Goal: Task Accomplishment & Management: Complete application form

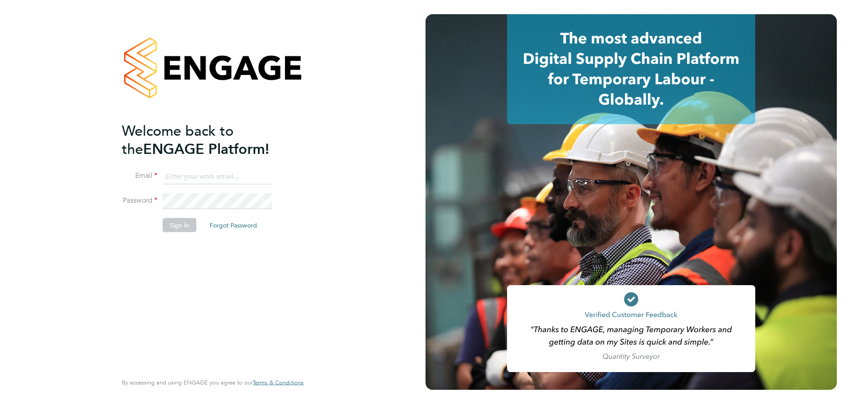
type input "[EMAIL_ADDRESS][DOMAIN_NAME]"
click at [171, 226] on button "Sign In" at bounding box center [180, 225] width 34 height 14
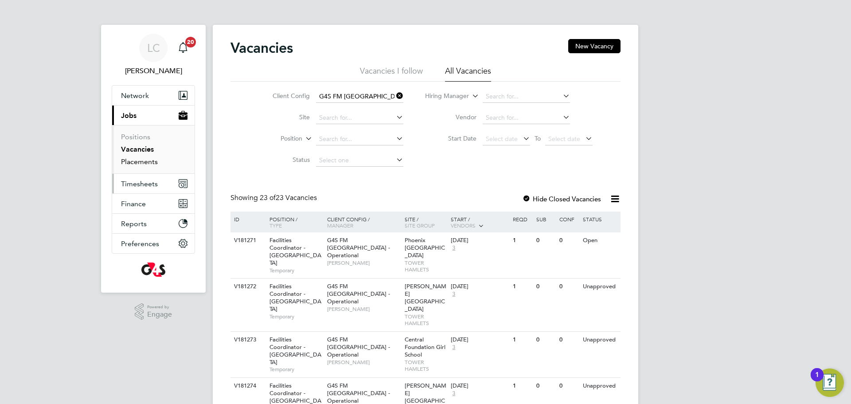
drag, startPoint x: 143, startPoint y: 160, endPoint x: 170, endPoint y: 175, distance: 30.9
click at [143, 158] on link "Placements" at bounding box center [139, 161] width 37 height 8
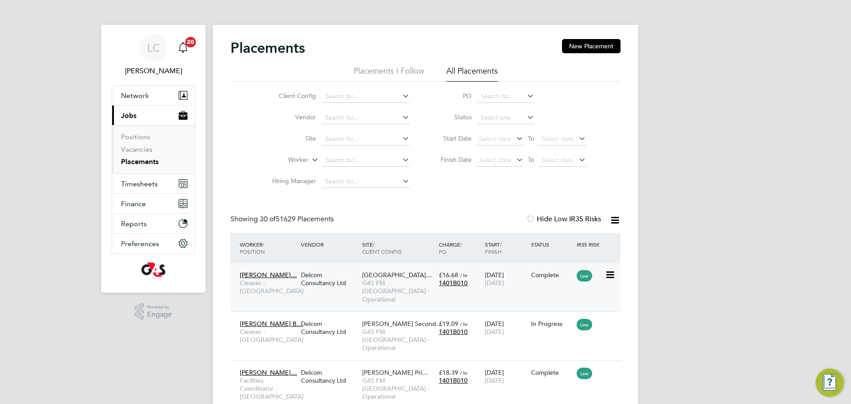
click at [419, 287] on span "G4S FM [GEOGRAPHIC_DATA] - Operational" at bounding box center [398, 291] width 72 height 24
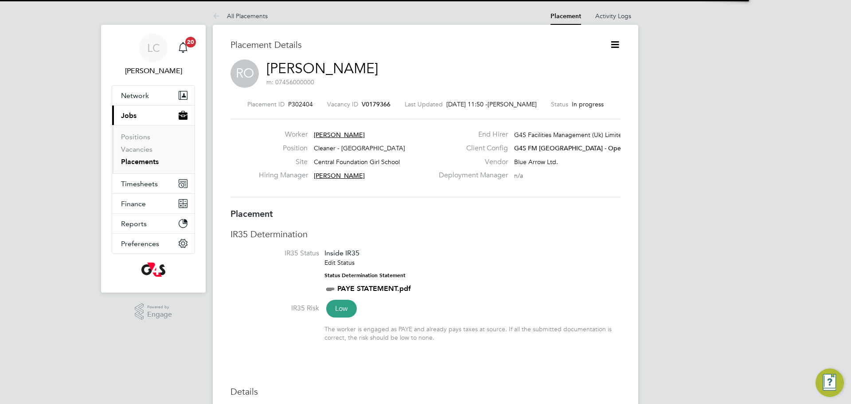
scroll to position [4, 4]
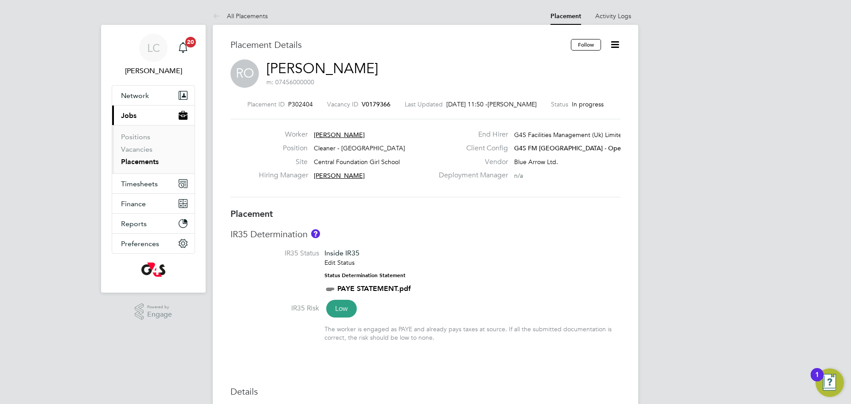
click at [616, 42] on icon at bounding box center [614, 44] width 11 height 11
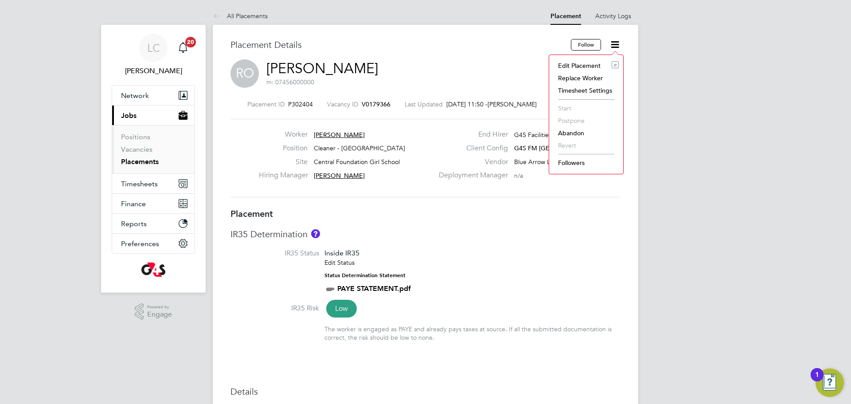
click at [590, 69] on li "Edit Placement e" at bounding box center [585, 65] width 65 height 12
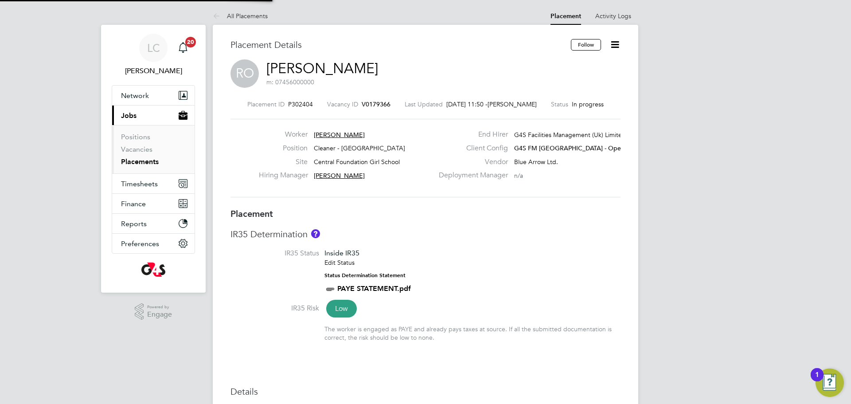
type input "[PERSON_NAME]"
type input "01 Sep 2025"
type input "[DATE]"
type input "06:30"
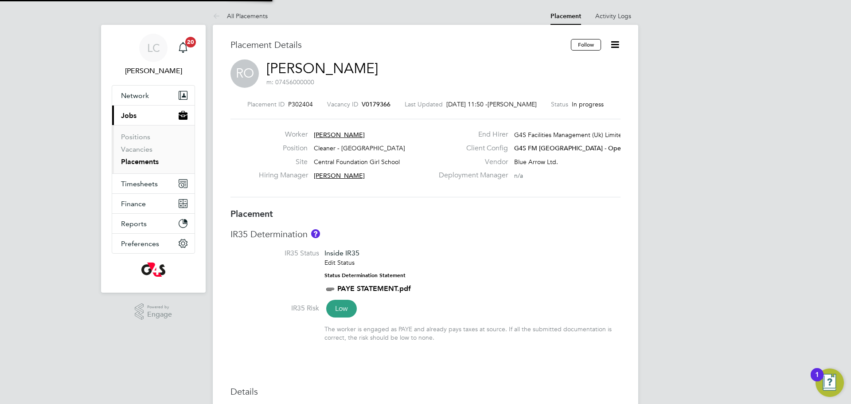
type input "08:30"
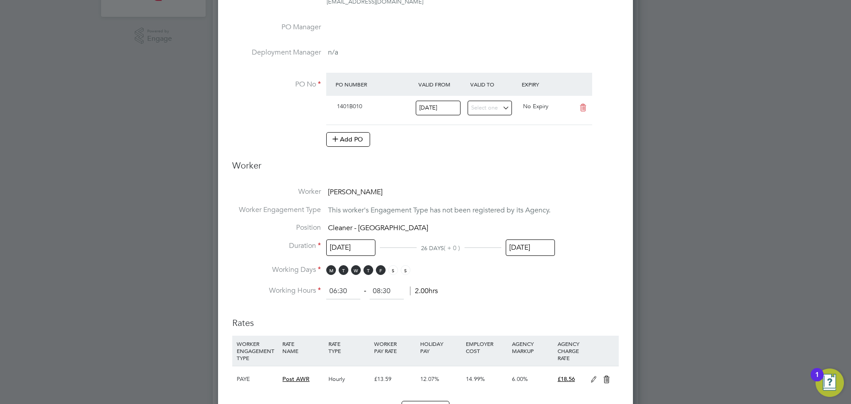
click at [531, 248] on input "[DATE]" at bounding box center [530, 247] width 49 height 16
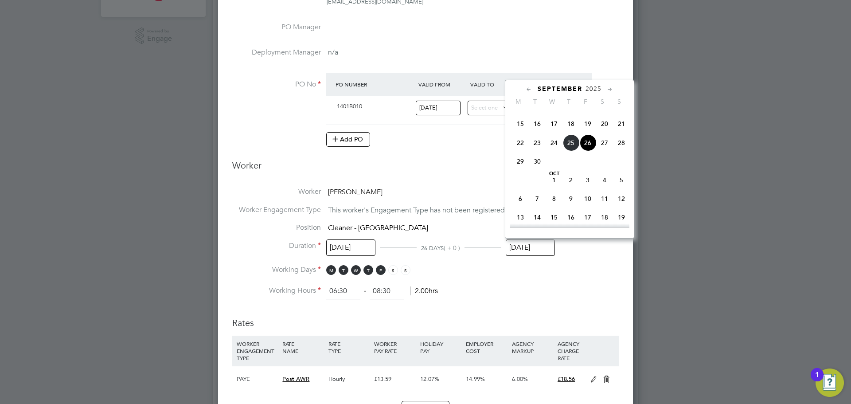
click at [589, 188] on span "3" at bounding box center [587, 179] width 17 height 17
type input "[DATE]"
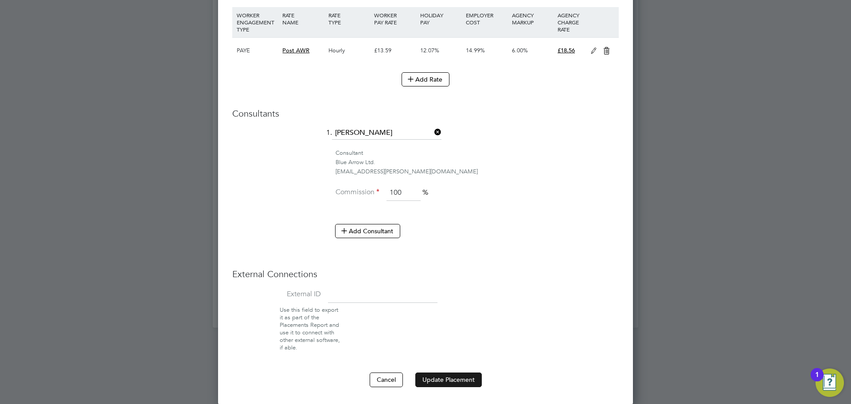
click at [452, 378] on button "Update Placement" at bounding box center [448, 379] width 66 height 14
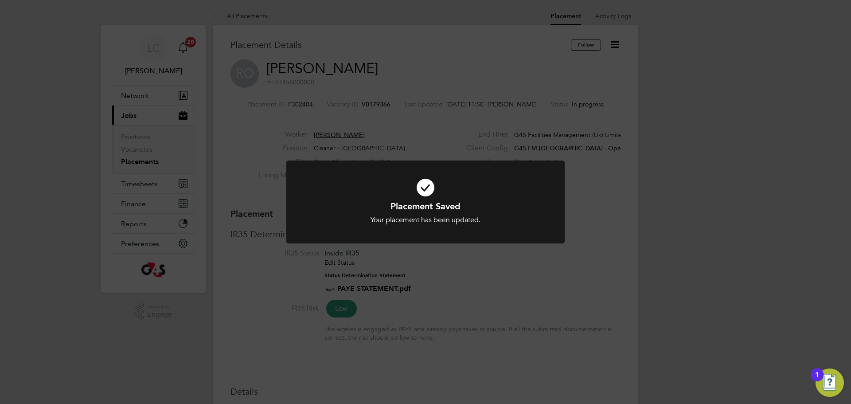
click at [286, 39] on div "Placement Saved Your placement has been updated. Cancel Okay" at bounding box center [425, 202] width 851 height 404
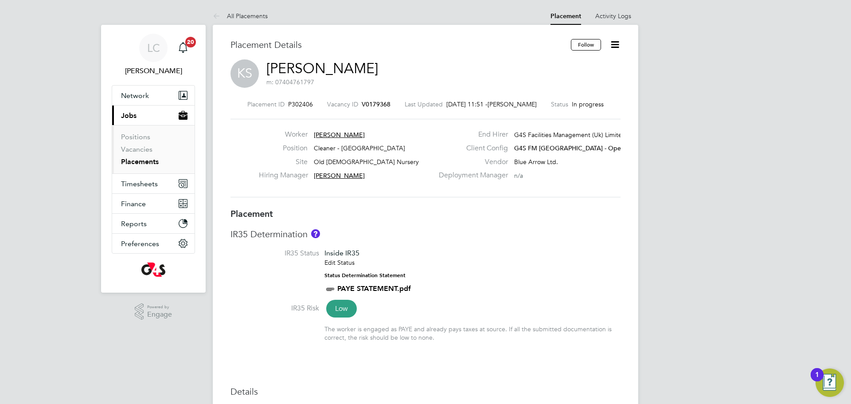
drag, startPoint x: 614, startPoint y: 48, endPoint x: 612, endPoint y: 55, distance: 7.6
click at [614, 48] on icon at bounding box center [614, 44] width 11 height 11
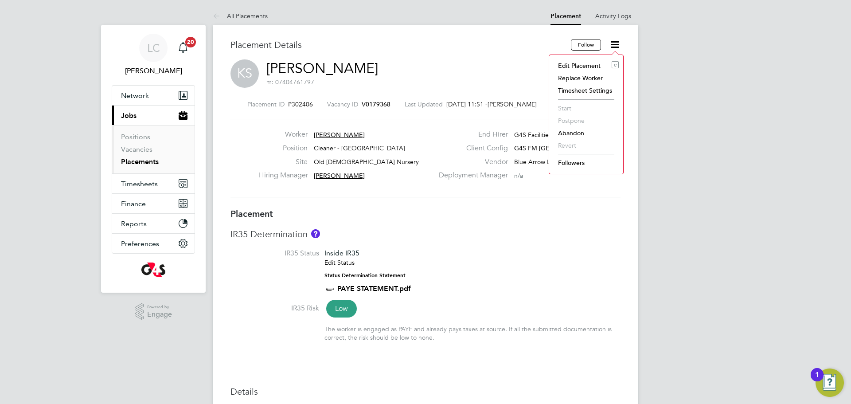
click at [596, 66] on li "Edit Placement e" at bounding box center [585, 65] width 65 height 12
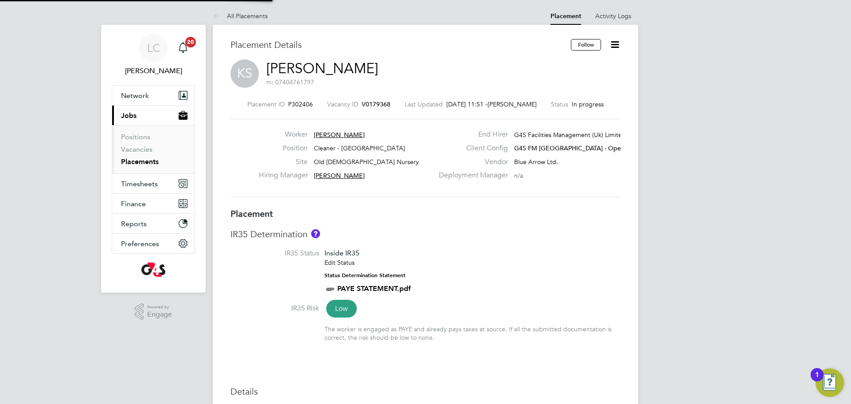
type input "Teresa Cannon"
type input "[PERSON_NAME]"
type input "01 Sep 2025"
type input "[DATE]"
type input "15:30"
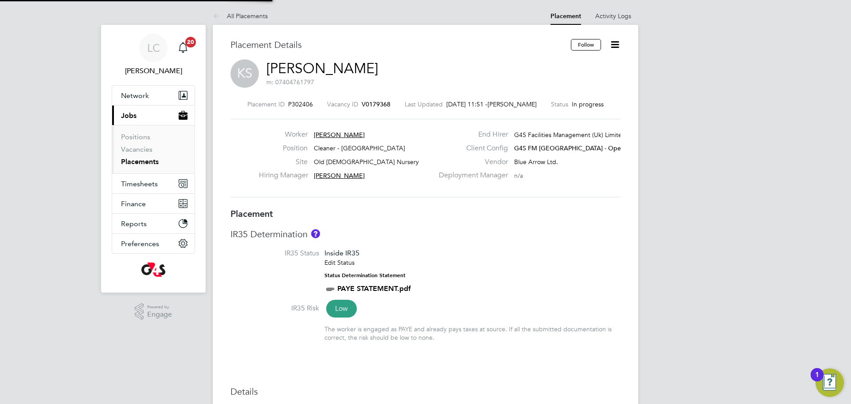
type input "17:30"
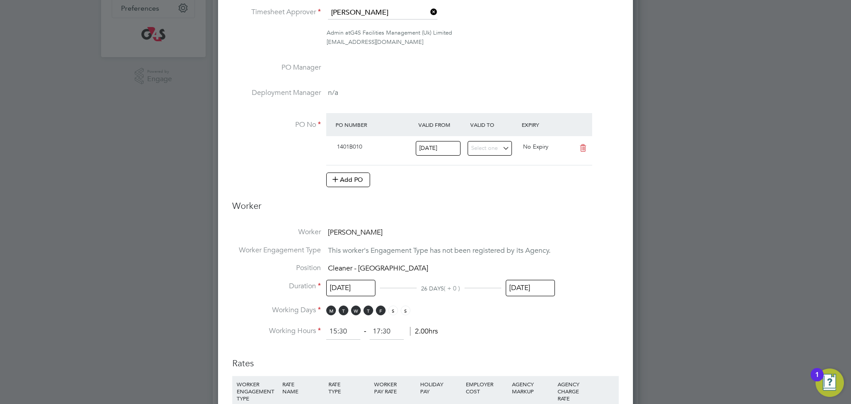
click at [518, 287] on input "[DATE]" at bounding box center [530, 288] width 49 height 16
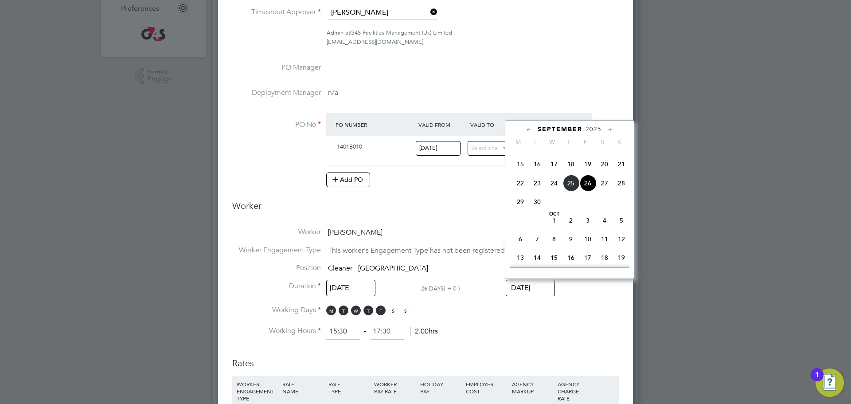
click at [584, 229] on span "3" at bounding box center [587, 220] width 17 height 17
type input "[DATE]"
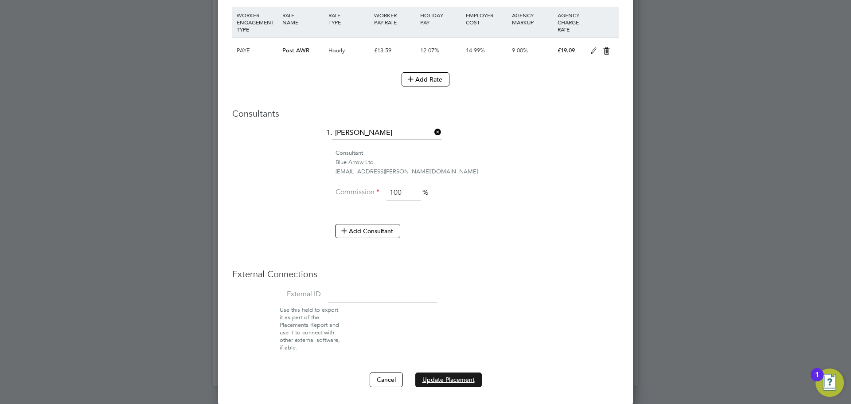
click at [442, 380] on button "Update Placement" at bounding box center [448, 379] width 66 height 14
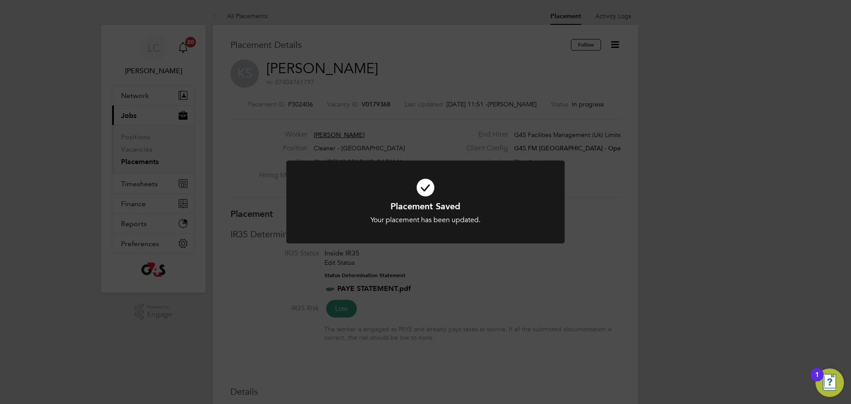
drag, startPoint x: 421, startPoint y: 94, endPoint x: 426, endPoint y: 96, distance: 5.4
click at [424, 95] on div "Placement Saved Your placement has been updated. Cancel Okay" at bounding box center [425, 202] width 851 height 404
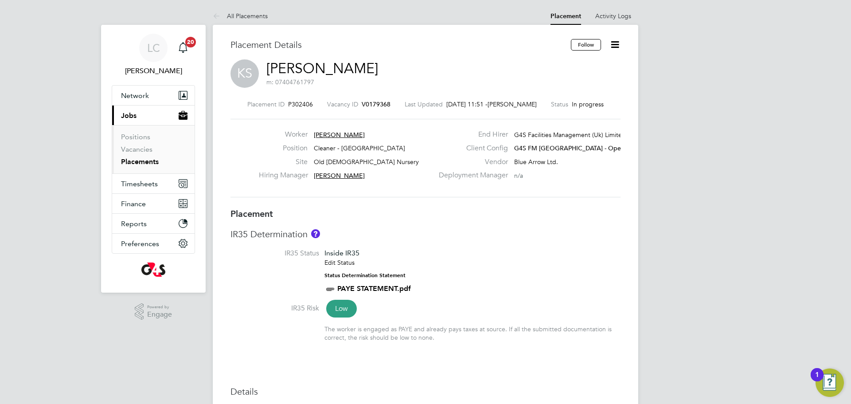
drag, startPoint x: 613, startPoint y: 42, endPoint x: 614, endPoint y: 51, distance: 9.3
click at [613, 43] on icon at bounding box center [614, 44] width 11 height 11
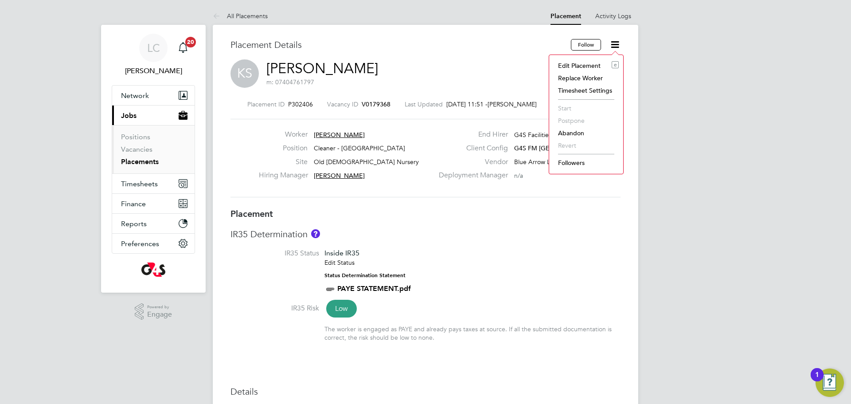
drag, startPoint x: 597, startPoint y: 61, endPoint x: 602, endPoint y: 73, distance: 12.8
click at [596, 62] on li "Edit Placement e" at bounding box center [585, 65] width 65 height 12
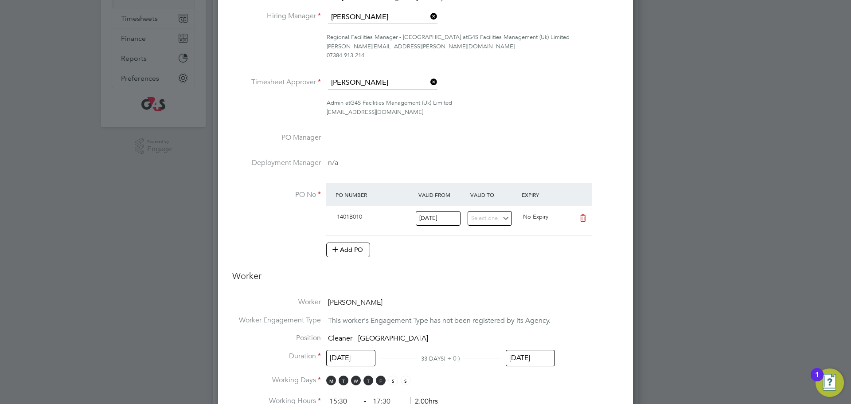
scroll to position [168, 0]
click at [525, 353] on input "[DATE]" at bounding box center [530, 355] width 49 height 16
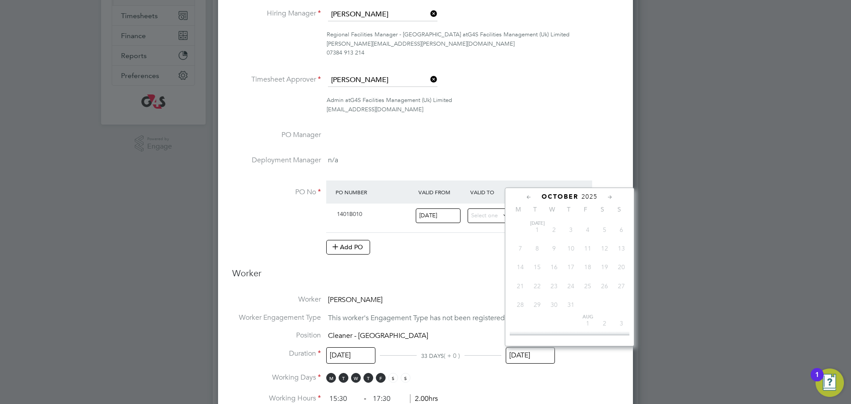
scroll to position [256, 0]
drag, startPoint x: 685, startPoint y: 235, endPoint x: 674, endPoint y: 229, distance: 12.3
click at [685, 235] on div at bounding box center [425, 202] width 851 height 404
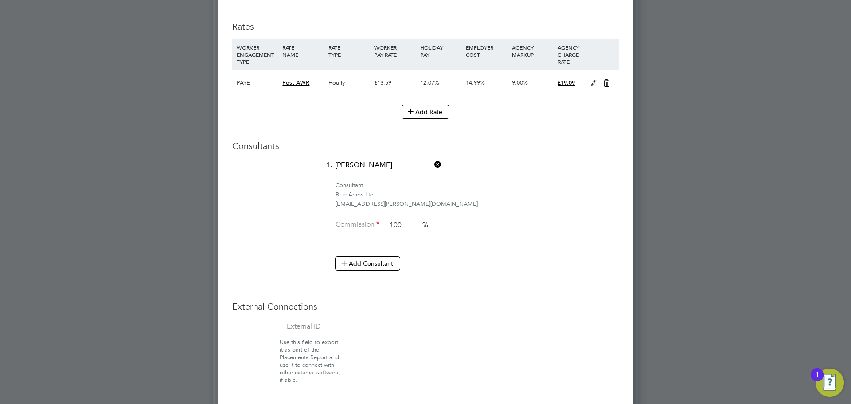
scroll to position [604, 0]
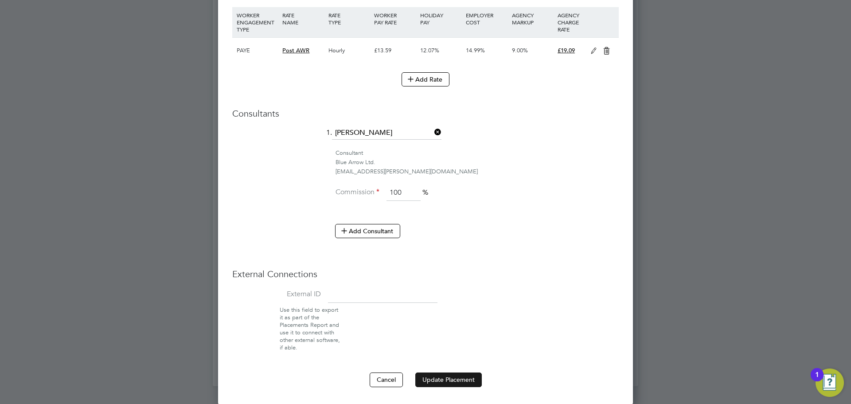
drag, startPoint x: 438, startPoint y: 389, endPoint x: 451, endPoint y: 377, distance: 17.3
drag, startPoint x: 451, startPoint y: 377, endPoint x: 453, endPoint y: 369, distance: 8.4
click at [453, 373] on button "Update Placement" at bounding box center [448, 379] width 66 height 14
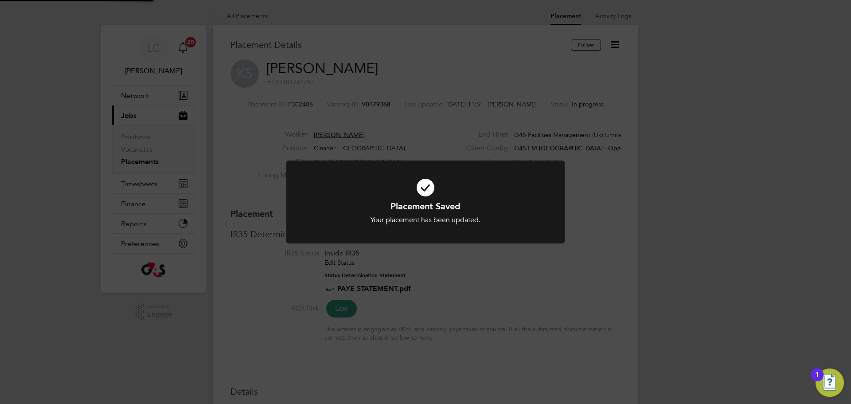
scroll to position [4, 4]
click at [464, 96] on div "Placement Saved Your placement has been updated. Cancel Okay" at bounding box center [425, 202] width 851 height 404
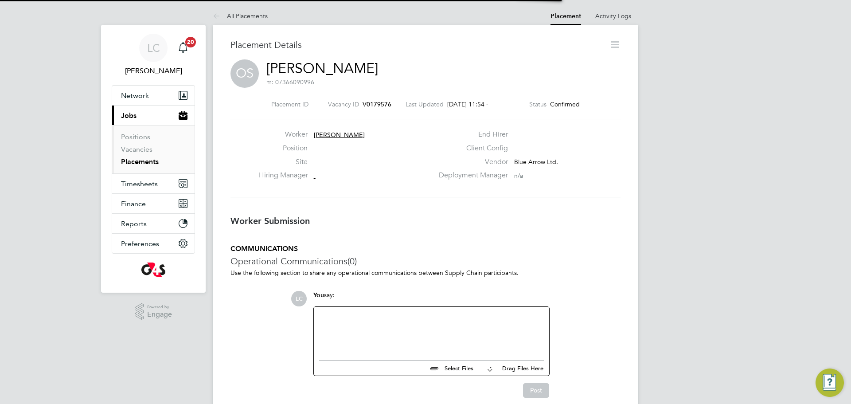
scroll to position [14, 175]
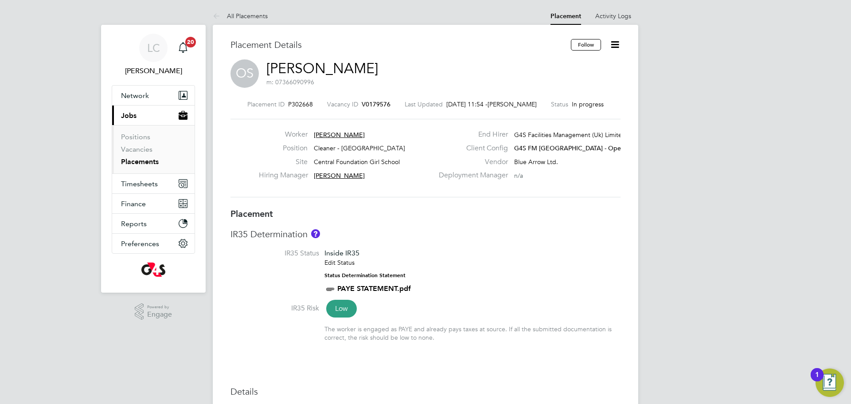
click at [616, 43] on icon at bounding box center [614, 44] width 11 height 11
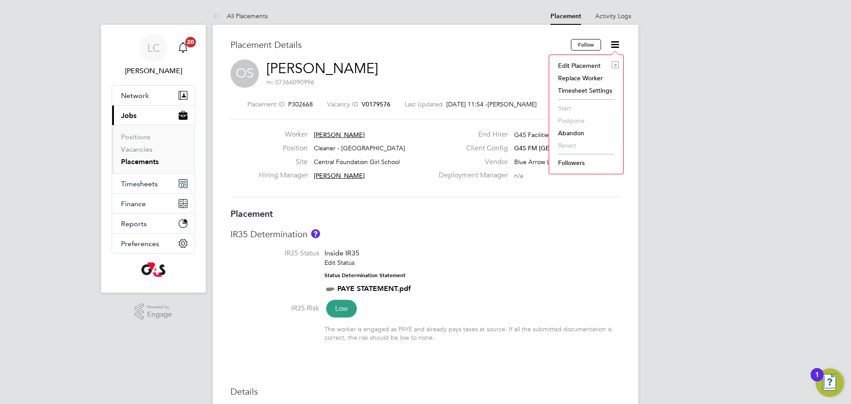
drag, startPoint x: 590, startPoint y: 65, endPoint x: 587, endPoint y: 81, distance: 16.8
click at [588, 65] on li "Edit Placement e" at bounding box center [585, 65] width 65 height 12
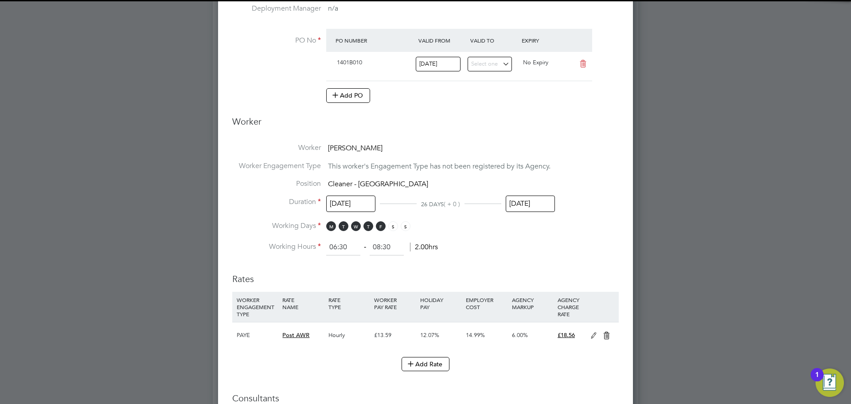
click at [536, 201] on input "[DATE]" at bounding box center [530, 203] width 49 height 16
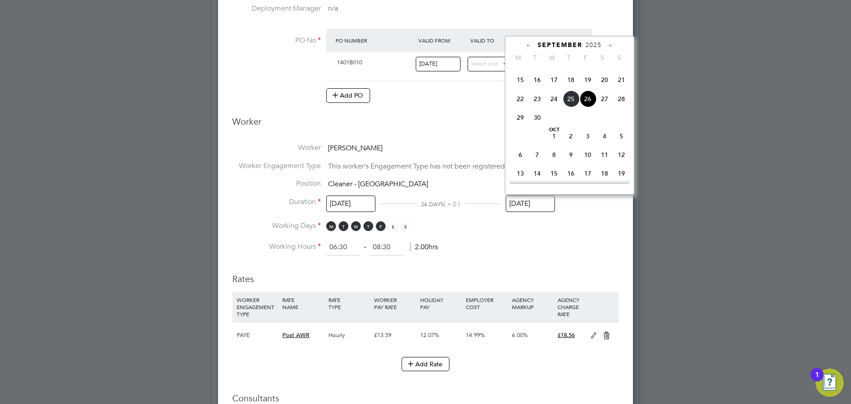
drag, startPoint x: 585, startPoint y: 152, endPoint x: 580, endPoint y: 161, distance: 10.5
click at [585, 144] on span "3" at bounding box center [587, 136] width 17 height 17
type input "[DATE]"
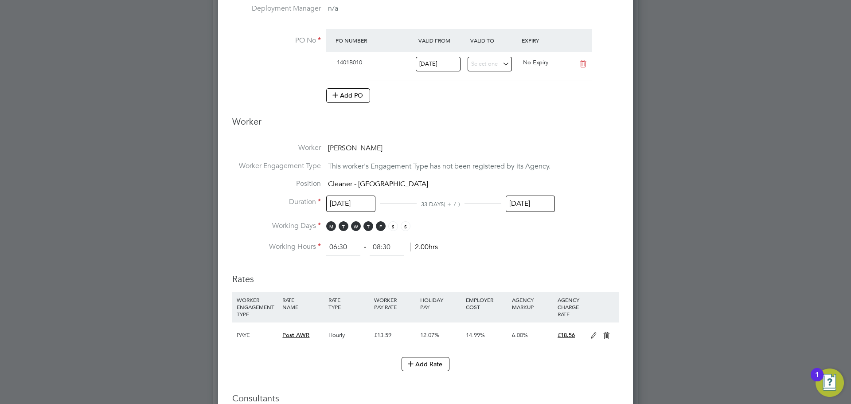
drag, startPoint x: 501, startPoint y: 296, endPoint x: 513, endPoint y: 280, distance: 20.3
click at [502, 296] on div "EMPLOYER COST" at bounding box center [487, 303] width 46 height 23
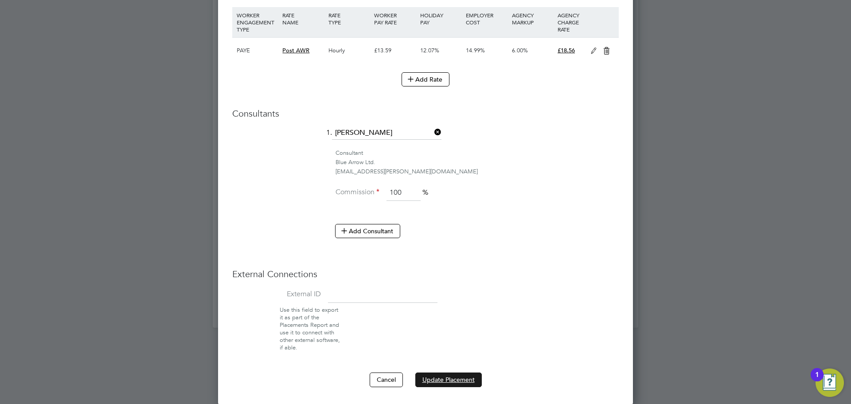
click at [432, 374] on button "Update Placement" at bounding box center [448, 379] width 66 height 14
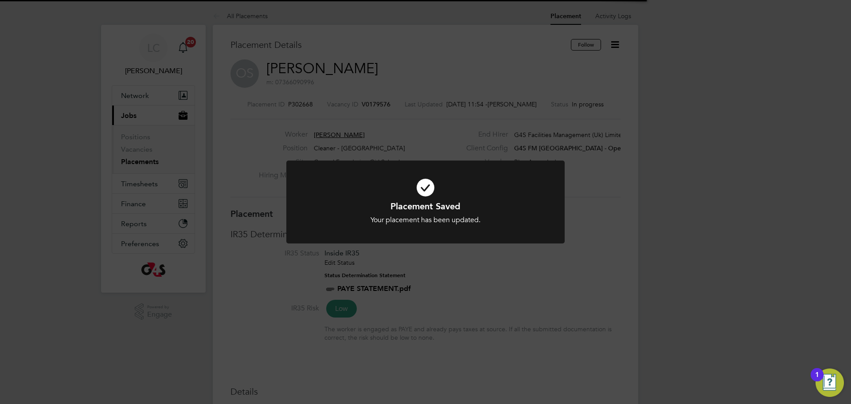
drag, startPoint x: 635, startPoint y: 215, endPoint x: 613, endPoint y: 215, distance: 22.2
click at [633, 215] on div "Placement Saved Your placement has been updated. Cancel Okay" at bounding box center [425, 202] width 851 height 404
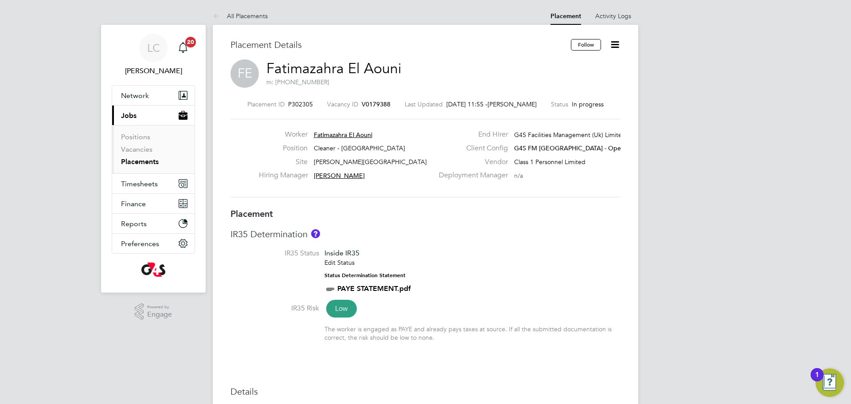
click at [616, 47] on icon at bounding box center [614, 44] width 11 height 11
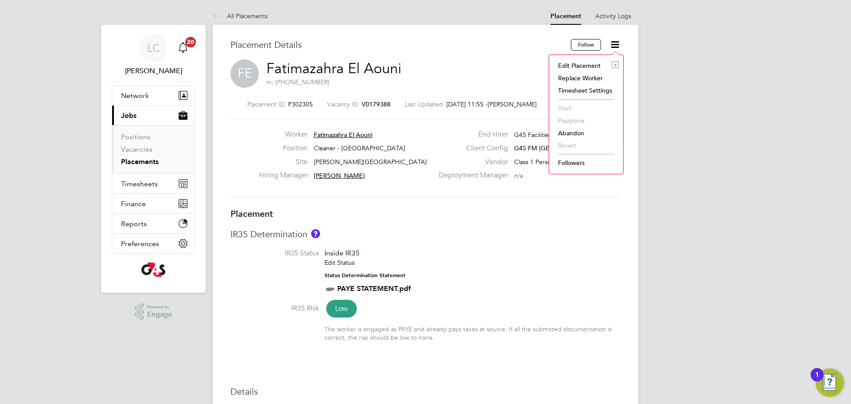
click at [570, 63] on li "Edit Placement e" at bounding box center [585, 65] width 65 height 12
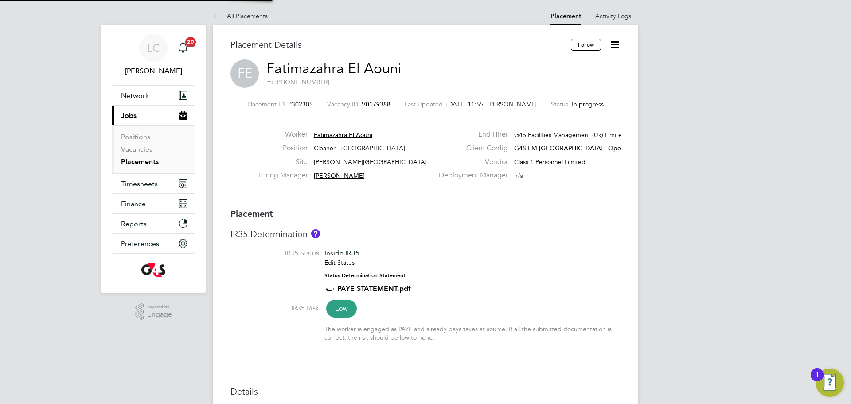
type input "Teresa Cannon"
type input "[PERSON_NAME]"
type input "01 Sep 2025"
type input "[DATE]"
type input "15:30"
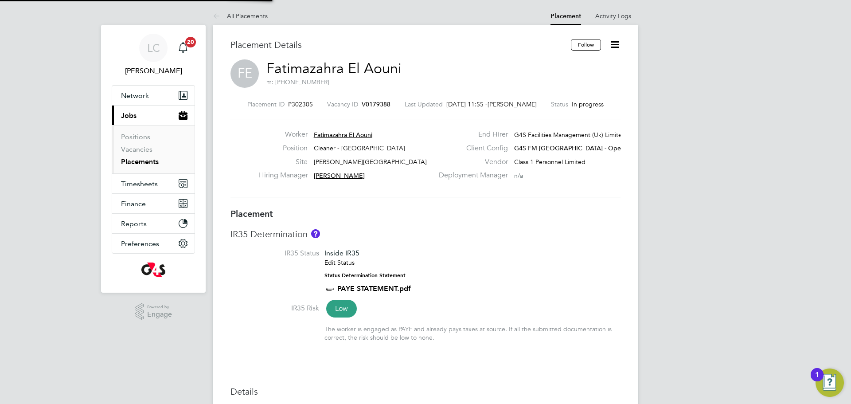
type input "17:30"
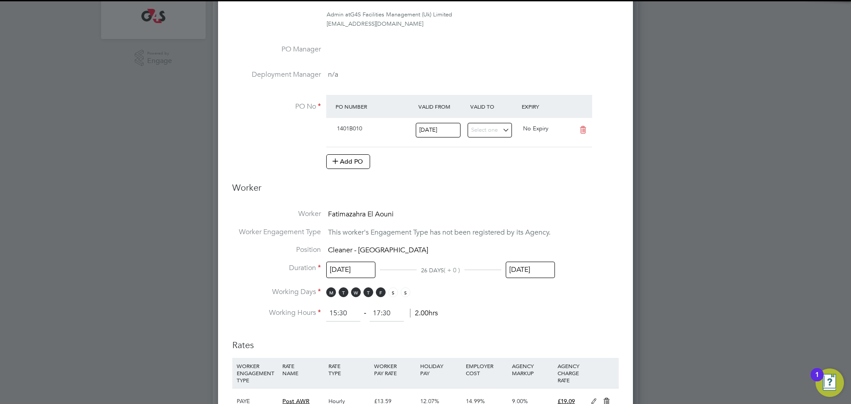
click at [534, 266] on input "[DATE]" at bounding box center [530, 269] width 49 height 16
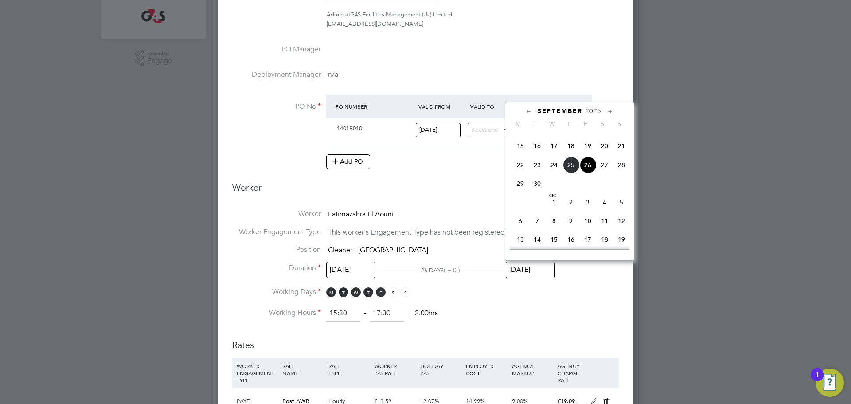
click at [586, 210] on span "3" at bounding box center [587, 202] width 17 height 17
type input "[DATE]"
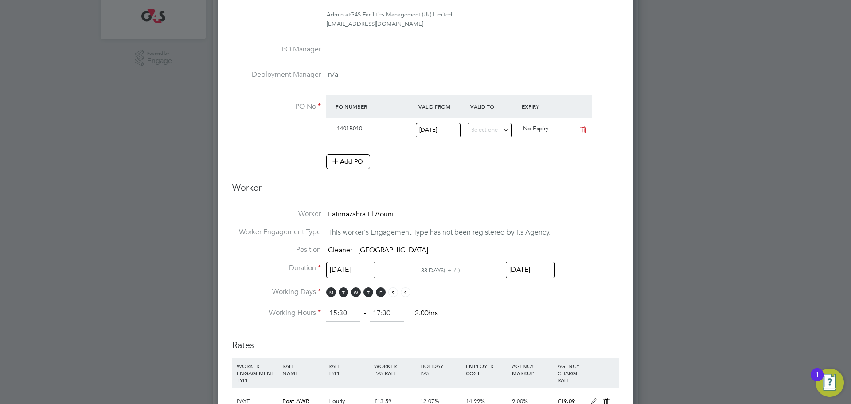
click at [506, 310] on li "Working Hours 15:30 ‐ 17:30 2.00hrs" at bounding box center [425, 313] width 386 height 16
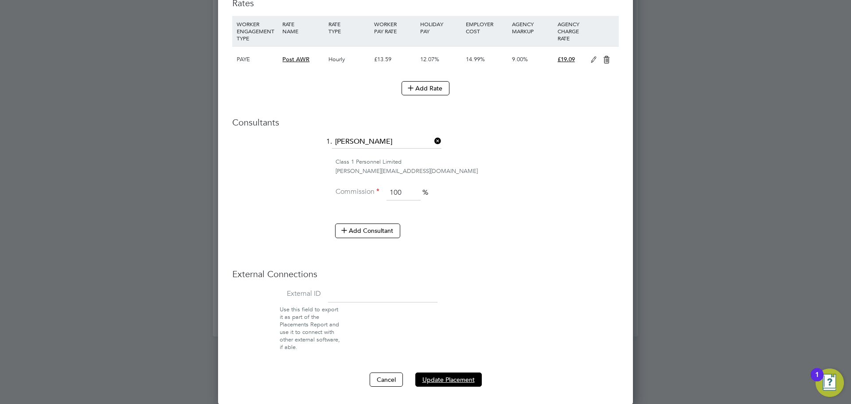
drag, startPoint x: 444, startPoint y: 378, endPoint x: 380, endPoint y: 279, distance: 118.2
click at [444, 378] on button "Update Placement" at bounding box center [448, 379] width 66 height 14
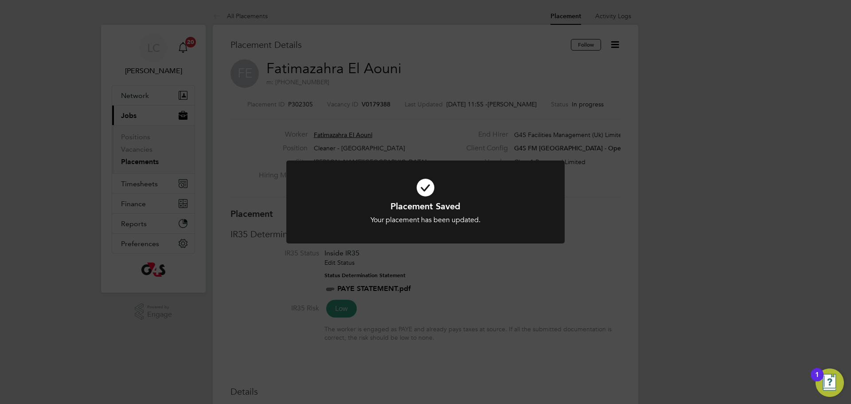
click at [336, 123] on div "Placement Saved Your placement has been updated. Cancel Okay" at bounding box center [425, 202] width 851 height 404
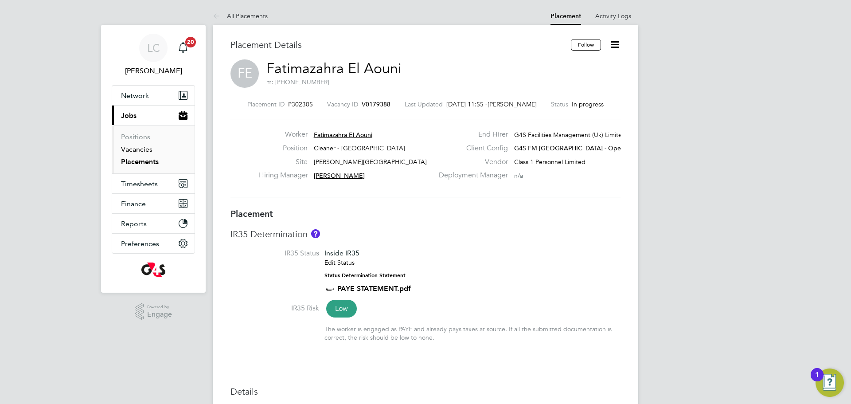
click at [131, 152] on link "Vacancies" at bounding box center [136, 149] width 31 height 8
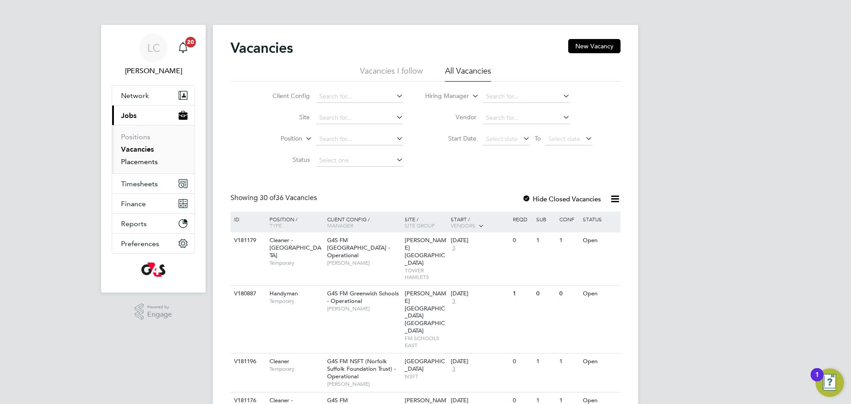
click at [140, 165] on link "Placements" at bounding box center [139, 161] width 37 height 8
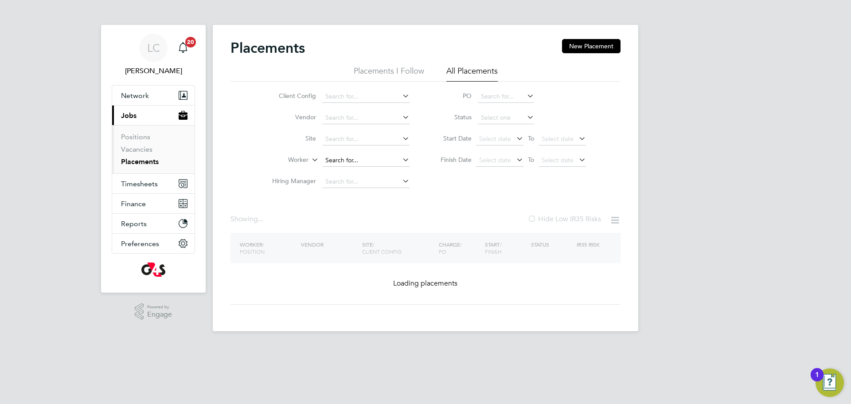
click at [354, 160] on input at bounding box center [365, 160] width 87 height 12
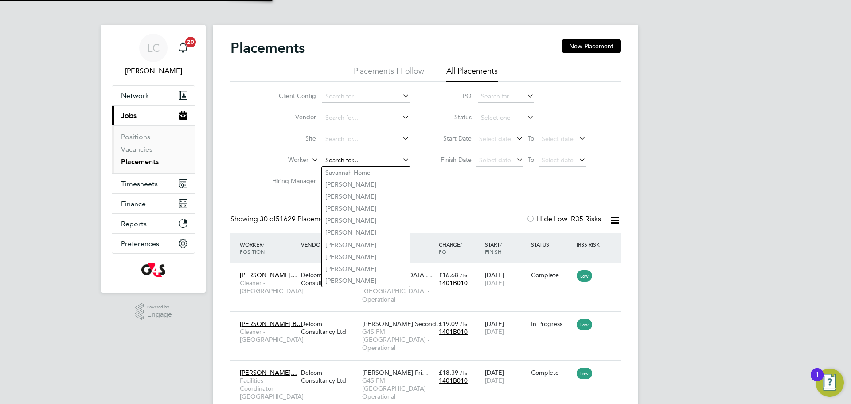
paste input "MARIAM SHABOWALE"
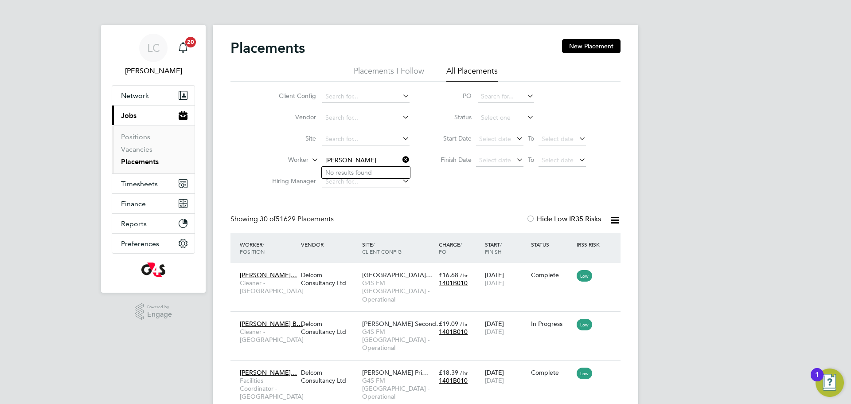
drag, startPoint x: 367, startPoint y: 164, endPoint x: 352, endPoint y: 164, distance: 15.1
click at [352, 164] on input "MARIAM SHABOWALE" at bounding box center [365, 160] width 87 height 12
drag, startPoint x: 374, startPoint y: 176, endPoint x: 349, endPoint y: 4, distance: 173.3
click at [374, 176] on li "Mark Anderson" at bounding box center [455, 173] width 266 height 12
type input "Mark Anderson"
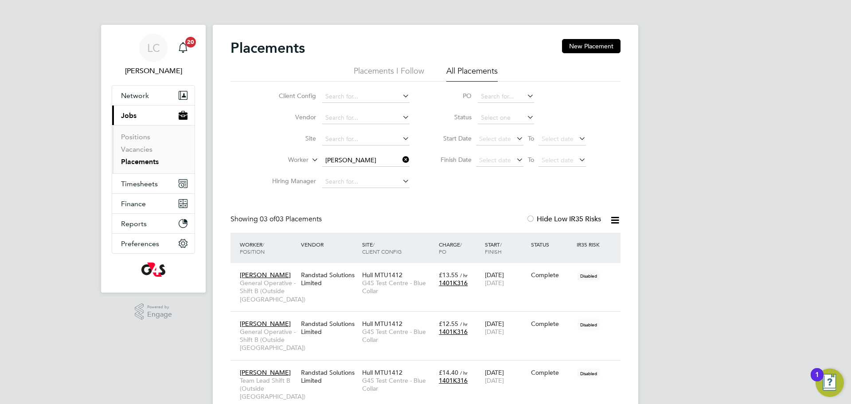
click at [401, 160] on icon at bounding box center [401, 159] width 0 height 12
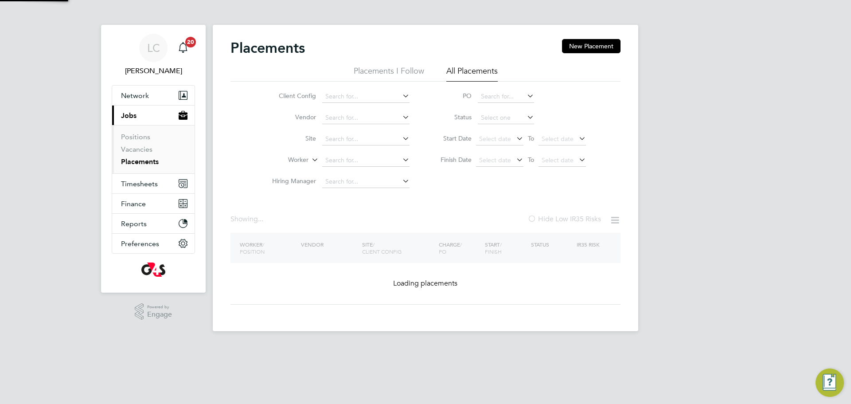
click at [352, 157] on input at bounding box center [365, 160] width 87 height 12
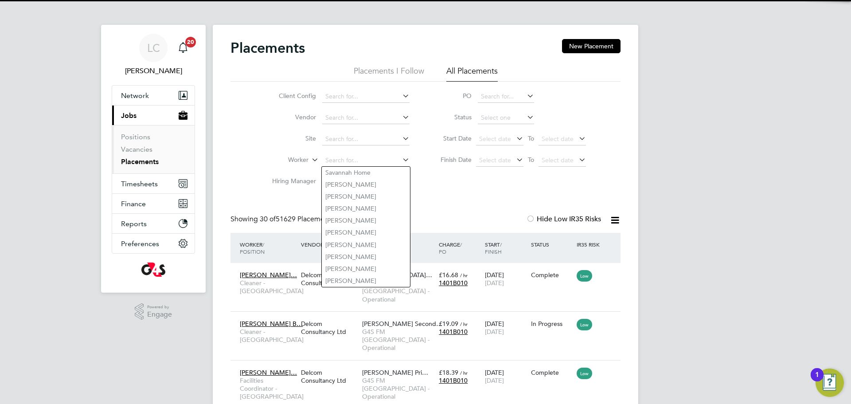
paste input "[PERSON_NAME]"
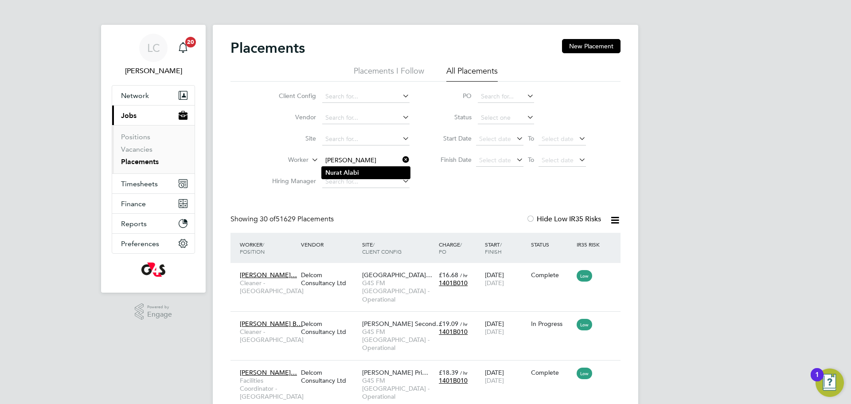
type input "[PERSON_NAME]"
click at [357, 175] on b "Alabi" at bounding box center [351, 173] width 16 height 8
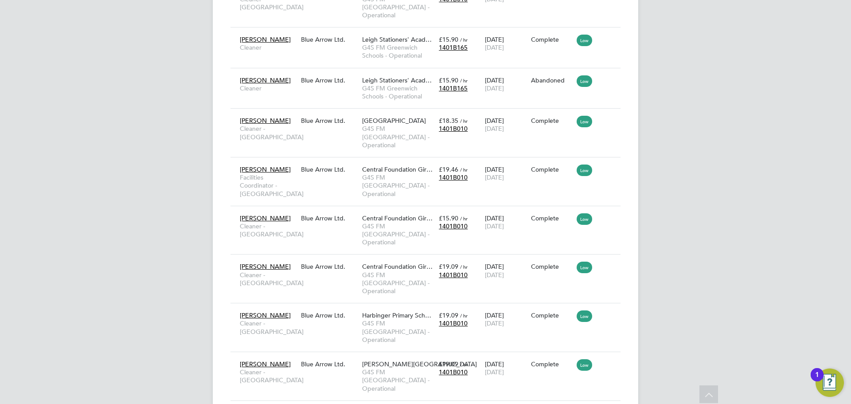
drag, startPoint x: 425, startPoint y: 359, endPoint x: 413, endPoint y: 293, distance: 67.5
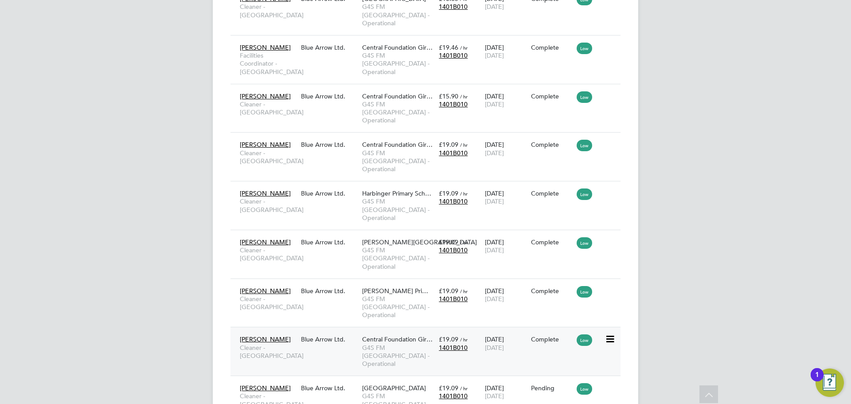
click at [419, 343] on span "G4S FM [GEOGRAPHIC_DATA] - Operational" at bounding box center [398, 355] width 72 height 24
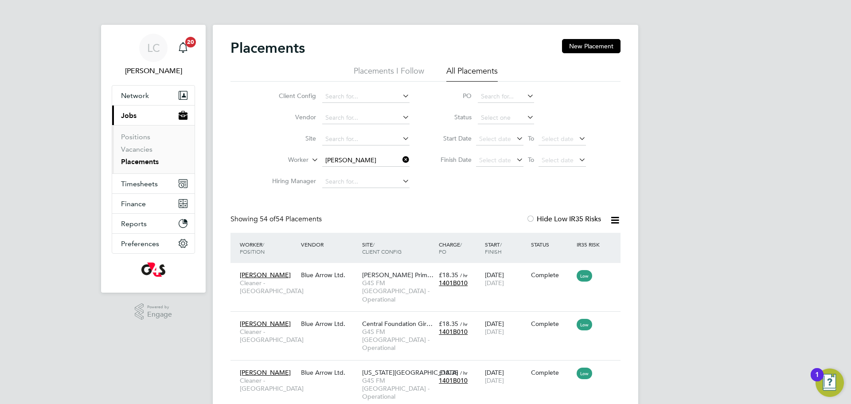
click at [401, 160] on icon at bounding box center [401, 159] width 0 height 12
click at [351, 160] on input at bounding box center [365, 160] width 87 height 12
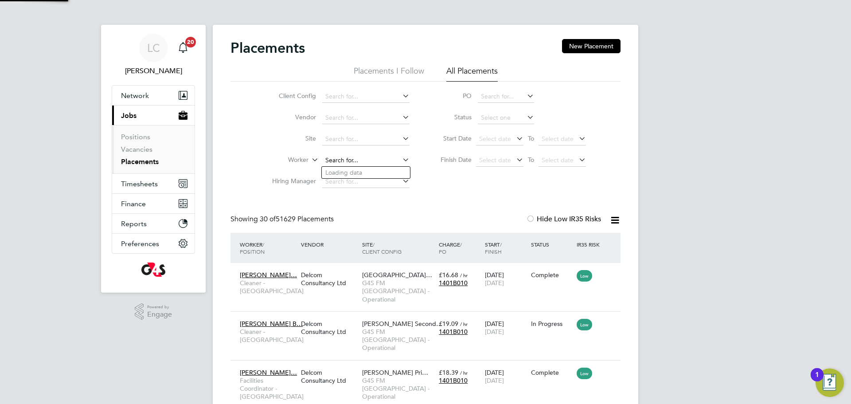
scroll to position [33, 77]
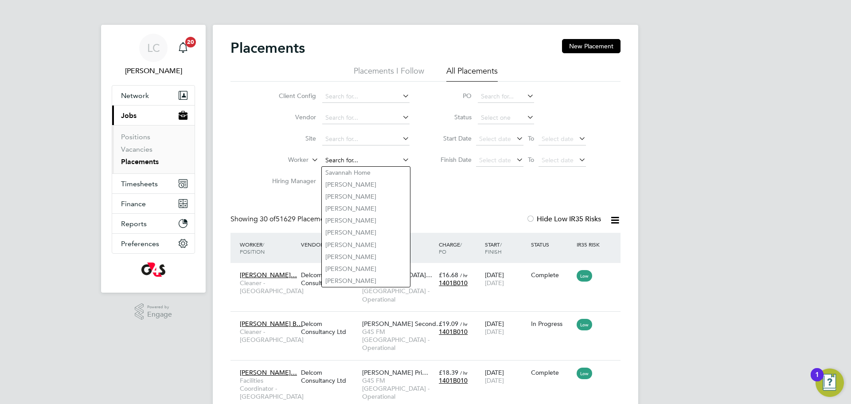
paste input "Emmanuel Tariah"
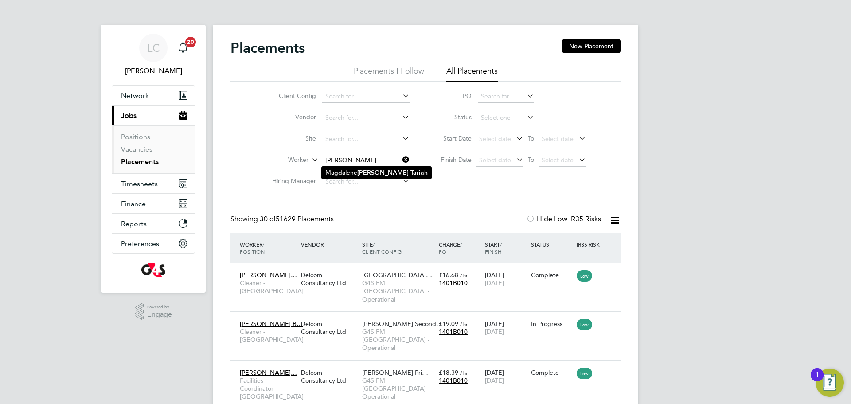
click at [380, 175] on b "Emmanuel" at bounding box center [382, 173] width 51 height 8
type input "Magdalene Emmanuel Tariah"
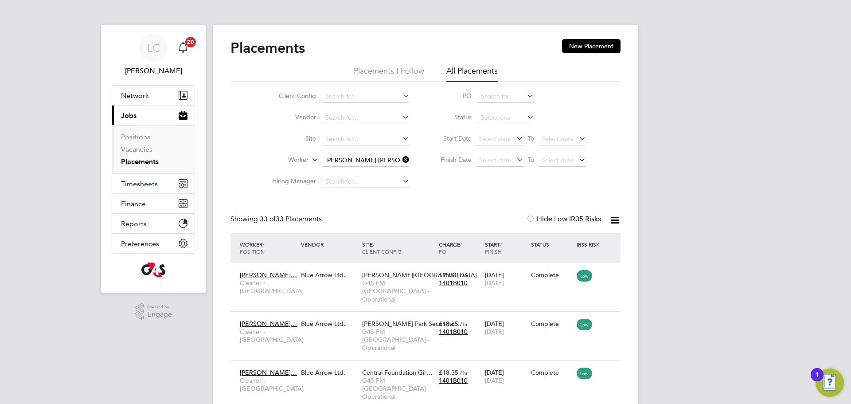
drag, startPoint x: 401, startPoint y: 161, endPoint x: 367, endPoint y: 166, distance: 34.0
click at [401, 161] on icon at bounding box center [401, 159] width 0 height 12
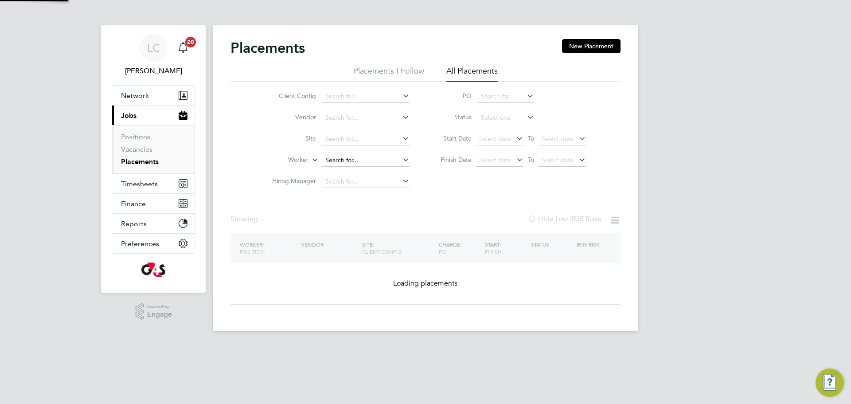
click at [361, 160] on input at bounding box center [365, 160] width 87 height 12
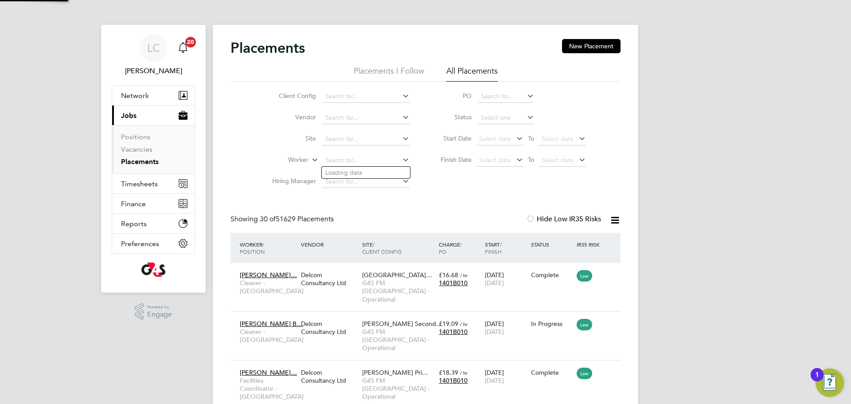
scroll to position [33, 77]
paste input "Olugbenga James Dare"
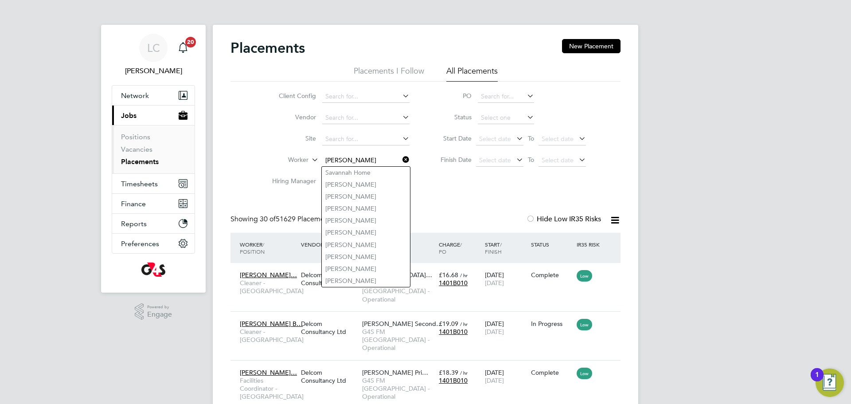
type input "Savannah Home"
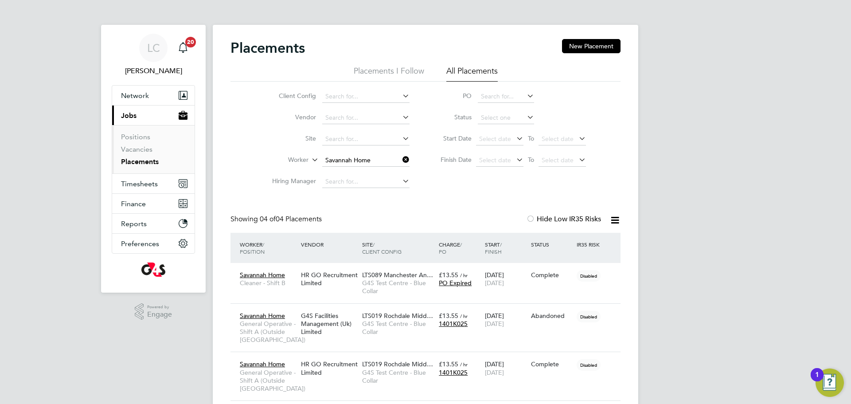
drag, startPoint x: 407, startPoint y: 164, endPoint x: 369, endPoint y: 158, distance: 38.6
click at [401, 164] on icon at bounding box center [401, 159] width 0 height 12
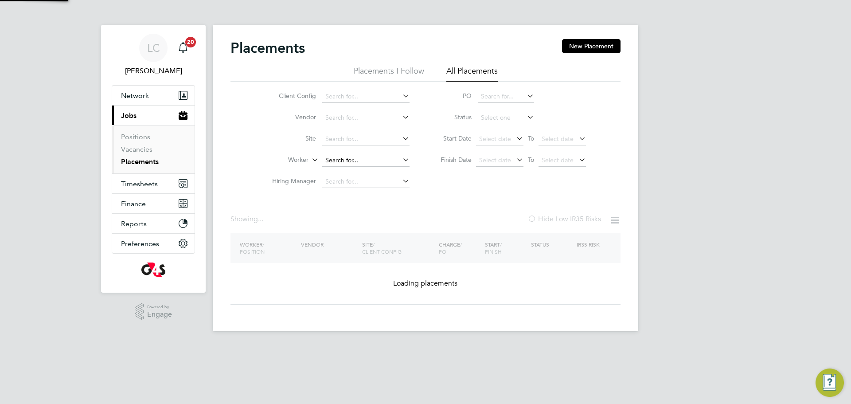
click at [366, 161] on input at bounding box center [365, 160] width 87 height 12
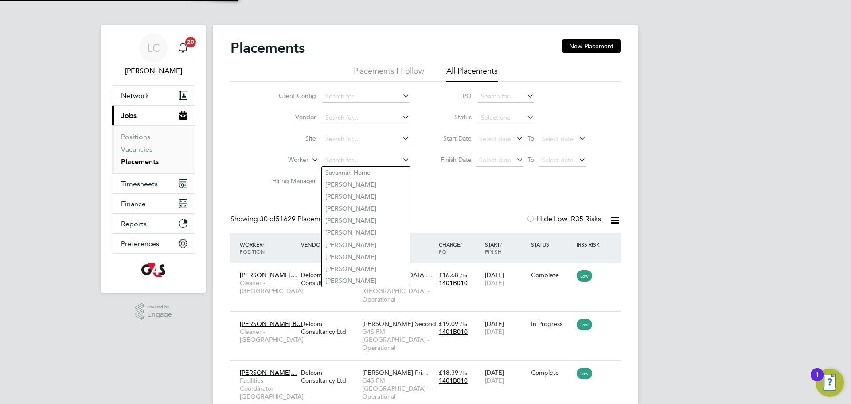
paste input "Olugbenga James Dare"
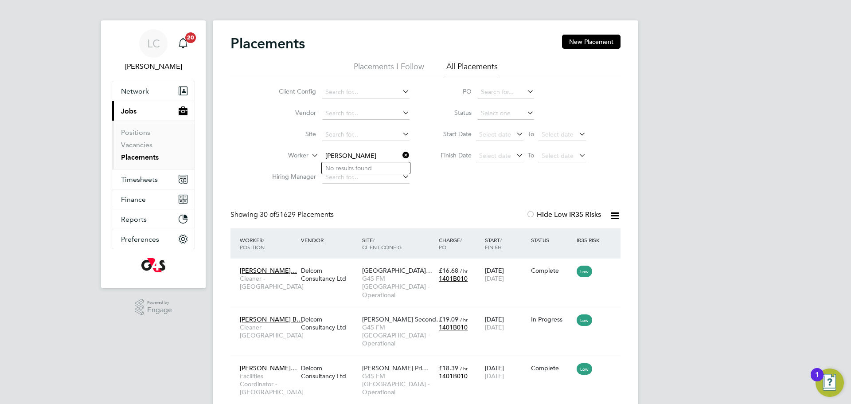
drag, startPoint x: 358, startPoint y: 154, endPoint x: 296, endPoint y: 153, distance: 62.5
click at [296, 153] on li "Worker Olugbenga James Dare" at bounding box center [337, 155] width 167 height 21
type input "James Dare"
drag, startPoint x: 406, startPoint y: 152, endPoint x: 382, endPoint y: 150, distance: 24.9
click at [401, 153] on icon at bounding box center [401, 155] width 0 height 12
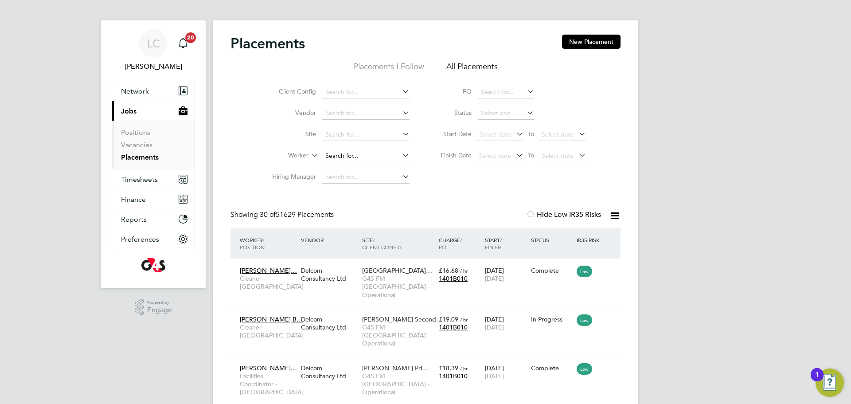
click at [357, 152] on input at bounding box center [365, 156] width 87 height 12
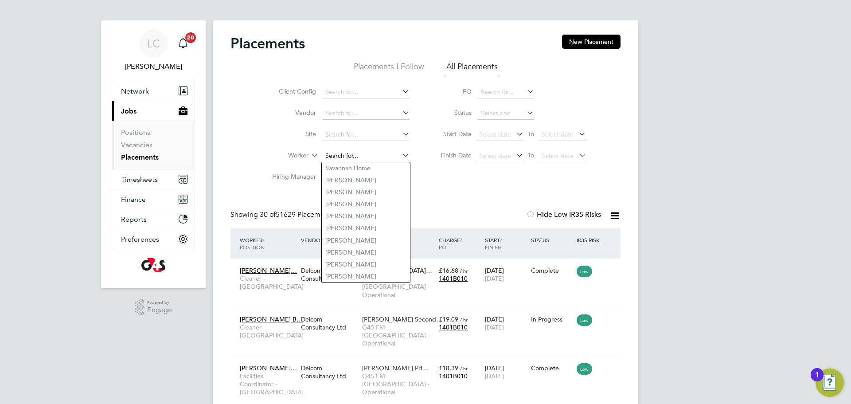
paste input "Olugbenga James Dare"
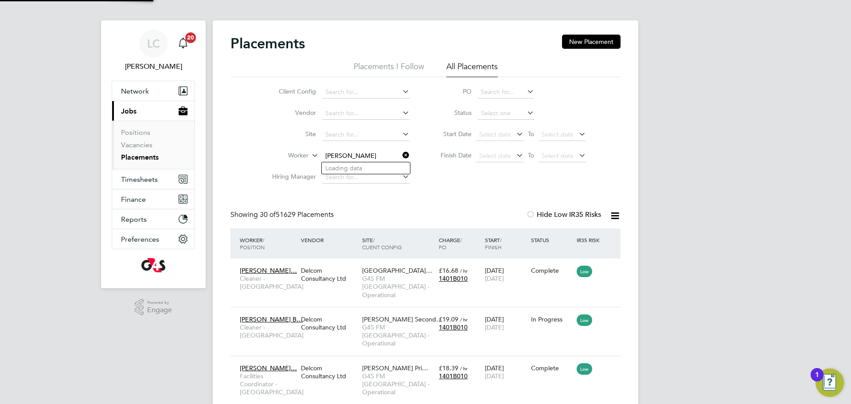
drag, startPoint x: 356, startPoint y: 156, endPoint x: 398, endPoint y: 162, distance: 42.6
click at [352, 183] on li "Olubenga Dare" at bounding box center [366, 180] width 88 height 12
type input "Olubenga Dare"
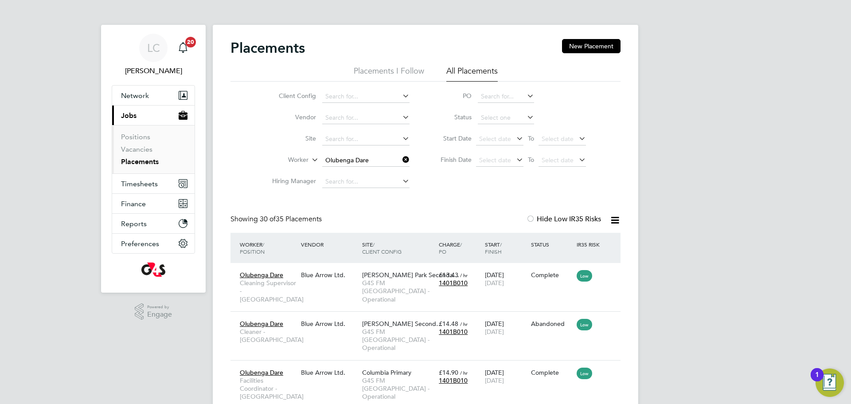
scroll to position [33, 77]
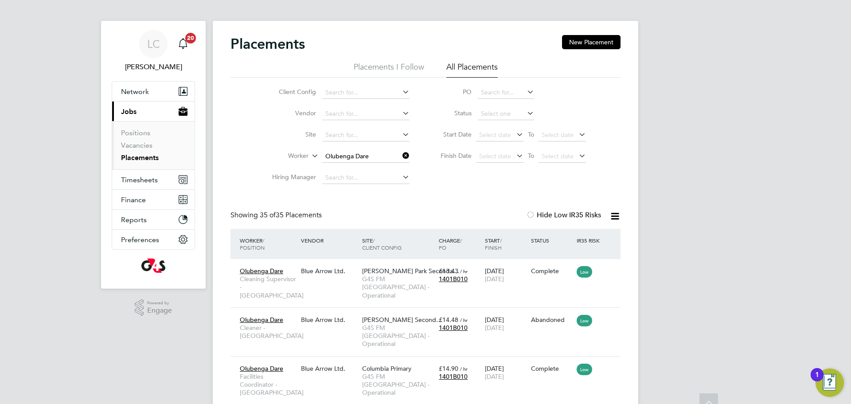
scroll to position [0, 0]
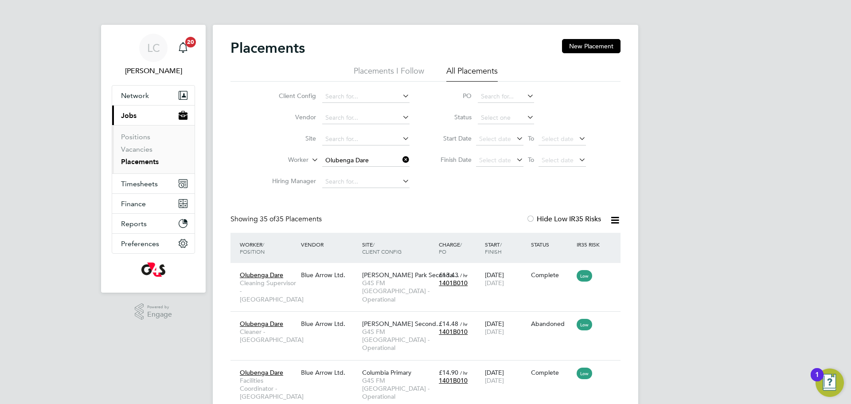
drag, startPoint x: 401, startPoint y: 160, endPoint x: 363, endPoint y: 161, distance: 38.6
click at [401, 159] on icon at bounding box center [401, 159] width 0 height 12
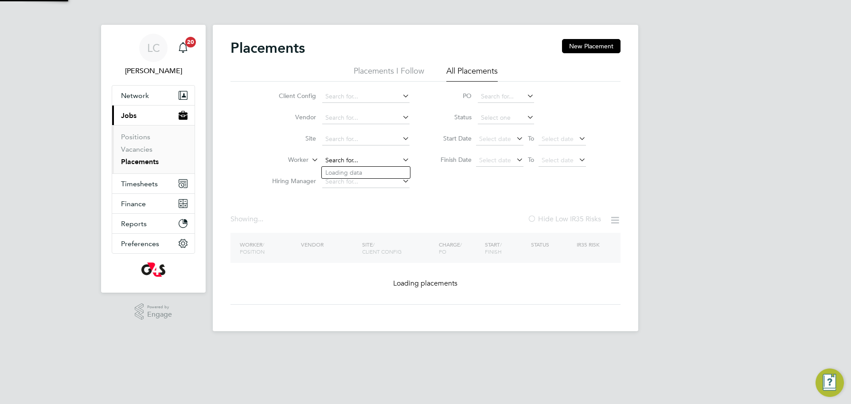
click at [347, 162] on input at bounding box center [365, 160] width 87 height 12
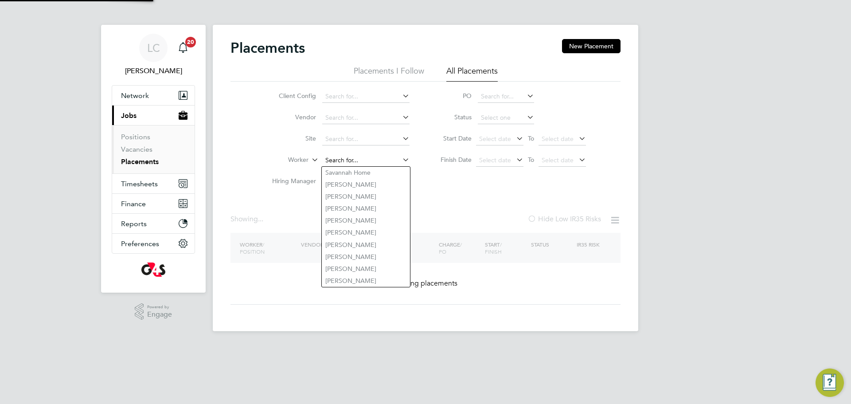
paste input "MARIAM SHABOWALE"
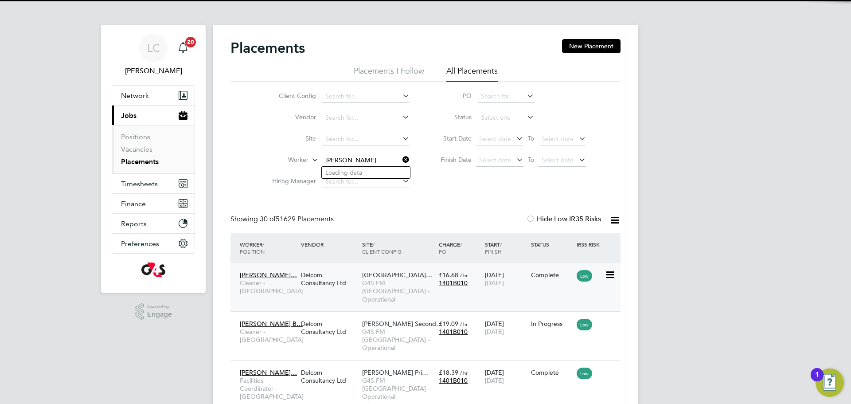
scroll to position [33, 77]
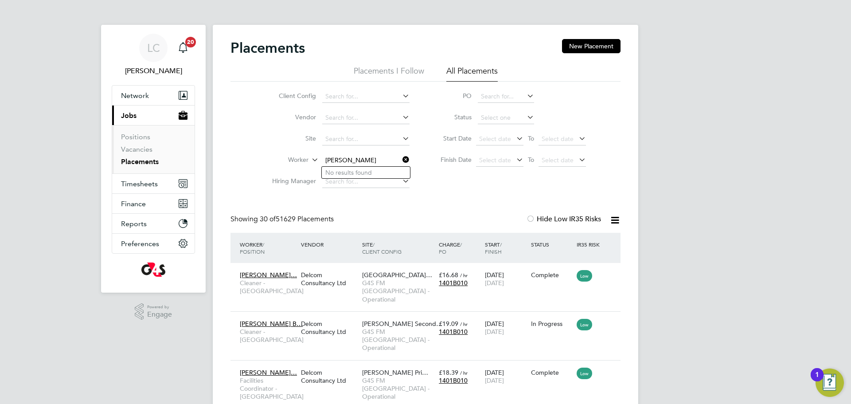
type input "MARIAM SHABOWALE"
click at [401, 164] on icon at bounding box center [401, 159] width 0 height 12
click at [143, 145] on link "Vacancies" at bounding box center [136, 149] width 31 height 8
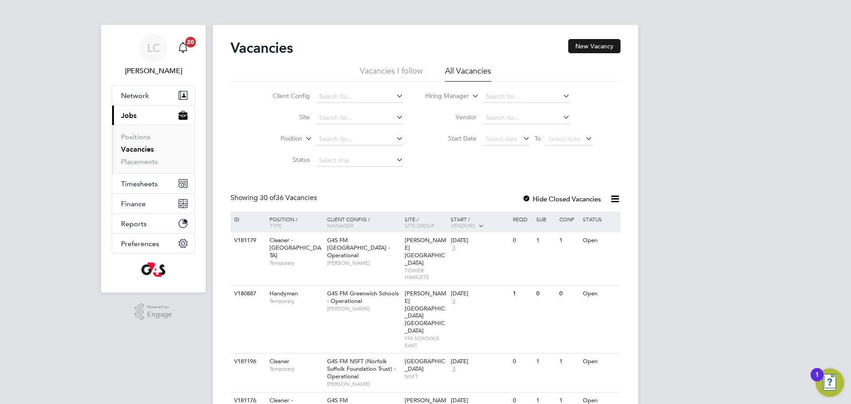
click at [597, 46] on button "New Vacancy" at bounding box center [594, 46] width 52 height 14
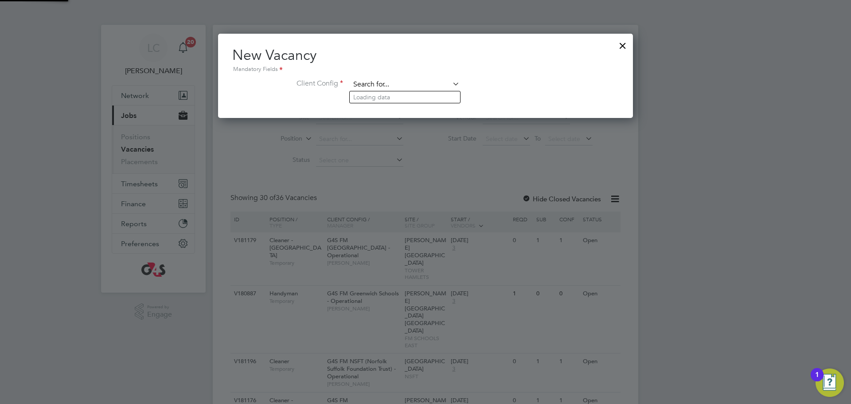
click at [409, 88] on input at bounding box center [404, 84] width 109 height 13
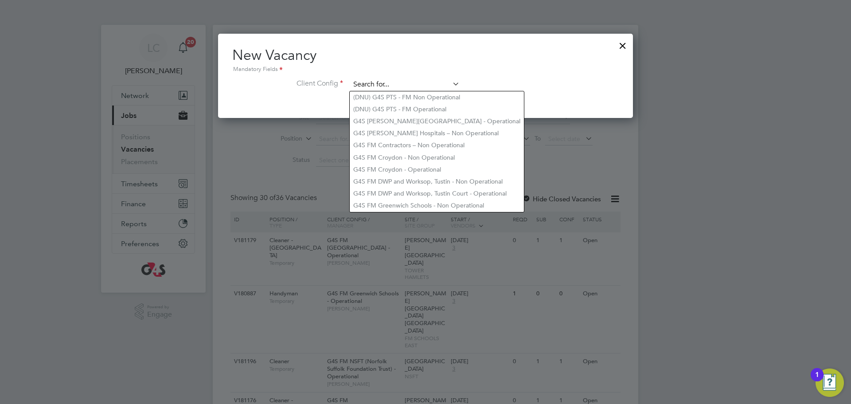
click at [403, 88] on input at bounding box center [404, 84] width 109 height 13
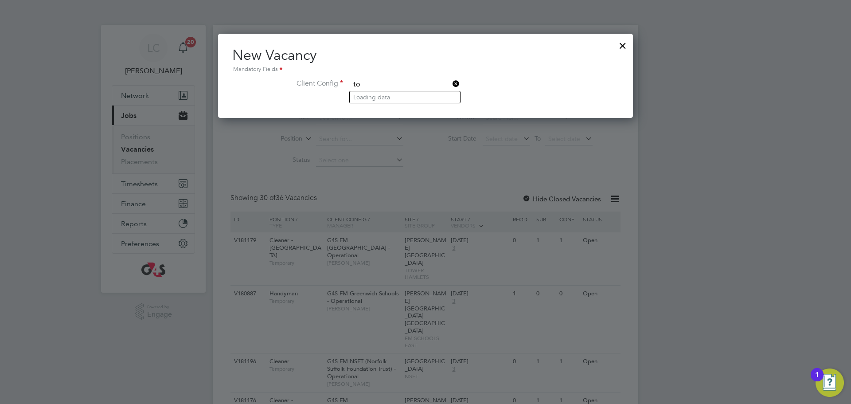
type input "to"
click at [404, 92] on li "Loading data" at bounding box center [405, 97] width 110 height 12
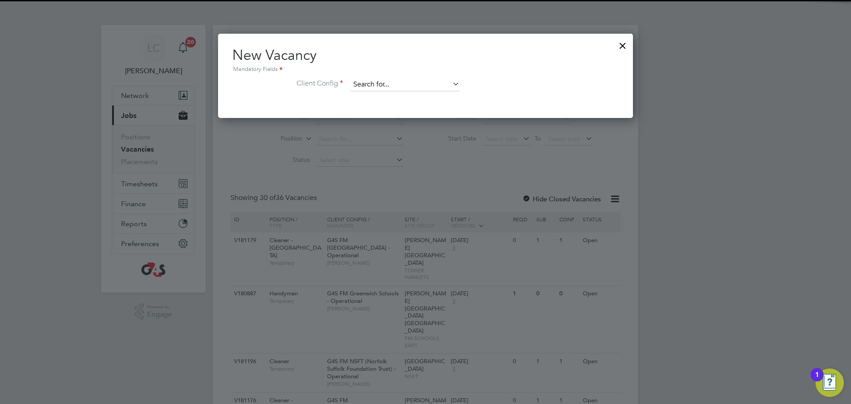
click at [396, 92] on li "Client Config" at bounding box center [425, 89] width 386 height 22
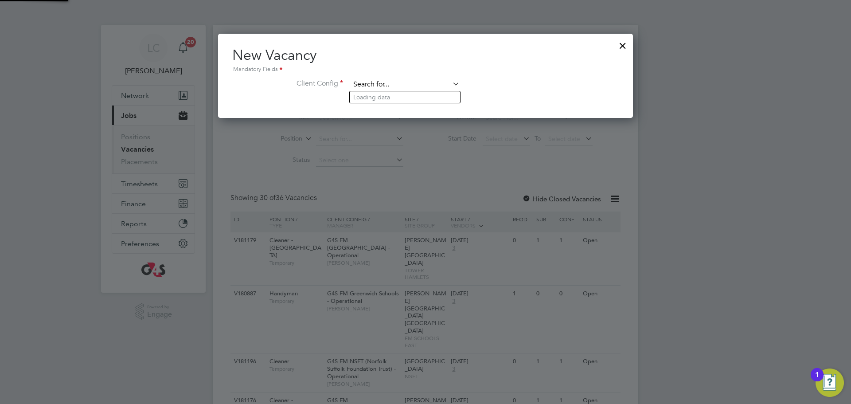
click at [397, 88] on input at bounding box center [404, 84] width 109 height 13
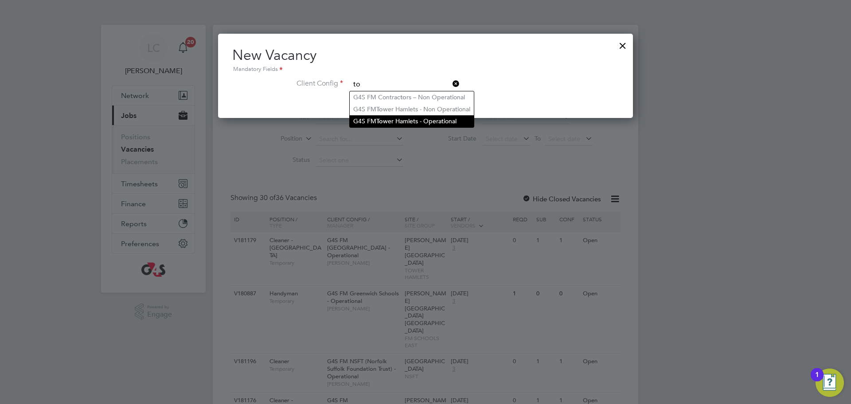
click at [401, 117] on li "G4S FM To wer Hamlets - Operational" at bounding box center [412, 121] width 124 height 12
type input "G4S FM [GEOGRAPHIC_DATA] - Operational"
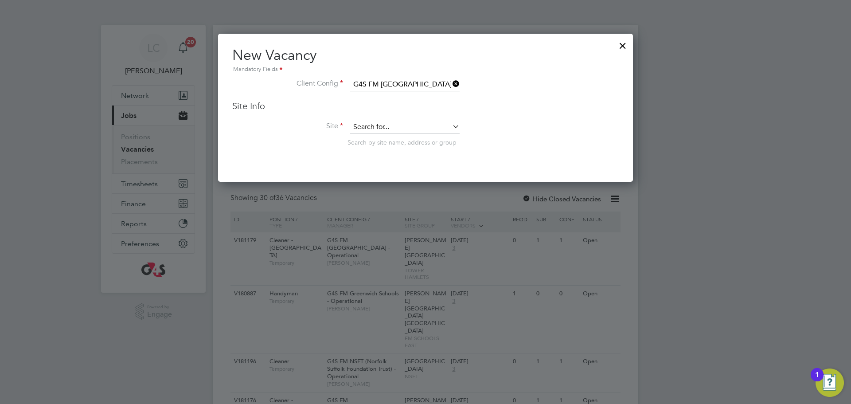
click at [376, 130] on input at bounding box center [404, 127] width 109 height 13
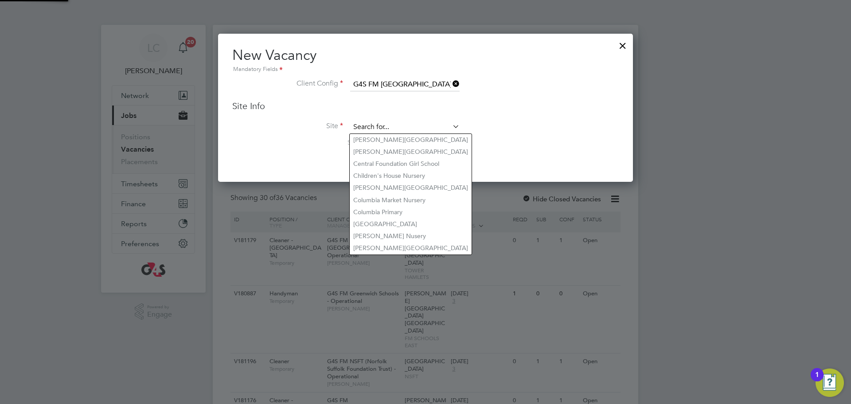
type input "d"
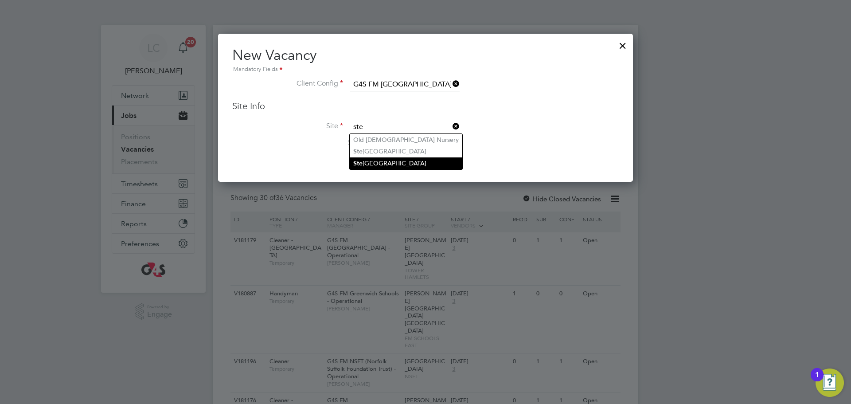
click at [404, 162] on li "Ste wart Headlam Primary School" at bounding box center [406, 163] width 113 height 12
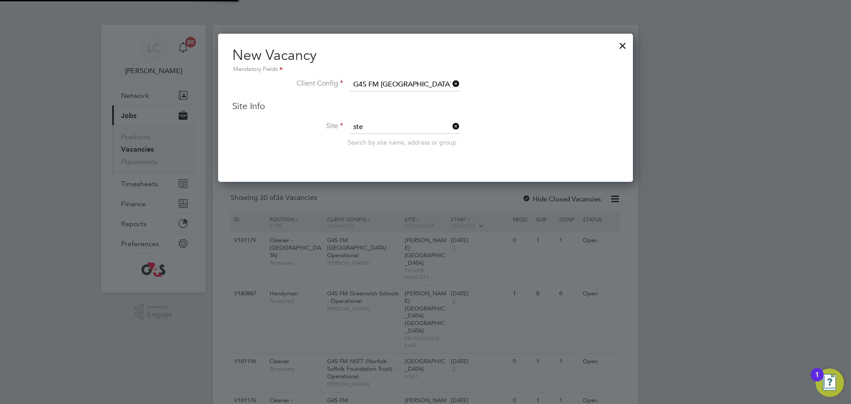
type input "Stewart Headlam Primary School"
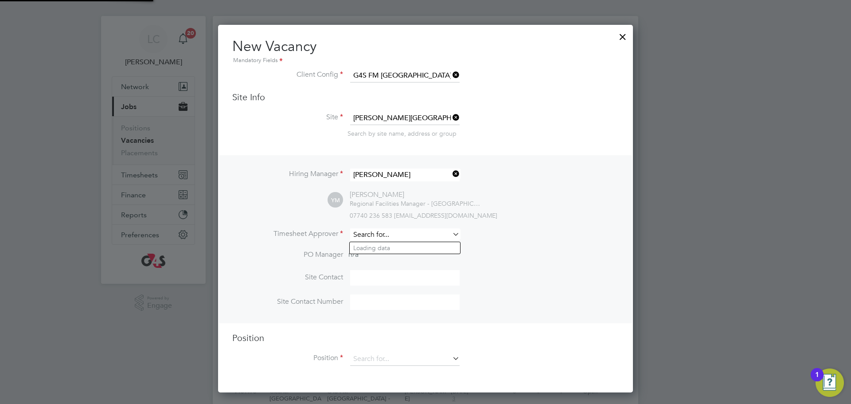
click at [391, 236] on input at bounding box center [404, 234] width 109 height 13
type input "lil"
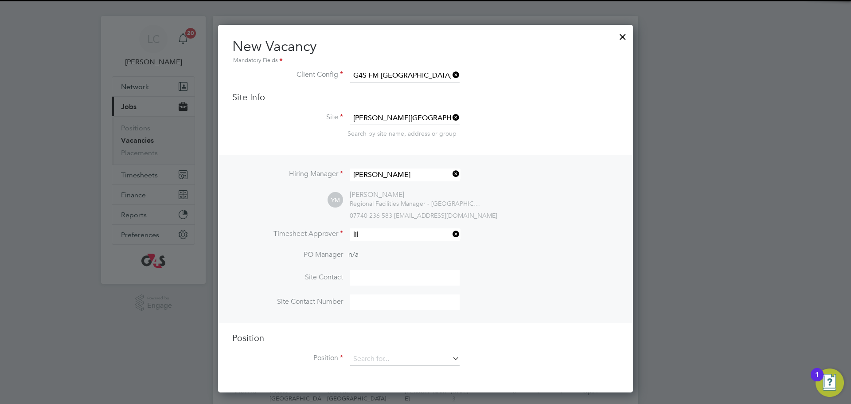
click at [394, 253] on ul "Lil ingxi Chen" at bounding box center [404, 248] width 111 height 13
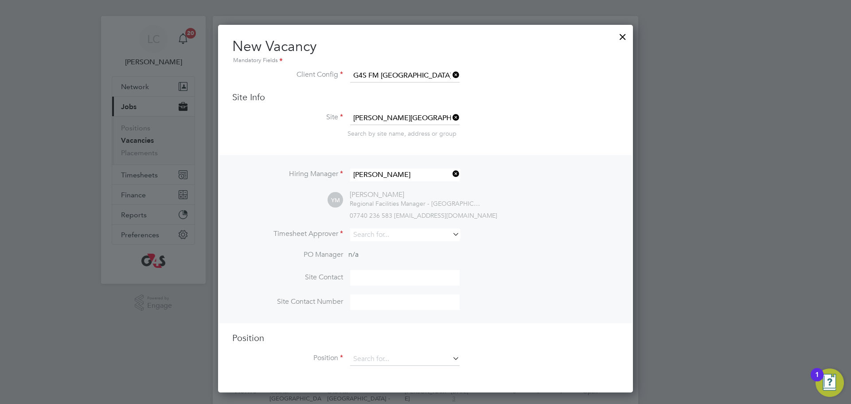
click at [394, 250] on li "PO Manager n/a" at bounding box center [425, 260] width 386 height 20
click at [393, 236] on input at bounding box center [404, 234] width 109 height 13
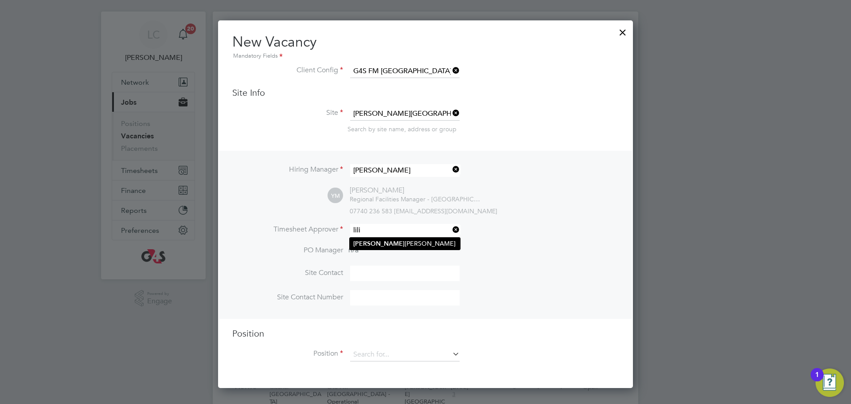
click at [411, 243] on li "Lili ngxi Chen" at bounding box center [405, 244] width 110 height 12
type input "[PERSON_NAME]"
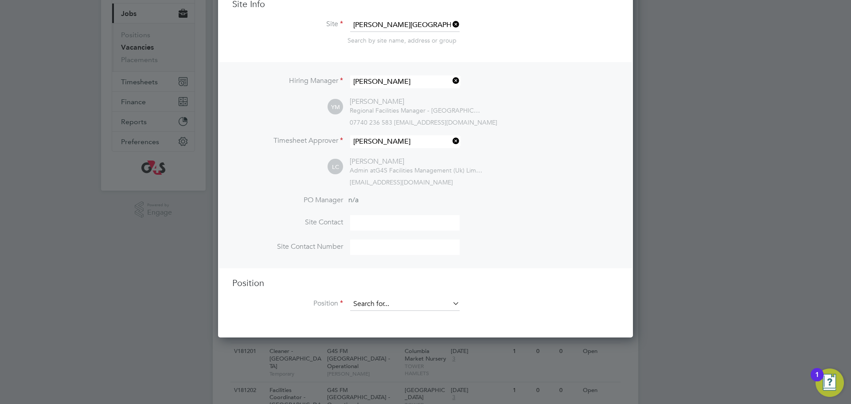
click at [378, 311] on input at bounding box center [404, 303] width 109 height 13
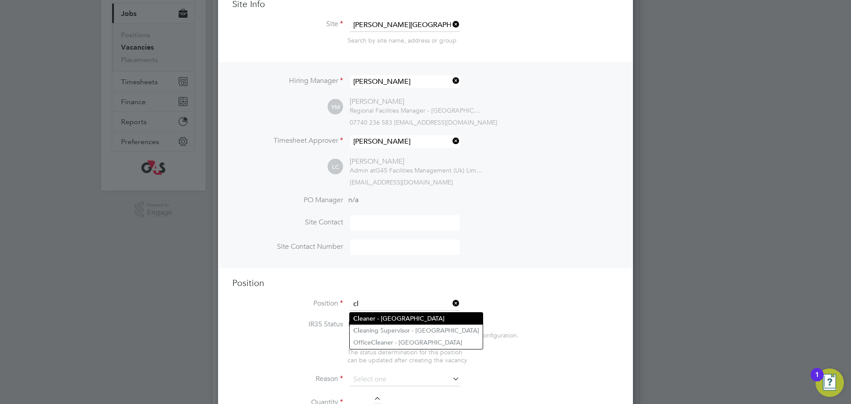
click at [387, 317] on li "Cl eaner - Tower Hamlet" at bounding box center [416, 318] width 133 height 12
type input "Cleaner - [GEOGRAPHIC_DATA]"
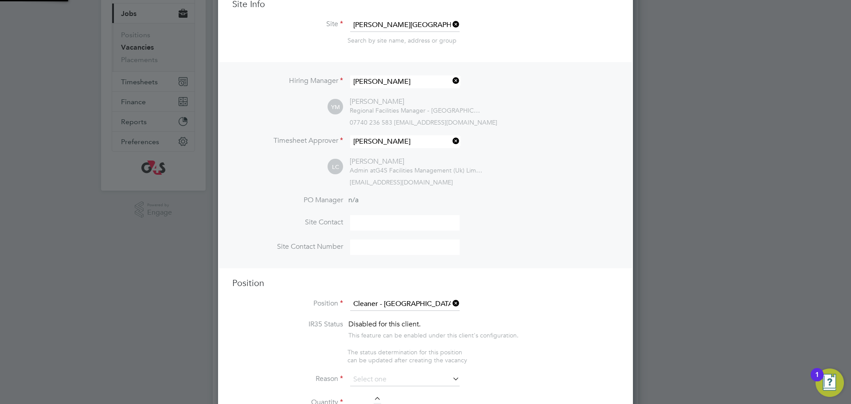
type textarea "**Key Responsibilities** ▪ To carry out all cleaning assigned, making full use …"
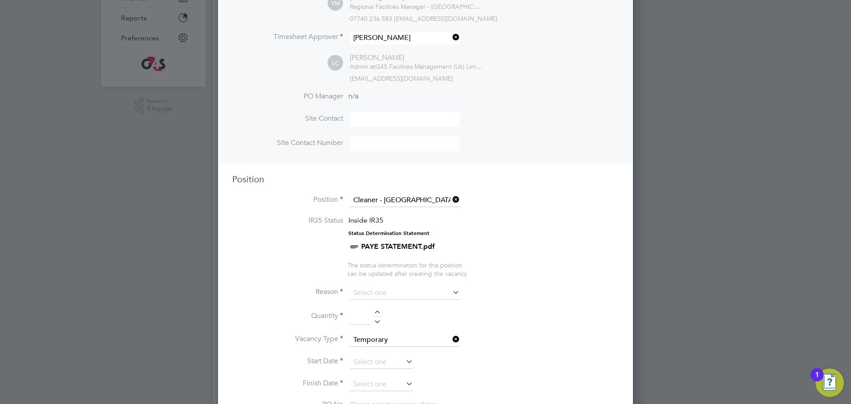
scroll to position [210, 0]
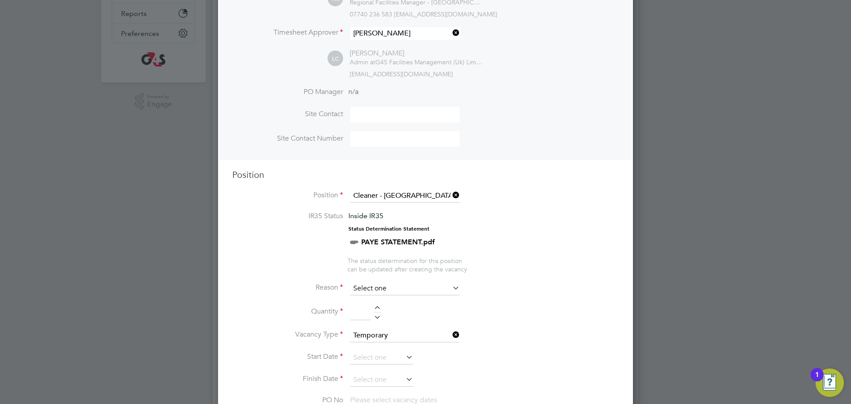
click at [395, 286] on input at bounding box center [404, 288] width 109 height 13
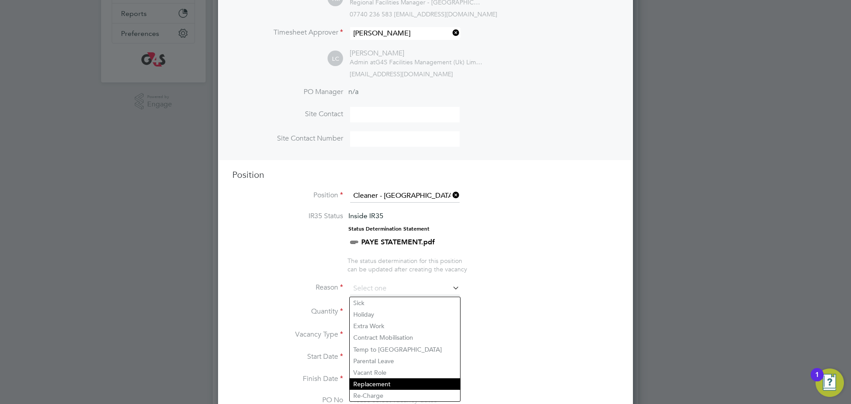
click at [380, 380] on li "Replacement" at bounding box center [405, 384] width 110 height 12
type input "Replacement"
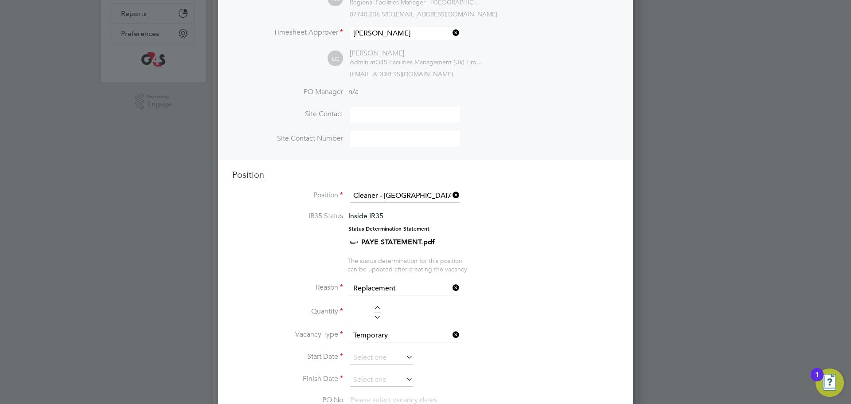
click at [374, 308] on div at bounding box center [378, 309] width 8 height 6
type input "1"
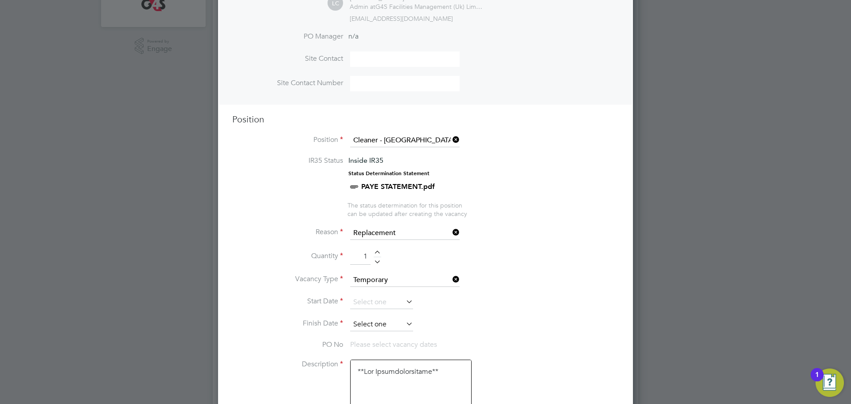
scroll to position [276, 0]
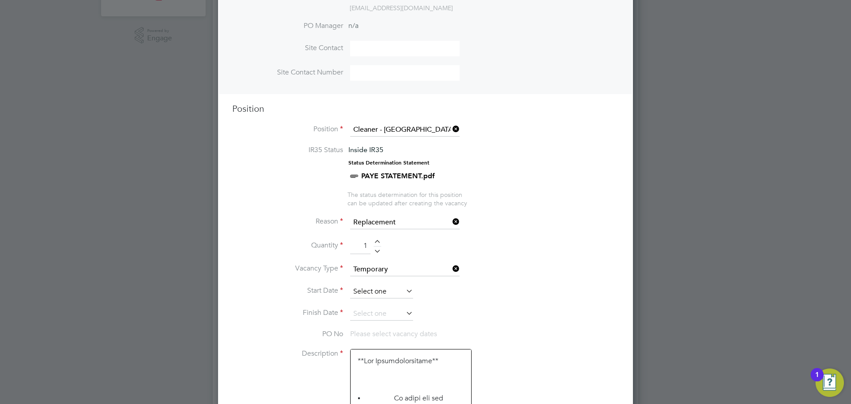
click at [382, 291] on input at bounding box center [381, 291] width 63 height 13
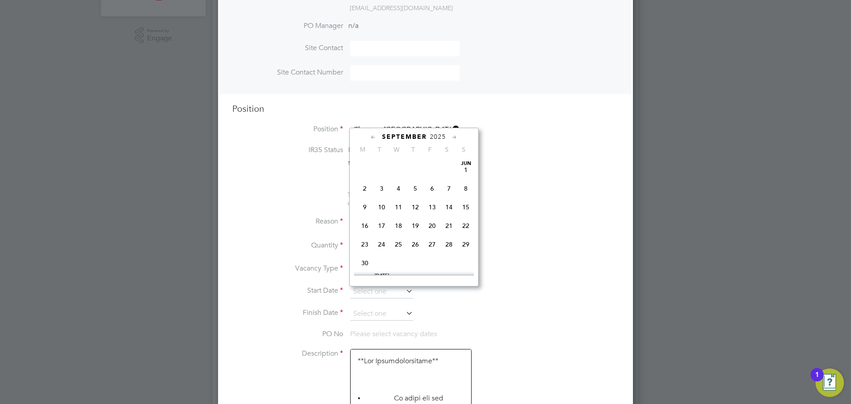
scroll to position [335, 0]
drag, startPoint x: 380, startPoint y: 229, endPoint x: 383, endPoint y: 246, distance: 17.6
click at [381, 217] on span "30" at bounding box center [381, 208] width 17 height 17
type input "30 Sep 2025"
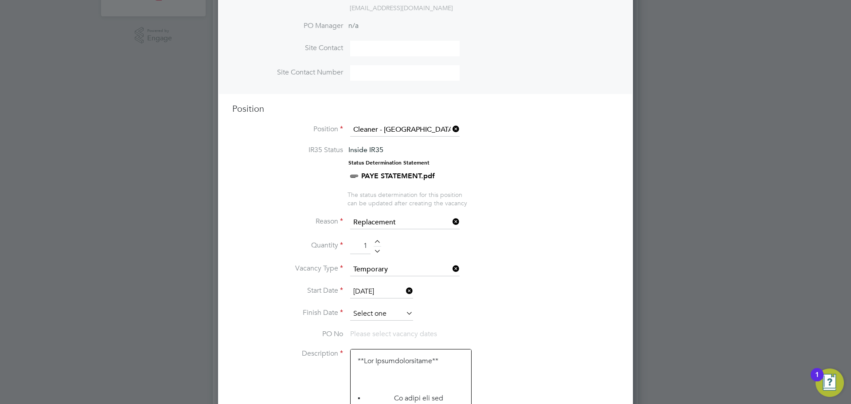
click at [382, 312] on input at bounding box center [381, 313] width 63 height 13
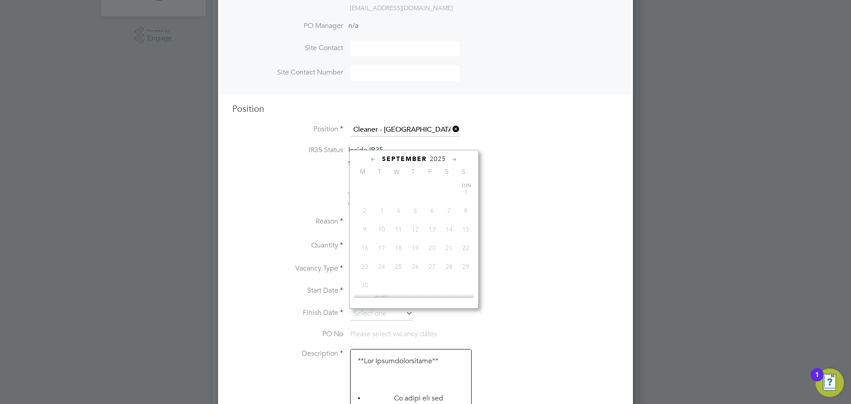
scroll to position [354, 0]
drag, startPoint x: 431, startPoint y: 247, endPoint x: 440, endPoint y: 287, distance: 41.0
click at [431, 238] on span "3" at bounding box center [432, 230] width 17 height 17
type input "[DATE]"
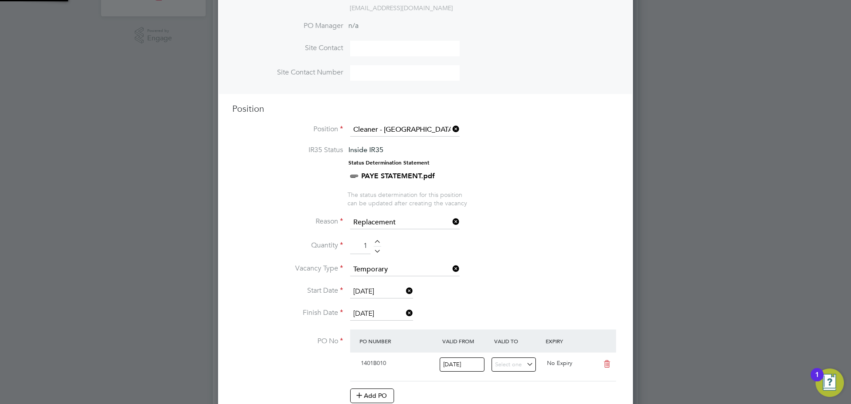
scroll to position [15, 83]
click at [492, 313] on li "Finish Date 03 Oct 2025" at bounding box center [425, 318] width 386 height 22
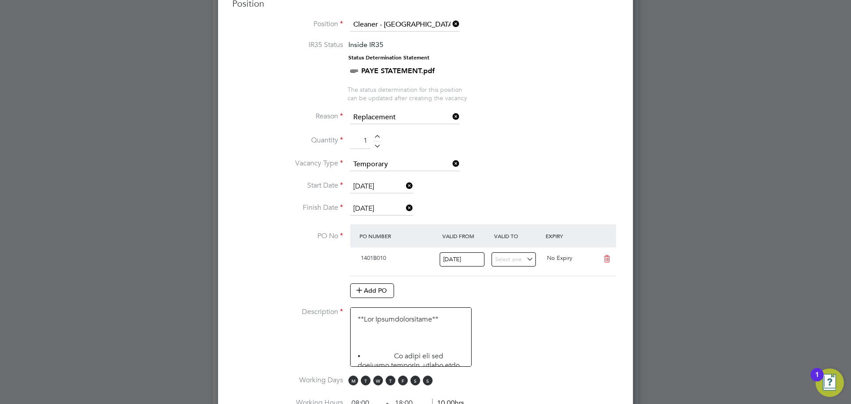
scroll to position [390, 0]
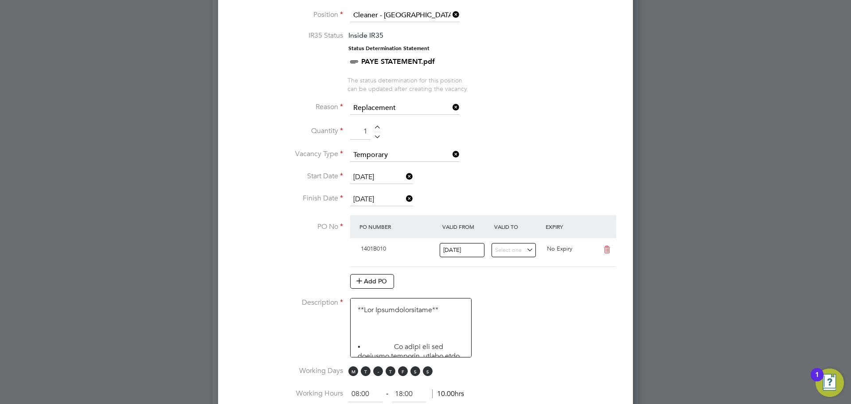
drag, startPoint x: 349, startPoint y: 372, endPoint x: 377, endPoint y: 373, distance: 27.5
click at [349, 373] on span "M" at bounding box center [353, 371] width 10 height 10
click at [413, 372] on span "S" at bounding box center [415, 371] width 10 height 10
click at [423, 373] on span "S" at bounding box center [428, 371] width 10 height 10
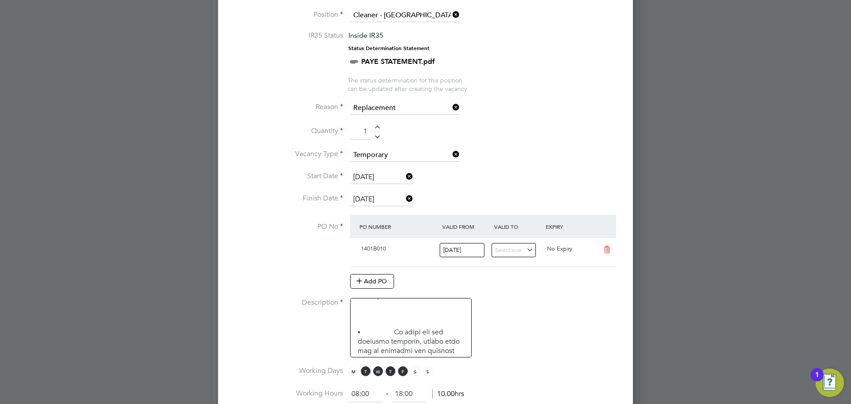
click at [381, 181] on input "30 Sep 2025" at bounding box center [381, 177] width 63 height 13
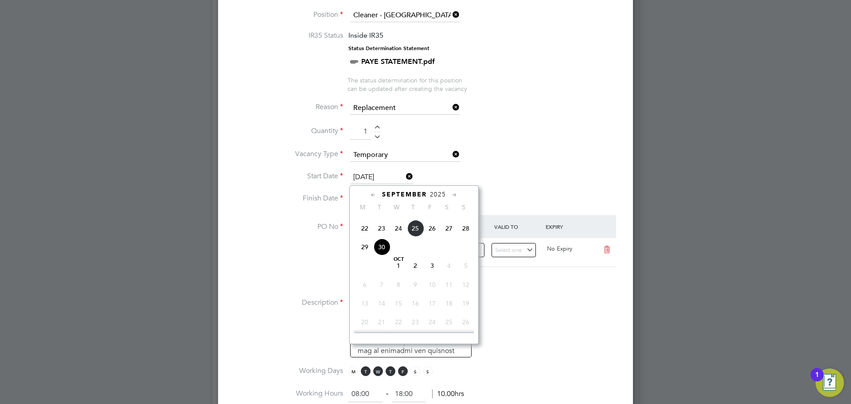
drag, startPoint x: 364, startPoint y: 262, endPoint x: 374, endPoint y: 224, distance: 39.4
click at [363, 255] on span "29" at bounding box center [364, 246] width 17 height 17
type input "29 Sep 2025"
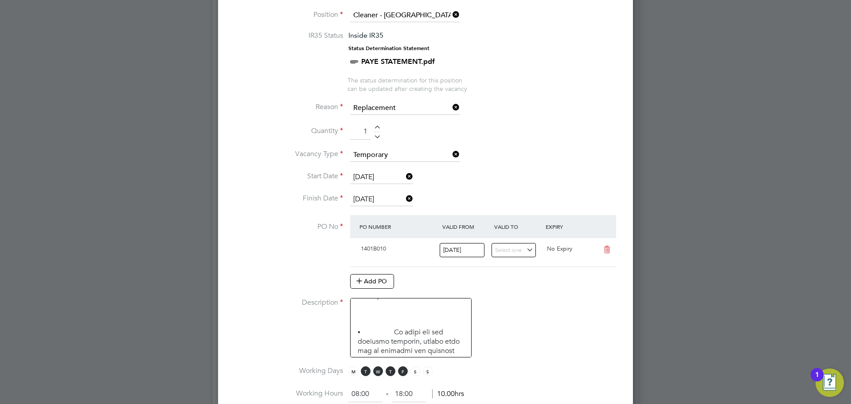
drag, startPoint x: 380, startPoint y: 195, endPoint x: 382, endPoint y: 210, distance: 15.2
click at [380, 196] on input "[DATE]" at bounding box center [381, 199] width 63 height 13
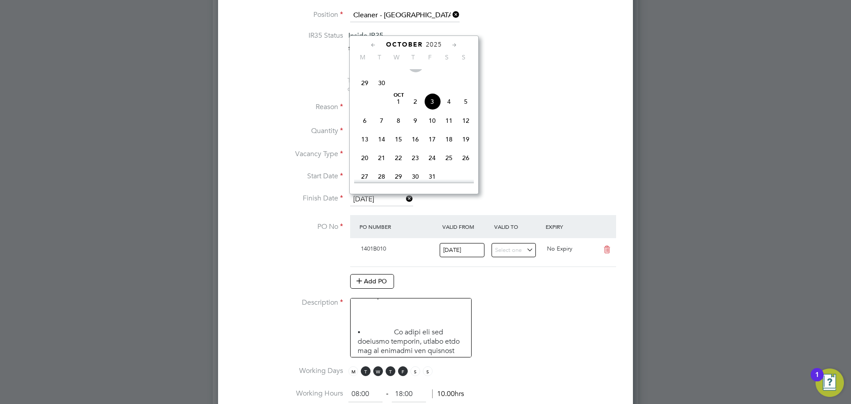
click at [384, 91] on span "30" at bounding box center [381, 82] width 17 height 17
type input "30 Sep 2025"
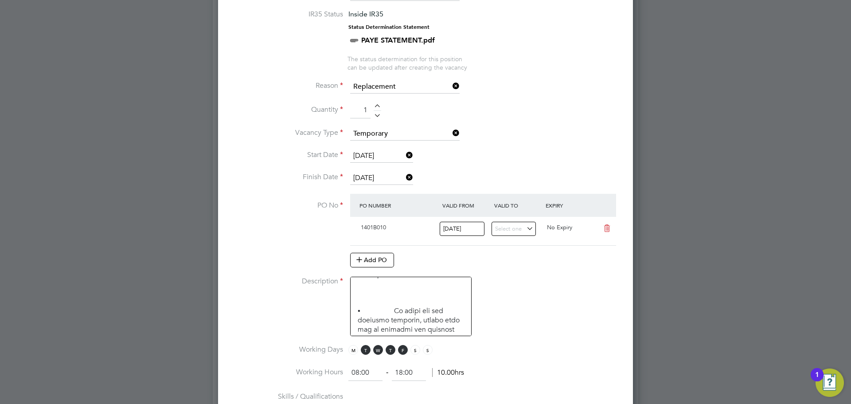
scroll to position [421, 0]
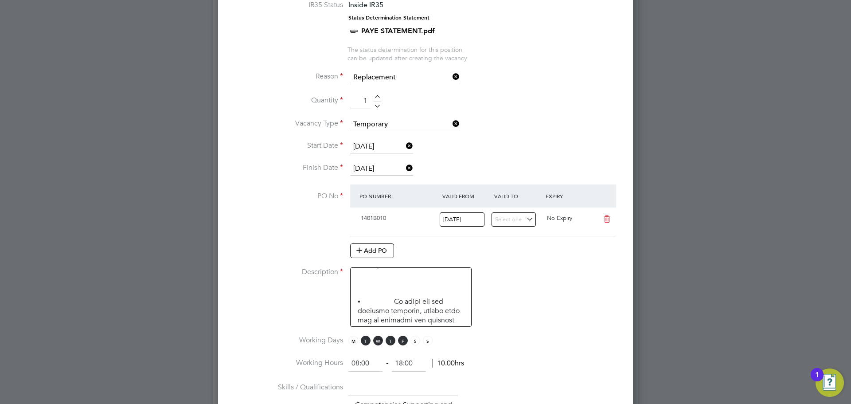
drag, startPoint x: 354, startPoint y: 343, endPoint x: 372, endPoint y: 343, distance: 18.2
click at [354, 343] on span "M" at bounding box center [353, 340] width 10 height 10
click at [380, 342] on span "W" at bounding box center [378, 340] width 10 height 10
drag, startPoint x: 390, startPoint y: 342, endPoint x: 403, endPoint y: 340, distance: 13.4
click at [392, 342] on span "T" at bounding box center [391, 340] width 10 height 10
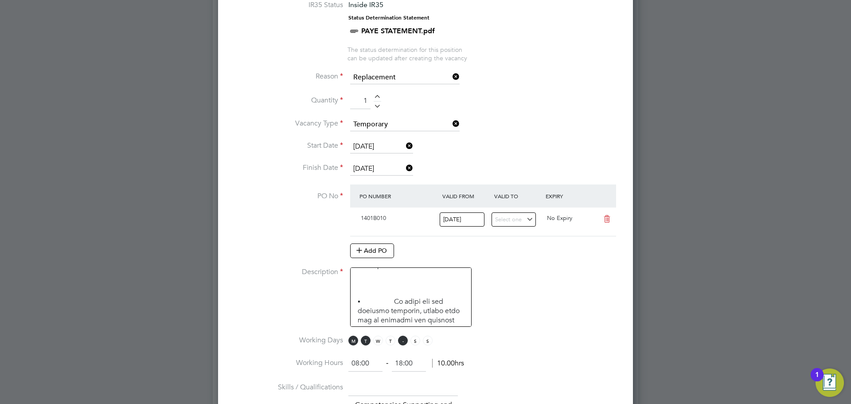
click at [403, 340] on span "F" at bounding box center [403, 340] width 10 height 10
drag, startPoint x: 369, startPoint y: 366, endPoint x: 331, endPoint y: 367, distance: 38.6
click at [331, 367] on li "Working Hours 08:00 ‐ 18:00 10.00hrs" at bounding box center [425, 367] width 386 height 25
type input "15:30"
drag, startPoint x: 417, startPoint y: 368, endPoint x: 391, endPoint y: 358, distance: 28.2
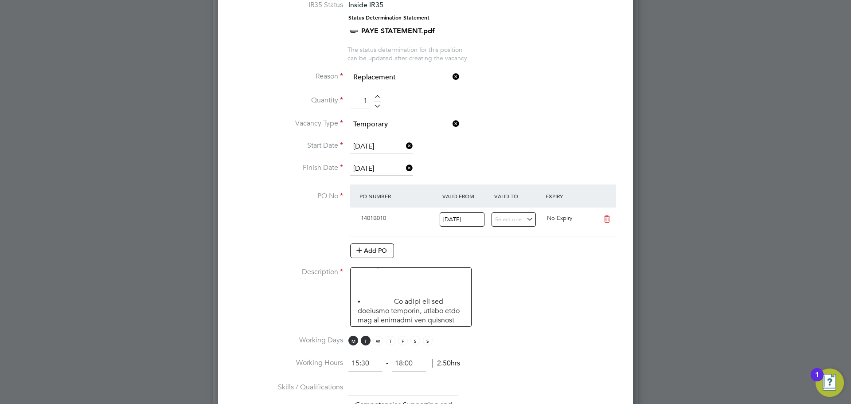
click at [391, 358] on div "15:30 ‐ 18:00 2.50hrs" at bounding box center [404, 363] width 112 height 16
type input "19:30"
click at [569, 346] on li "Working Days M T W T F S S" at bounding box center [425, 345] width 386 height 20
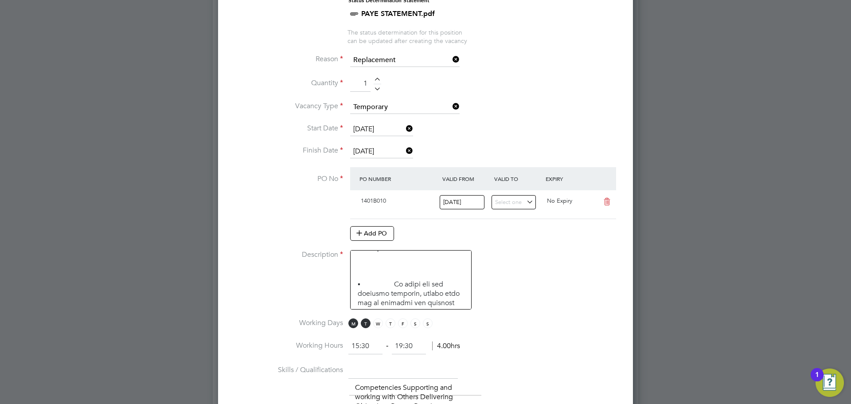
scroll to position [439, 0]
click at [374, 152] on input "30 Sep 2025" at bounding box center [381, 150] width 63 height 13
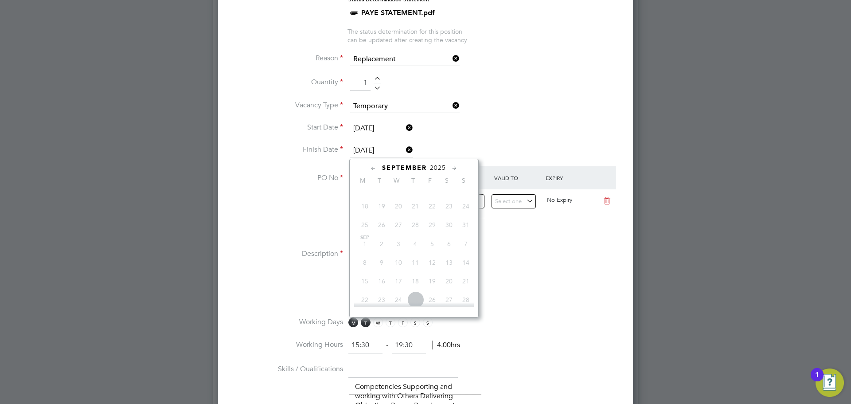
scroll to position [354, 0]
click at [490, 296] on li "Description" at bounding box center [425, 283] width 386 height 68
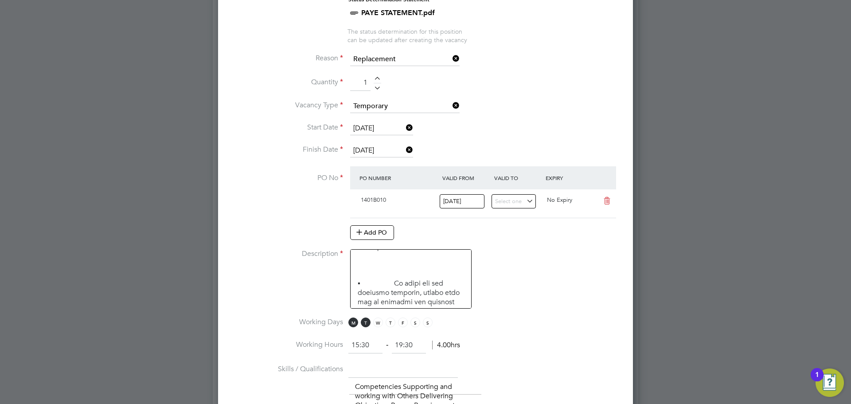
click at [379, 154] on input "30 Sep 2025" at bounding box center [381, 150] width 63 height 13
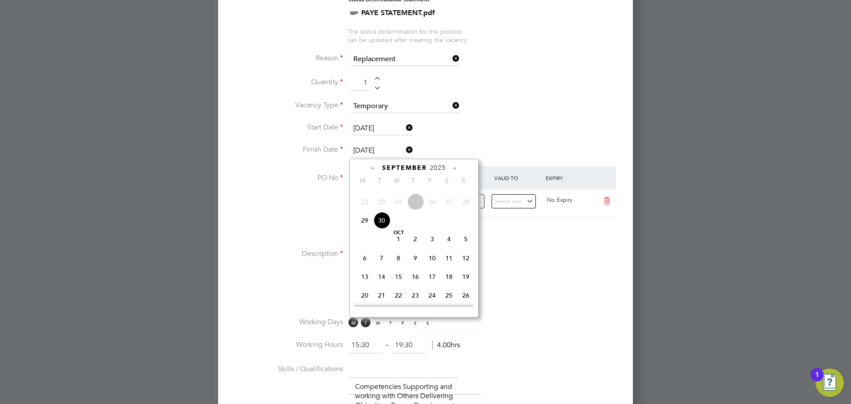
click at [495, 289] on li "Description" at bounding box center [425, 283] width 386 height 68
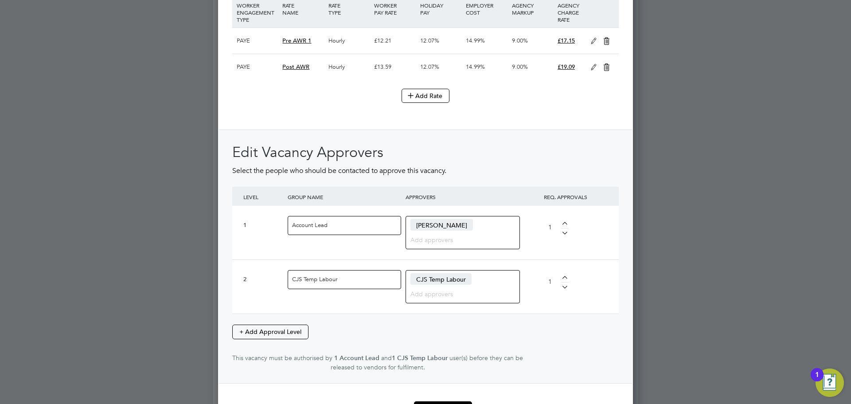
scroll to position [1235, 0]
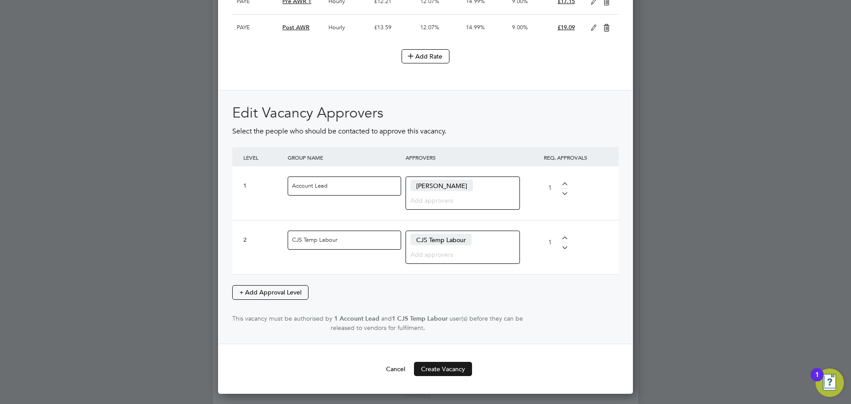
click at [438, 376] on button "Create Vacancy" at bounding box center [443, 369] width 58 height 14
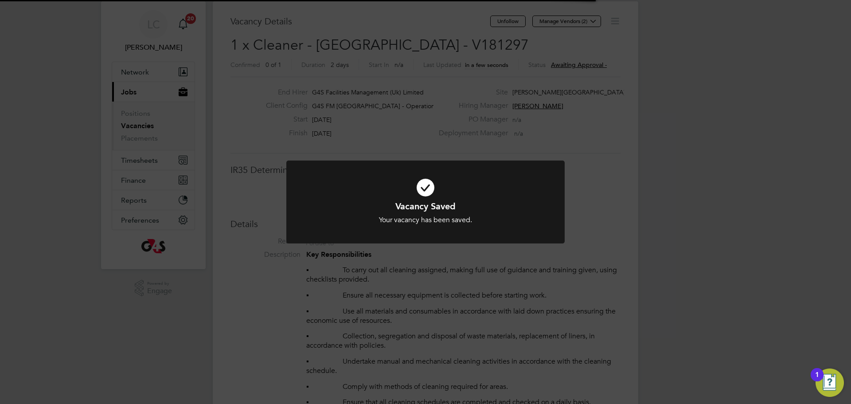
scroll to position [26, 62]
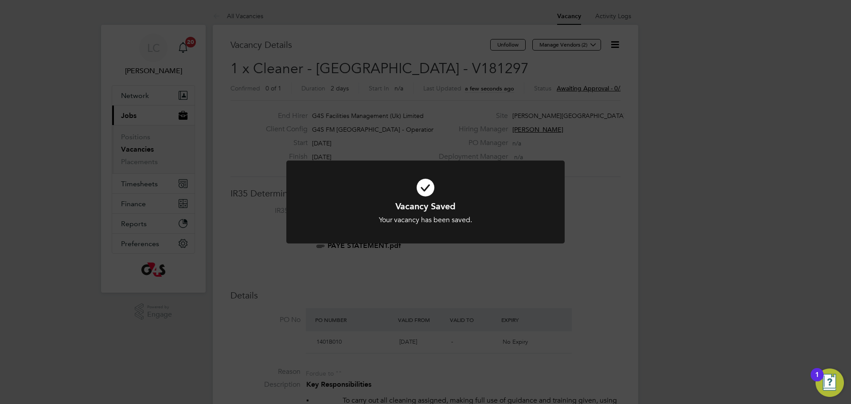
drag, startPoint x: 406, startPoint y: 132, endPoint x: 408, endPoint y: 120, distance: 11.7
click at [405, 132] on div "Vacancy Saved Your vacancy has been saved. Cancel Okay" at bounding box center [425, 202] width 851 height 404
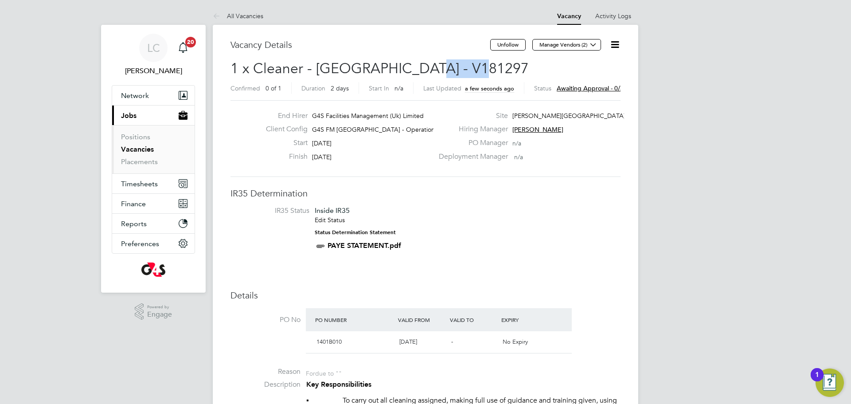
drag, startPoint x: 418, startPoint y: 65, endPoint x: 480, endPoint y: 64, distance: 62.0
click at [480, 64] on h2 "1 x Cleaner - Tower Hamlet - V181297 Confirmed 0 of 1 Duration 2 days Start In …" at bounding box center [425, 77] width 390 height 37
copy span "V181297"
drag, startPoint x: 573, startPoint y: 40, endPoint x: 549, endPoint y: 50, distance: 25.8
click at [569, 40] on button "Manage Vendors (2)" at bounding box center [566, 45] width 69 height 12
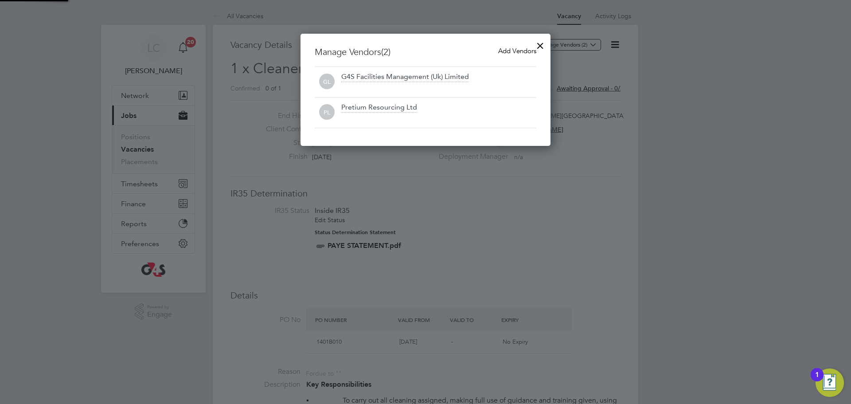
scroll to position [113, 250]
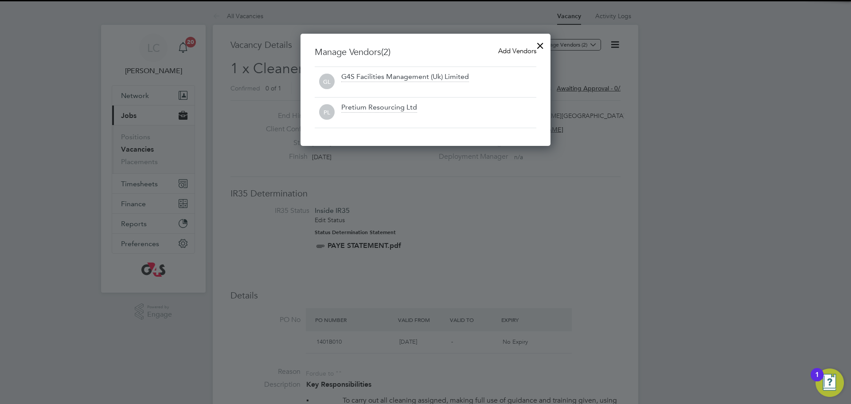
drag, startPoint x: 501, startPoint y: 52, endPoint x: 464, endPoint y: 62, distance: 37.9
click at [499, 52] on span "Add Vendors" at bounding box center [517, 51] width 38 height 8
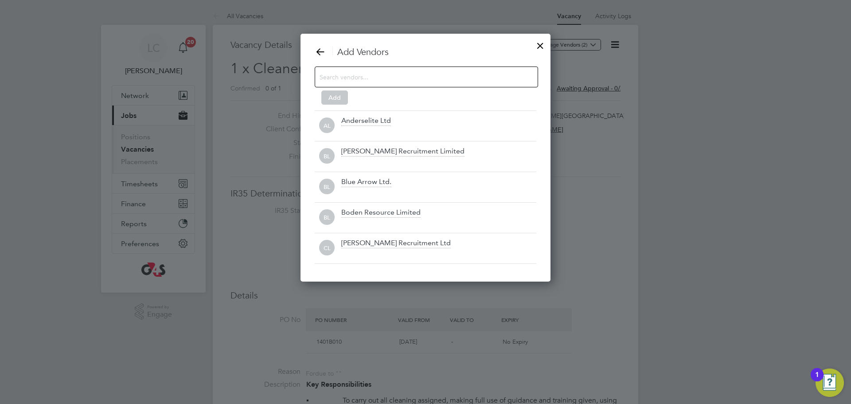
click at [401, 82] on input at bounding box center [418, 77] width 199 height 12
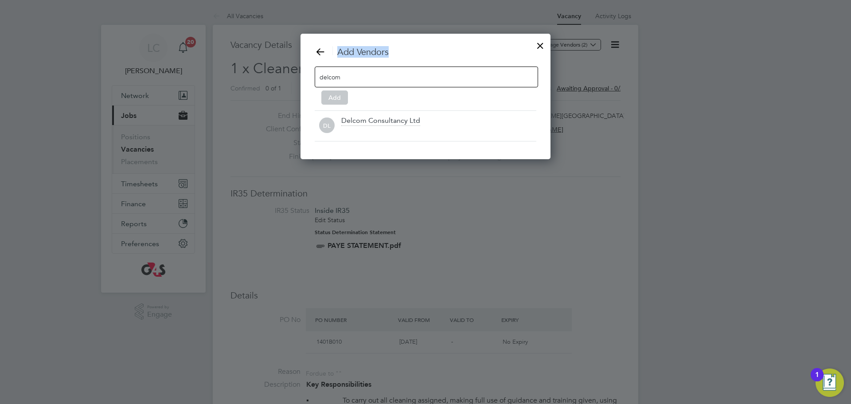
drag, startPoint x: 295, startPoint y: 76, endPoint x: 270, endPoint y: 76, distance: 24.8
click at [351, 82] on input "delcom" at bounding box center [346, 77] width 55 height 12
drag, startPoint x: 346, startPoint y: 75, endPoint x: 318, endPoint y: 79, distance: 28.2
click at [318, 79] on div "delcom" at bounding box center [426, 76] width 223 height 21
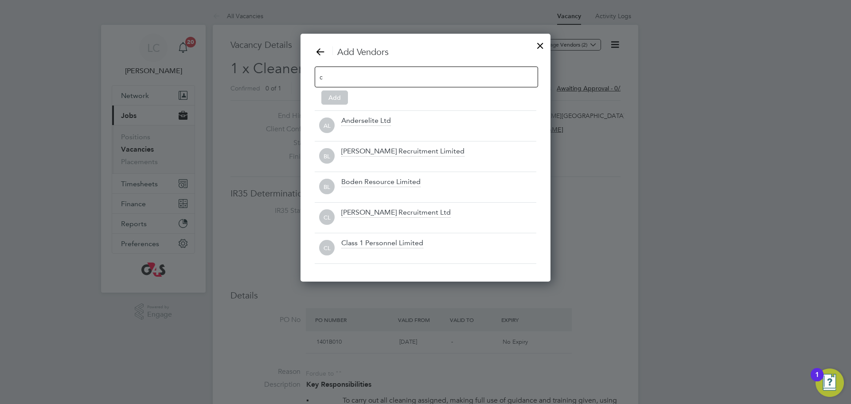
scroll to position [4, 4]
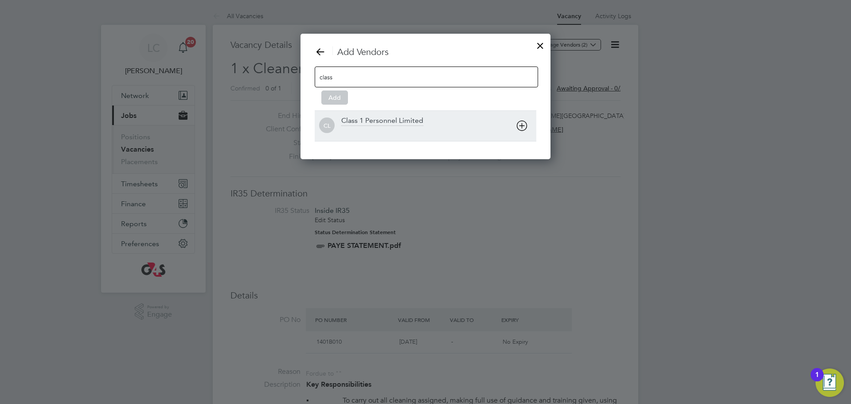
type input "class"
click at [364, 124] on div "Class 1 Personnel Limited" at bounding box center [382, 121] width 82 height 10
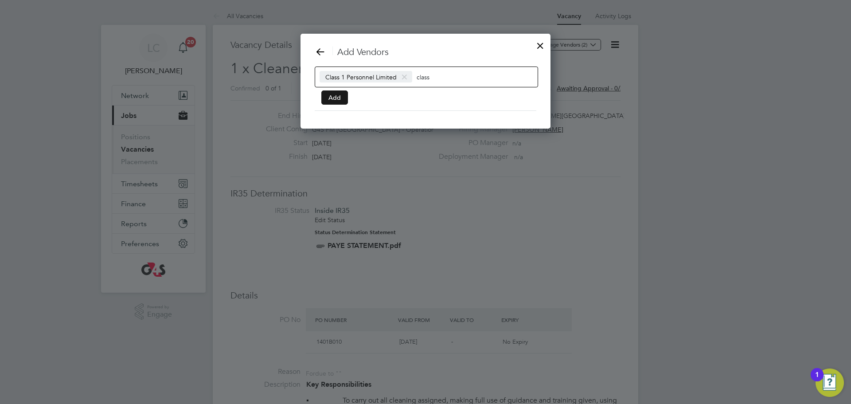
scroll to position [96, 250]
click at [332, 97] on button "Add" at bounding box center [334, 97] width 27 height 14
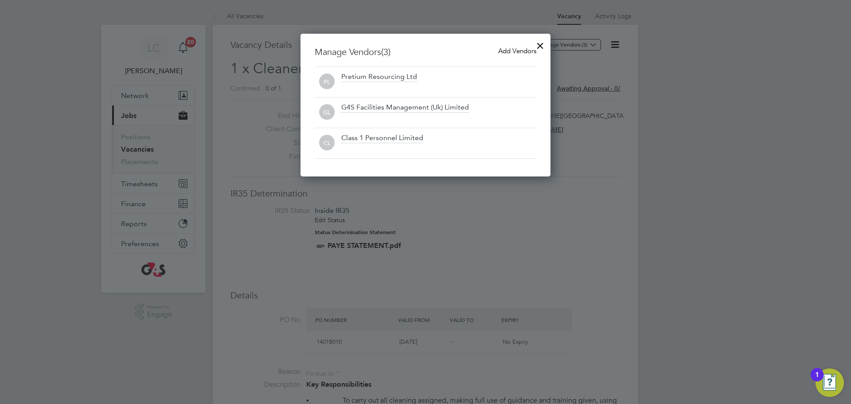
drag, startPoint x: 541, startPoint y: 41, endPoint x: 546, endPoint y: 49, distance: 9.6
click at [541, 42] on div at bounding box center [540, 43] width 16 height 16
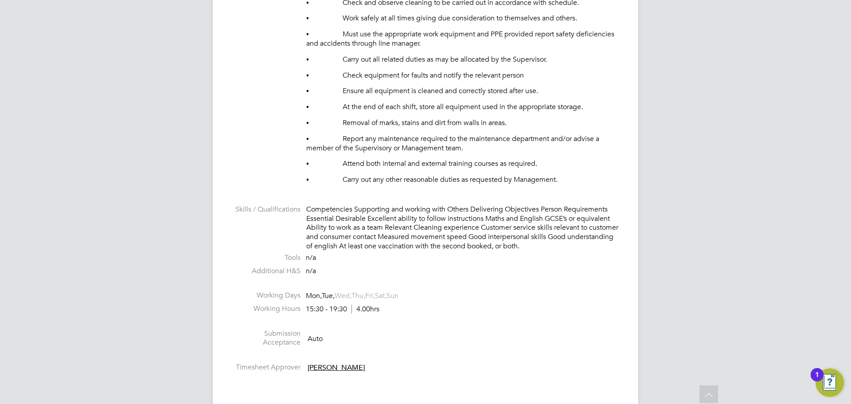
scroll to position [1071, 0]
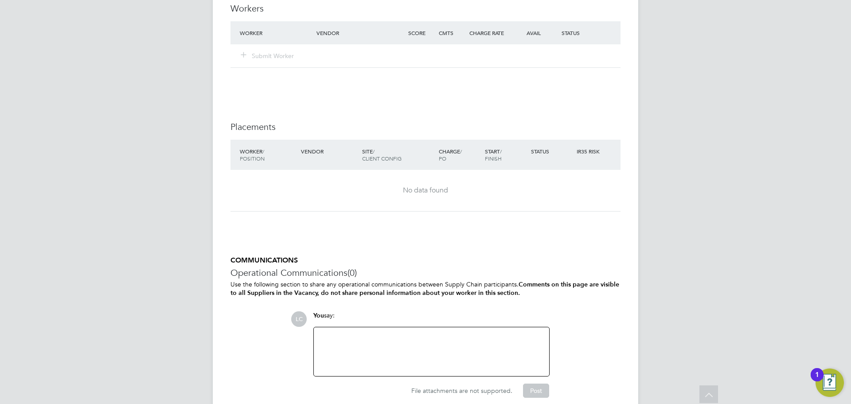
scroll to position [1125, 0]
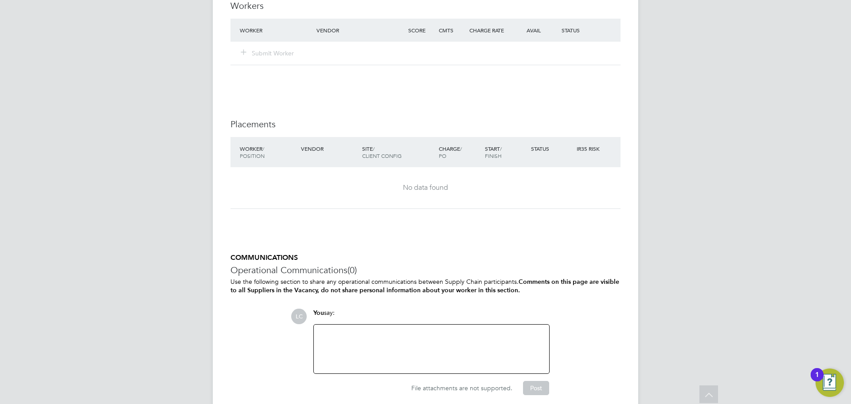
click at [364, 364] on div at bounding box center [431, 349] width 225 height 38
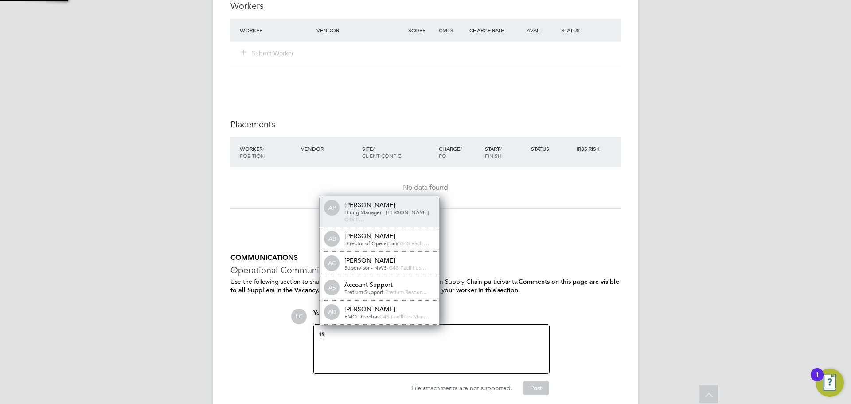
scroll to position [7, 89]
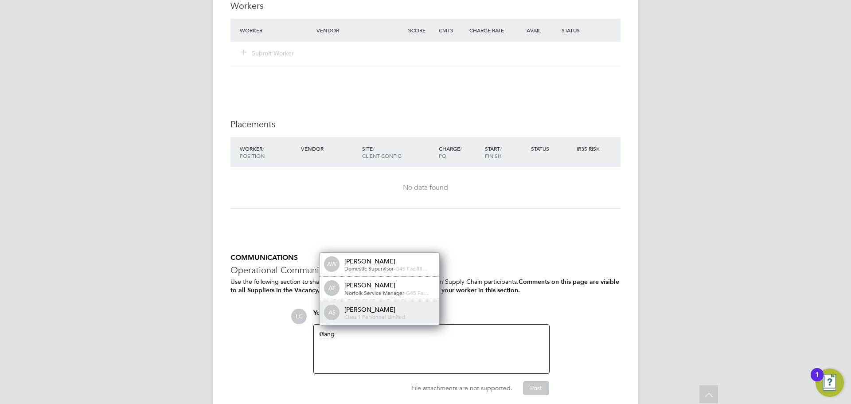
click at [372, 314] on span "Class 1 Personnel Limited" at bounding box center [374, 316] width 61 height 7
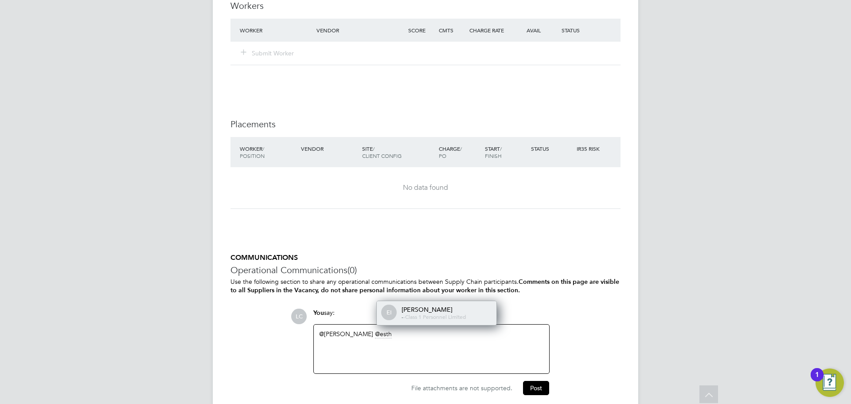
click at [453, 322] on div "EI Esther Isaac - - Class 1 Personnel Limited" at bounding box center [437, 313] width 120 height 24
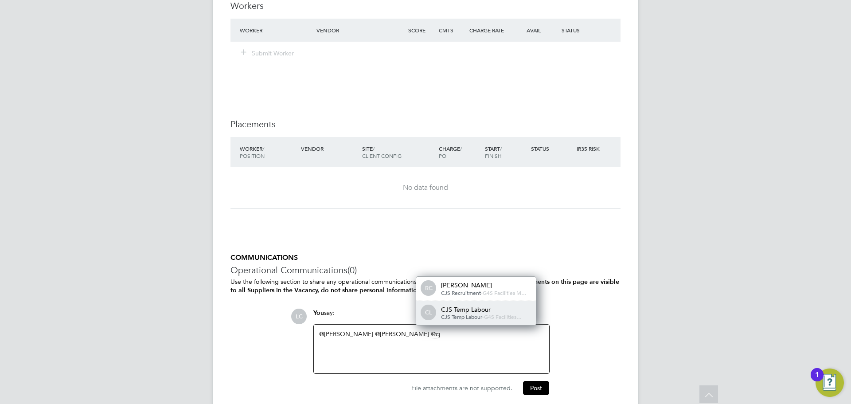
click at [487, 312] on div "CJS Temp Labour" at bounding box center [485, 309] width 89 height 8
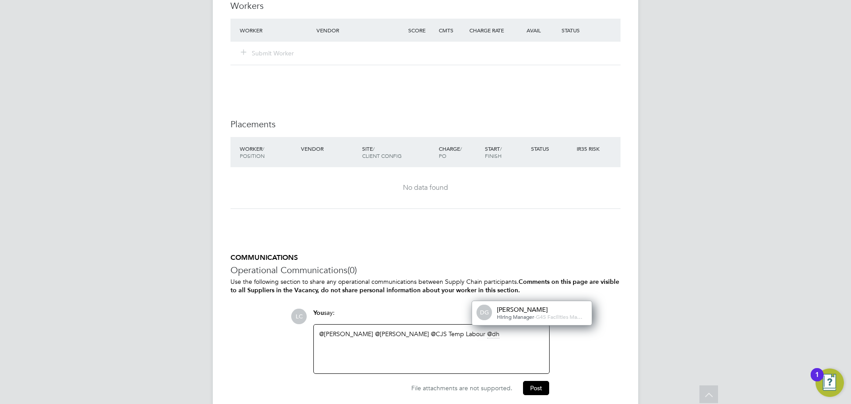
drag, startPoint x: 535, startPoint y: 310, endPoint x: 531, endPoint y: 315, distance: 6.0
click at [535, 313] on span "-" at bounding box center [535, 316] width 2 height 7
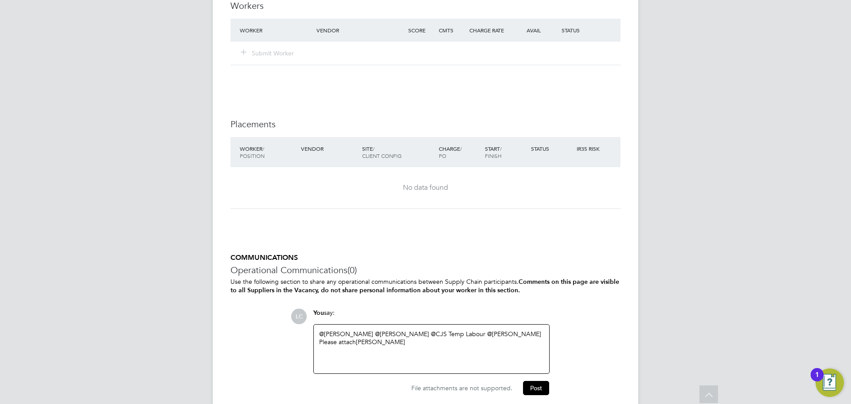
click at [439, 347] on div "@Angela Sabaroche ​ @Esther Isaac ​ @CJS Temp Labour ​ @dharmisha gohil ​ Pleas…" at bounding box center [431, 349] width 225 height 38
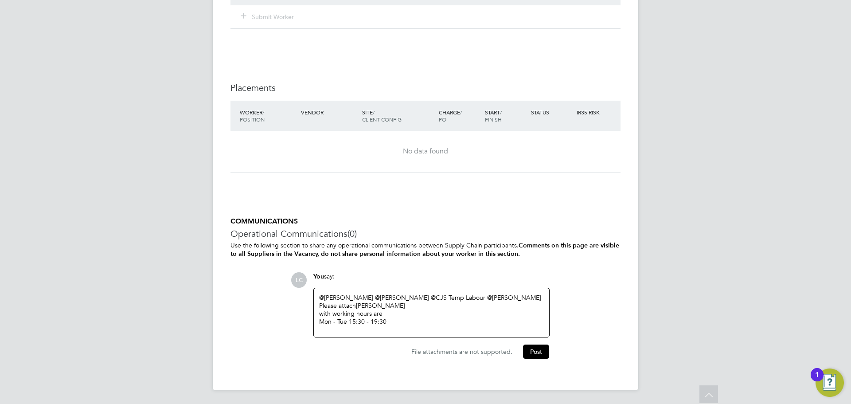
click at [440, 326] on div "@Angela Sabaroche ​ @Esther Isaac ​ @CJS Temp Labour ​ @dharmisha gohil ​ Pleas…" at bounding box center [431, 312] width 225 height 38
click at [531, 353] on button "Post" at bounding box center [536, 351] width 26 height 14
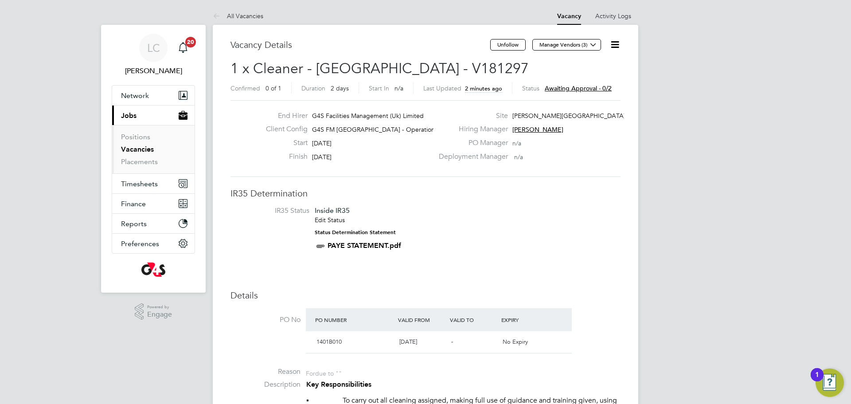
click at [133, 149] on link "Vacancies" at bounding box center [137, 149] width 33 height 8
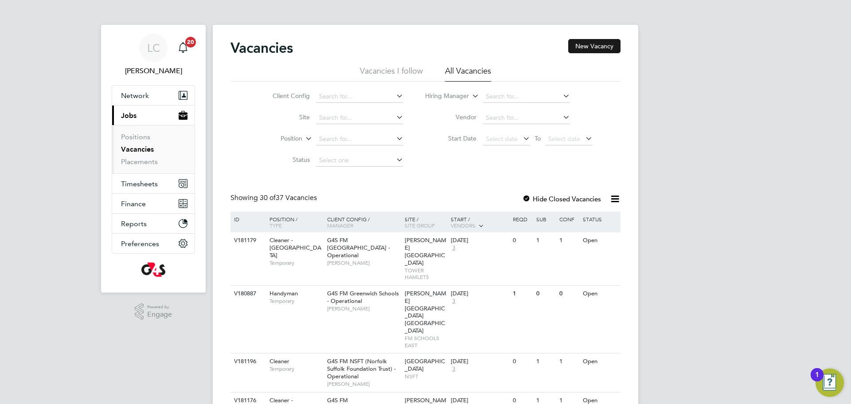
click at [583, 40] on button "New Vacancy" at bounding box center [594, 46] width 52 height 14
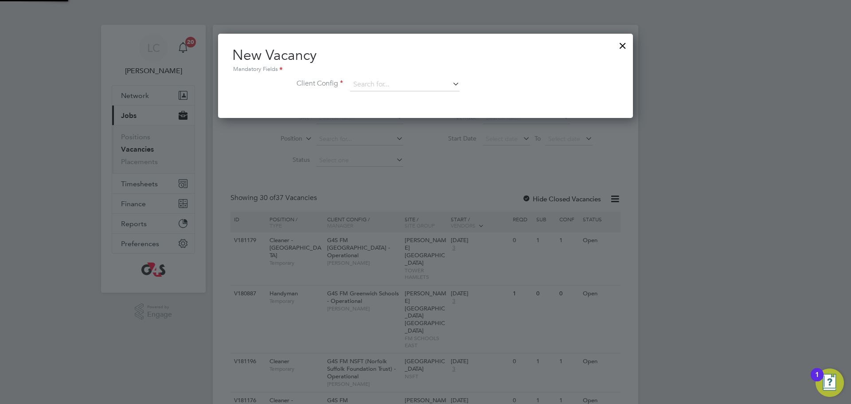
scroll to position [84, 415]
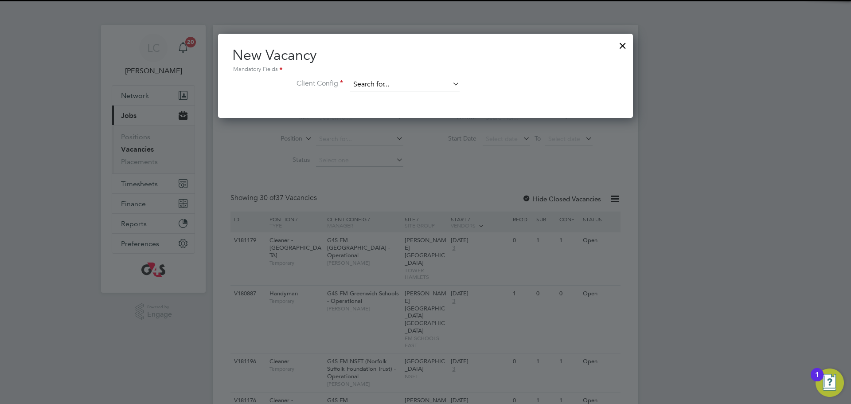
click at [378, 82] on input at bounding box center [404, 84] width 109 height 13
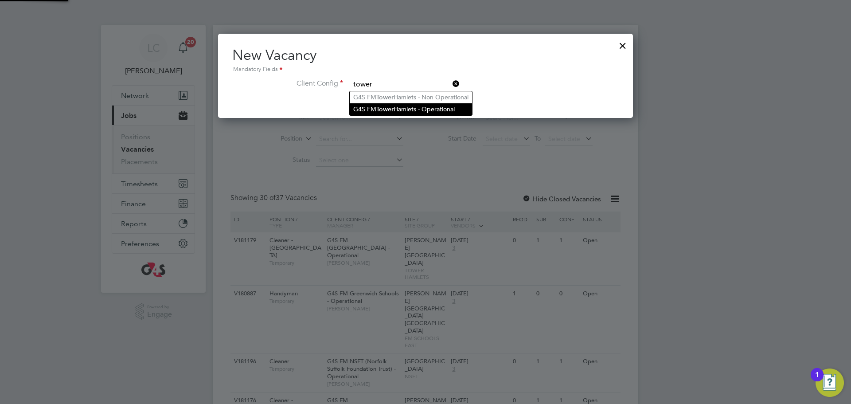
click at [375, 109] on li "G4S FM Tower Hamlets - Operational" at bounding box center [411, 109] width 122 height 12
type input "G4S FM [GEOGRAPHIC_DATA] - Operational"
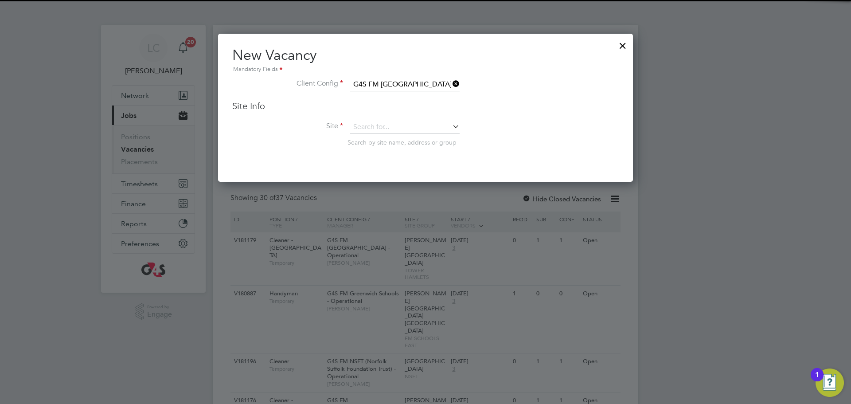
scroll to position [148, 415]
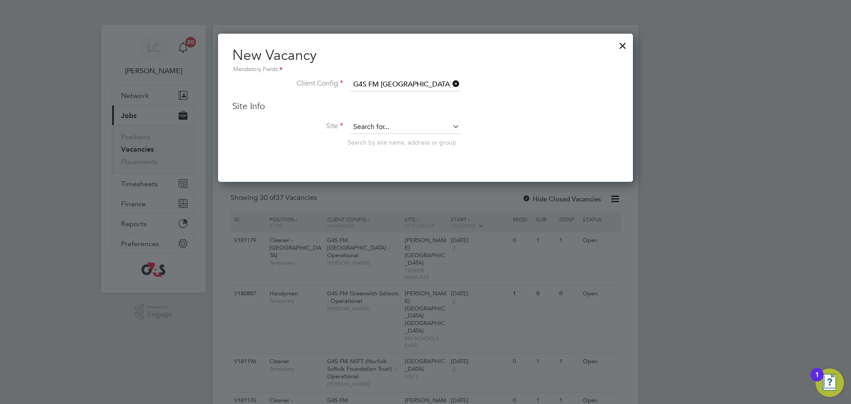
click at [373, 132] on input at bounding box center [404, 127] width 109 height 13
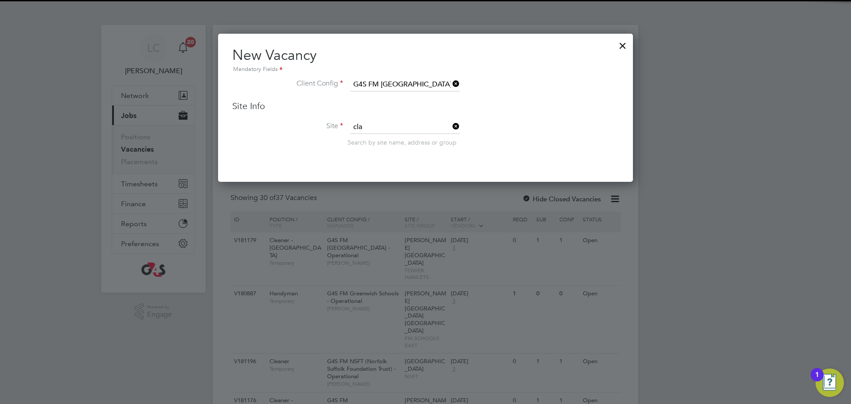
click at [388, 136] on li "Cla ra Grant Primary School" at bounding box center [416, 140] width 132 height 12
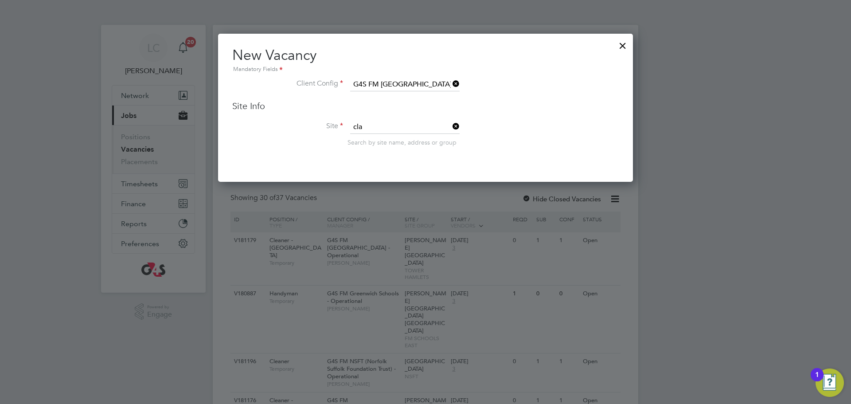
type input "Clara Grant Primary School"
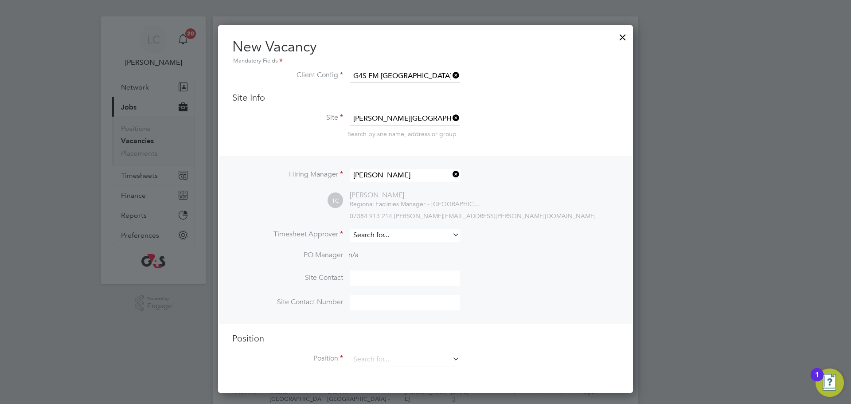
scroll to position [9, 0]
click at [390, 237] on input at bounding box center [404, 234] width 109 height 13
click at [391, 249] on li "Lil ingxi Chen" at bounding box center [405, 248] width 110 height 12
type input "[PERSON_NAME]"
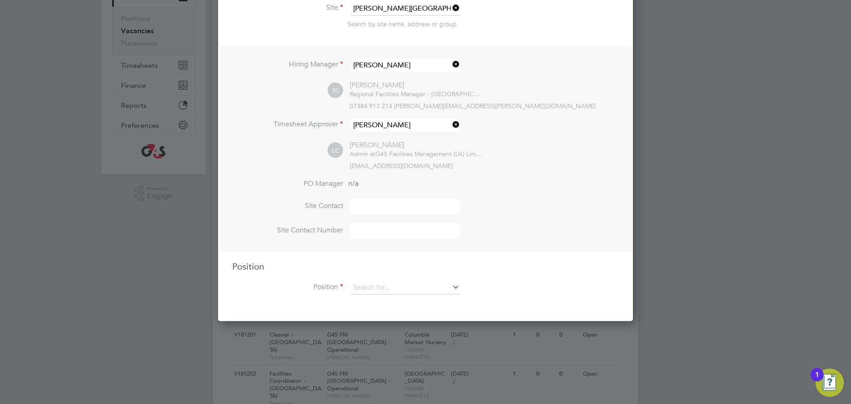
scroll to position [190, 0]
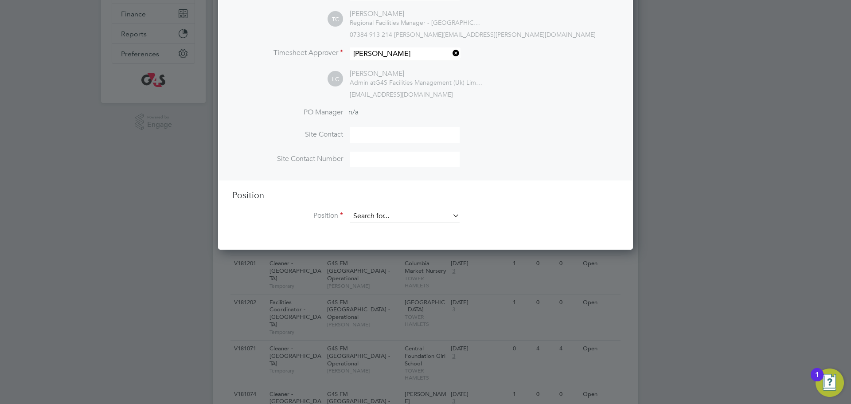
click at [383, 218] on input at bounding box center [404, 216] width 109 height 13
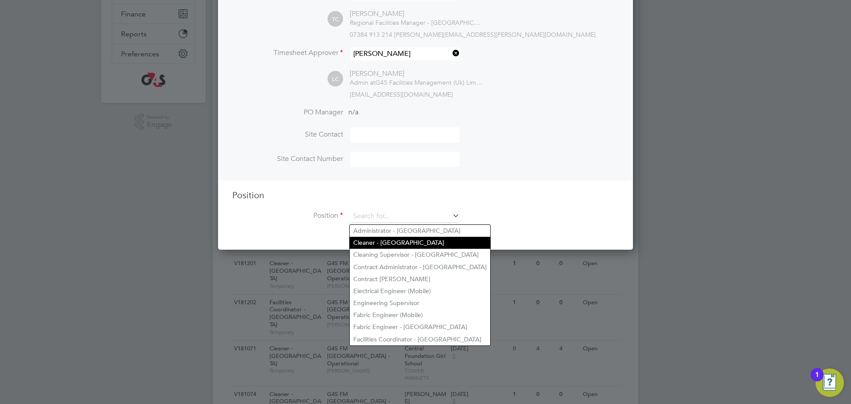
click at [379, 242] on li "Cleaner - [GEOGRAPHIC_DATA]" at bounding box center [420, 243] width 140 height 12
type input "Cleaner - [GEOGRAPHIC_DATA]"
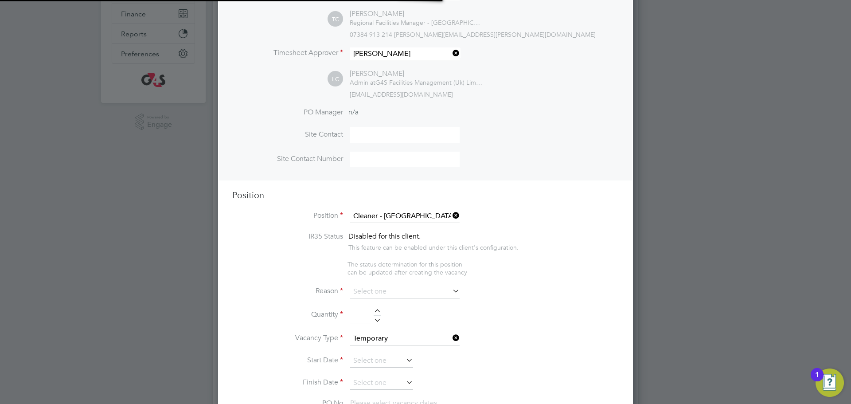
scroll to position [4, 4]
type textarea "**Key Responsibilities** ▪ To carry out all cleaning assigned, making full use …"
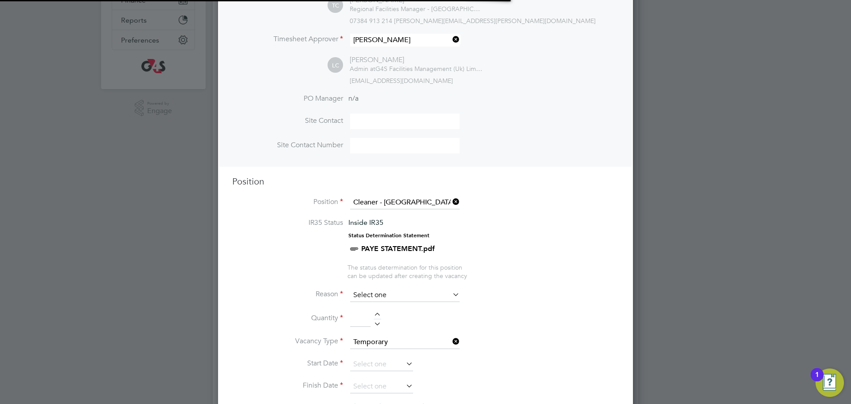
scroll to position [26, 47]
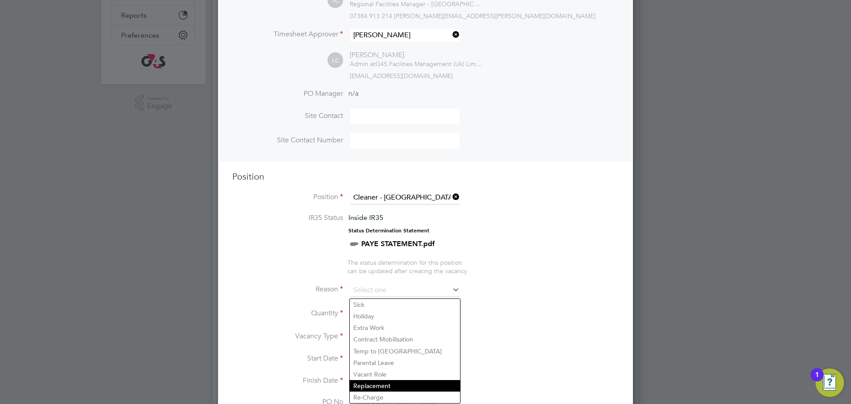
scroll to position [213, 0]
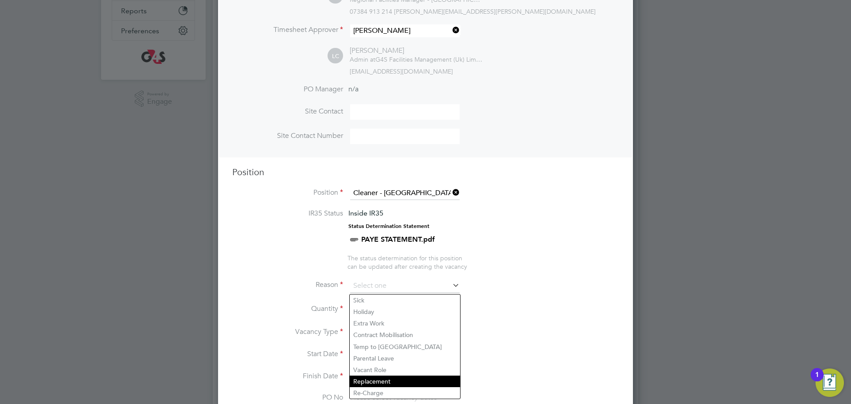
drag, startPoint x: 373, startPoint y: 382, endPoint x: 369, endPoint y: 383, distance: 4.5
click at [369, 384] on li "Replacement" at bounding box center [405, 381] width 110 height 12
type input "Replacement"
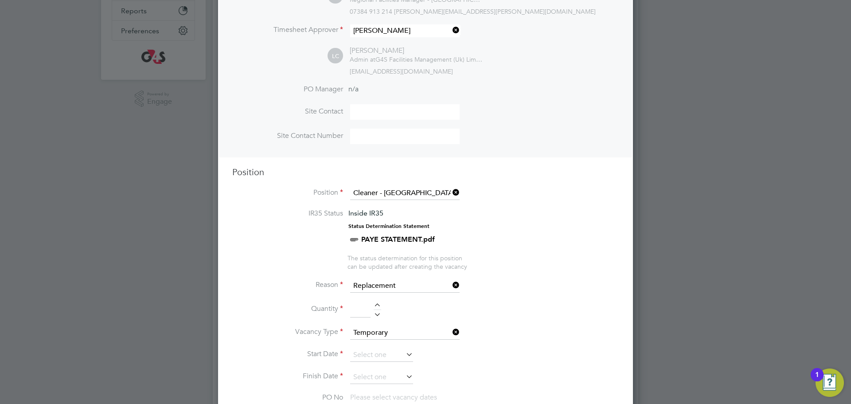
drag, startPoint x: 380, startPoint y: 300, endPoint x: 379, endPoint y: 308, distance: 8.0
click at [380, 301] on li "Reason Replacement" at bounding box center [425, 290] width 386 height 22
click at [379, 308] on div at bounding box center [378, 306] width 8 height 6
type input "1"
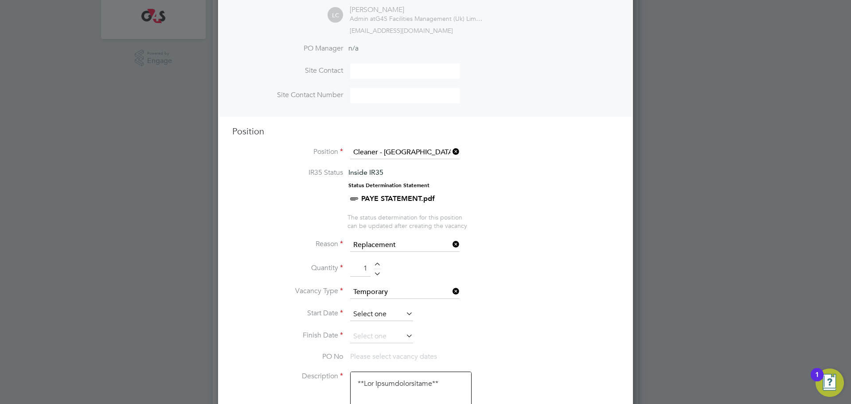
scroll to position [255, 0]
click at [382, 317] on input at bounding box center [381, 312] width 63 height 13
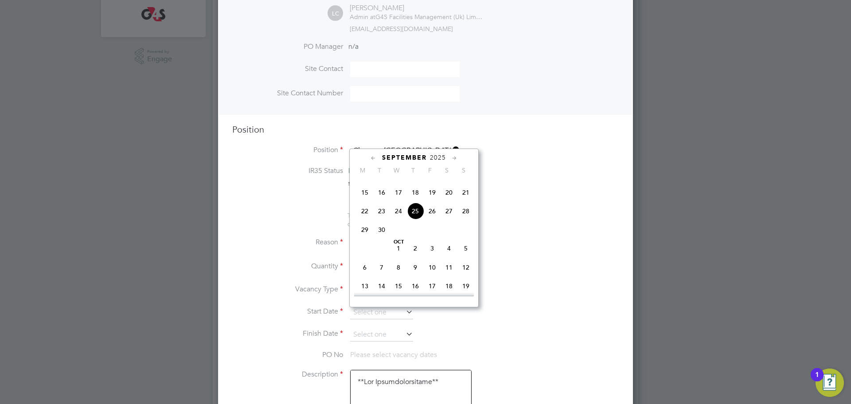
click at [431, 219] on span "26" at bounding box center [432, 211] width 17 height 17
type input "[DATE]"
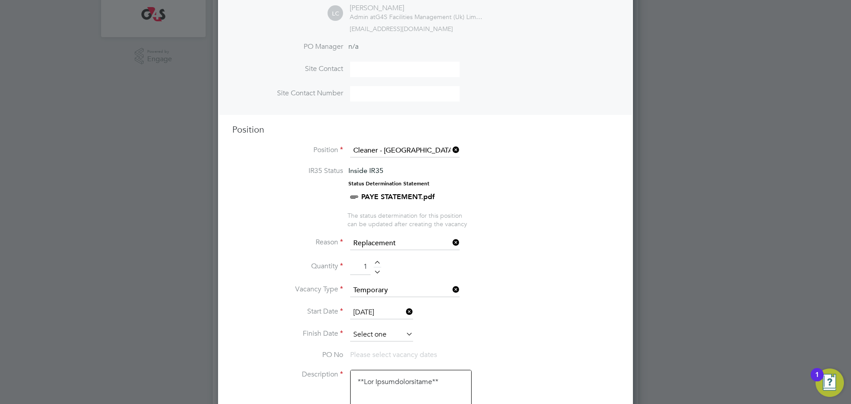
click at [380, 335] on input at bounding box center [381, 334] width 63 height 13
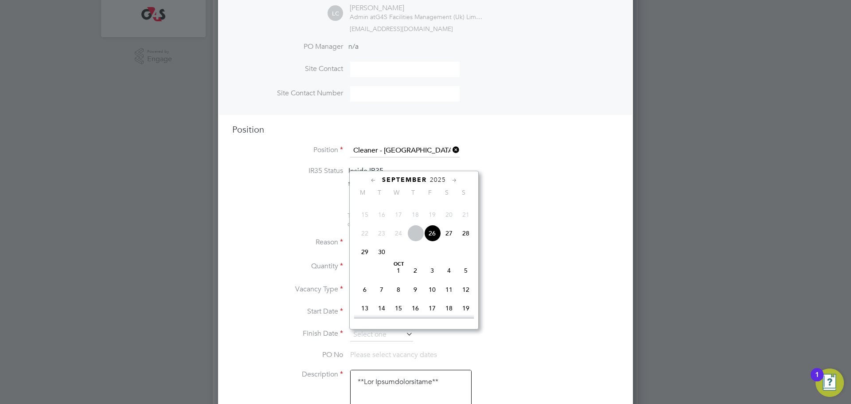
click at [432, 279] on span "3" at bounding box center [432, 270] width 17 height 17
type input "[DATE]"
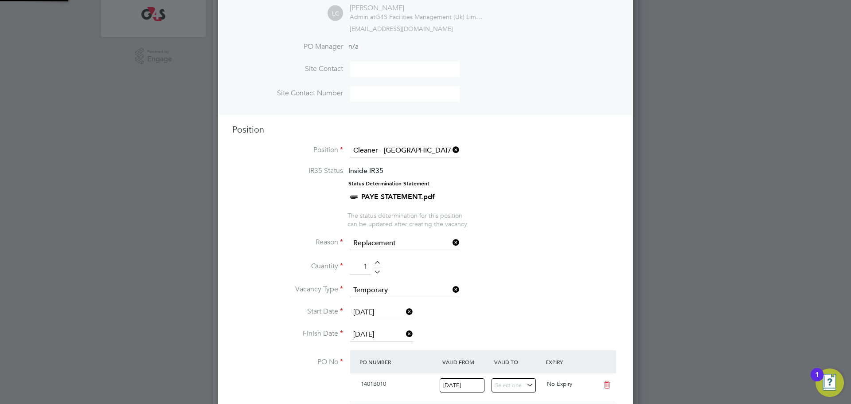
scroll to position [15, 83]
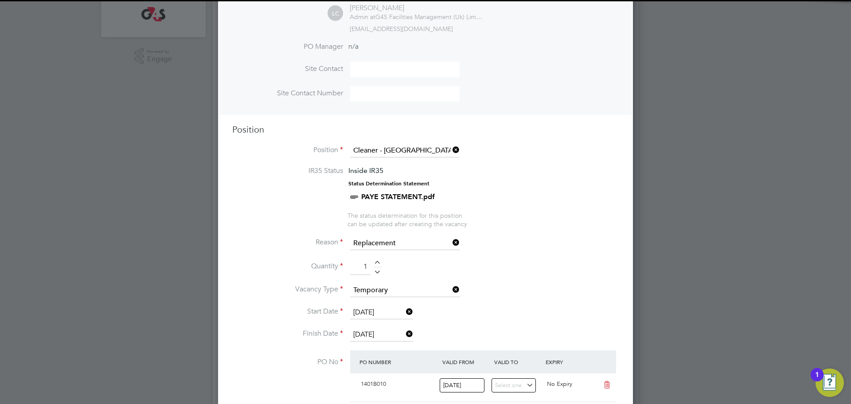
click at [380, 316] on input "[DATE]" at bounding box center [381, 312] width 63 height 13
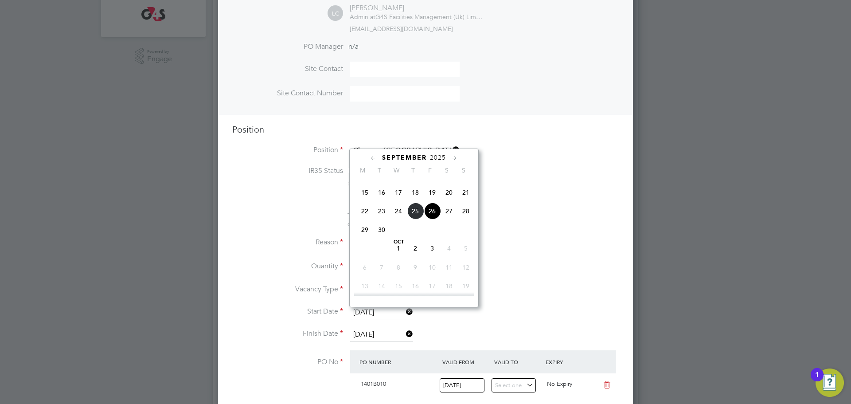
click at [433, 257] on span "3" at bounding box center [432, 248] width 17 height 17
type input "[DATE]"
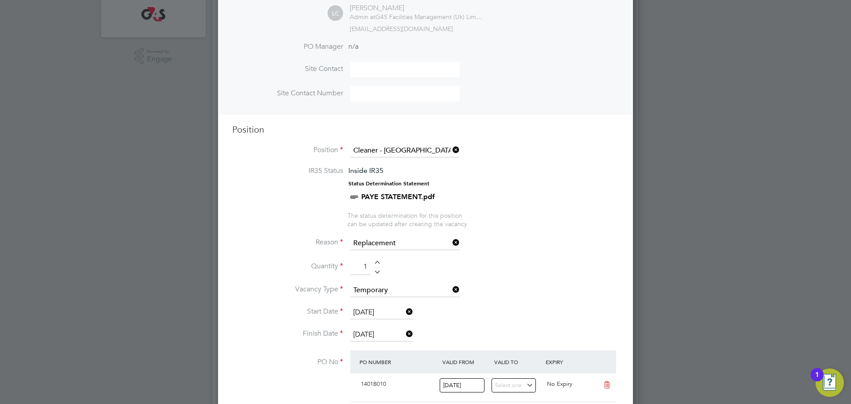
click at [480, 301] on li "Vacancy Type Temporary" at bounding box center [425, 295] width 386 height 22
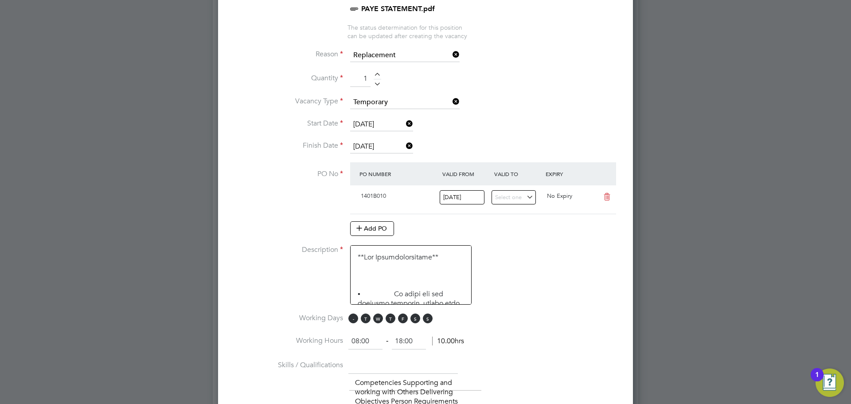
click at [356, 323] on span "M" at bounding box center [353, 318] width 10 height 10
click at [368, 318] on span "T" at bounding box center [366, 318] width 10 height 10
drag, startPoint x: 382, startPoint y: 319, endPoint x: 390, endPoint y: 317, distance: 8.2
click at [382, 319] on span "W" at bounding box center [378, 318] width 10 height 10
drag, startPoint x: 391, startPoint y: 317, endPoint x: 420, endPoint y: 319, distance: 28.9
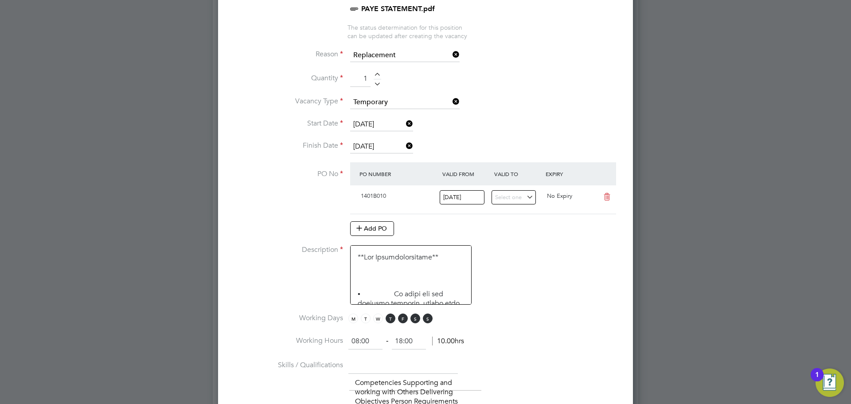
click at [392, 319] on span "T" at bounding box center [391, 318] width 10 height 10
click at [419, 318] on span "M T W T F S S" at bounding box center [391, 318] width 87 height 10
drag, startPoint x: 432, startPoint y: 318, endPoint x: 419, endPoint y: 319, distance: 12.5
click at [430, 318] on span "S" at bounding box center [428, 318] width 10 height 10
click at [419, 319] on span "S" at bounding box center [415, 318] width 10 height 10
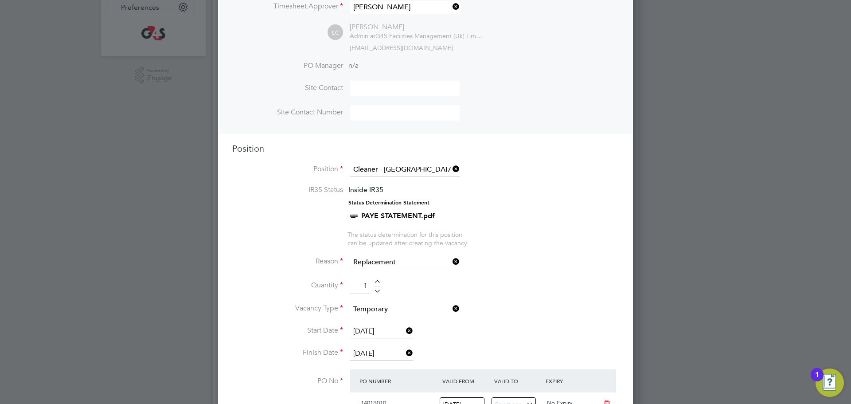
scroll to position [24, 0]
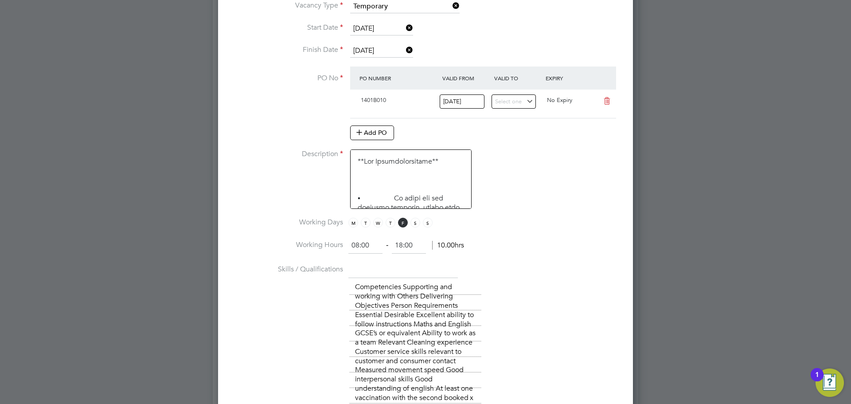
drag, startPoint x: 359, startPoint y: 243, endPoint x: 353, endPoint y: 243, distance: 6.7
click at [344, 242] on li "Working Hours 08:00 ‐ 18:00 10.00hrs" at bounding box center [425, 250] width 386 height 25
type input "06:00"
drag, startPoint x: 417, startPoint y: 247, endPoint x: 382, endPoint y: 250, distance: 34.3
click at [382, 249] on ng-form "06:00 ‐ 18:00 12.00hrs" at bounding box center [406, 245] width 116 height 9
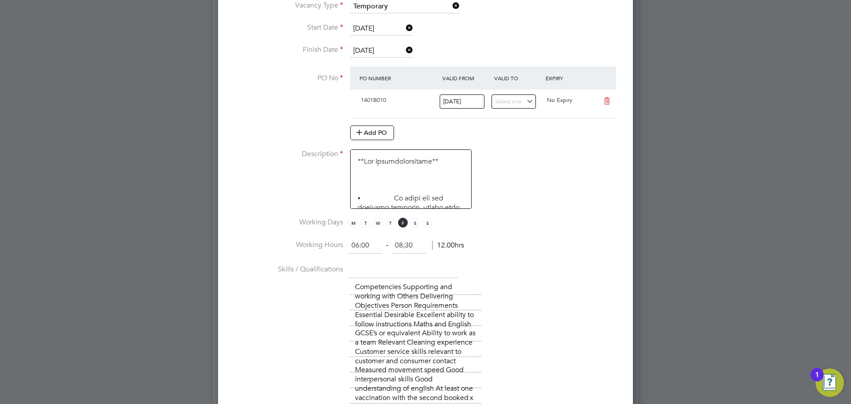
type input "08:30"
click at [514, 230] on li "Working Days M T W T F S S" at bounding box center [425, 228] width 386 height 20
drag, startPoint x: 372, startPoint y: 243, endPoint x: 361, endPoint y: 244, distance: 10.7
click at [361, 244] on input "06:00" at bounding box center [365, 246] width 34 height 16
type input "06:30"
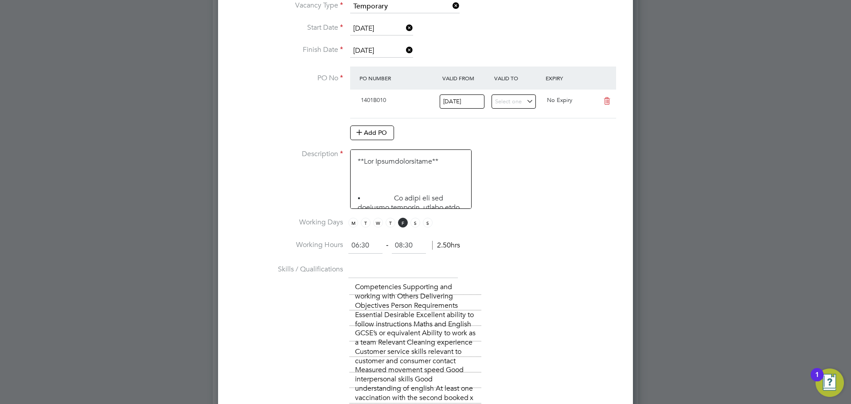
click at [465, 269] on li "Skills / Qualifications The list will appear here... Competencies Supporting an…" at bounding box center [425, 346] width 386 height 168
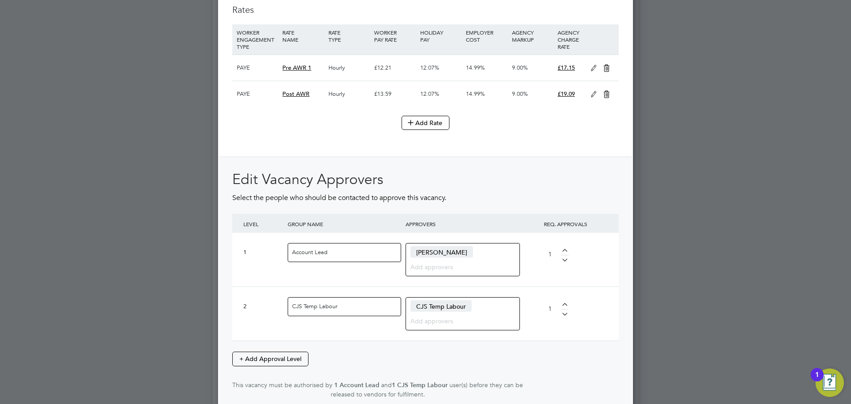
scroll to position [1235, 0]
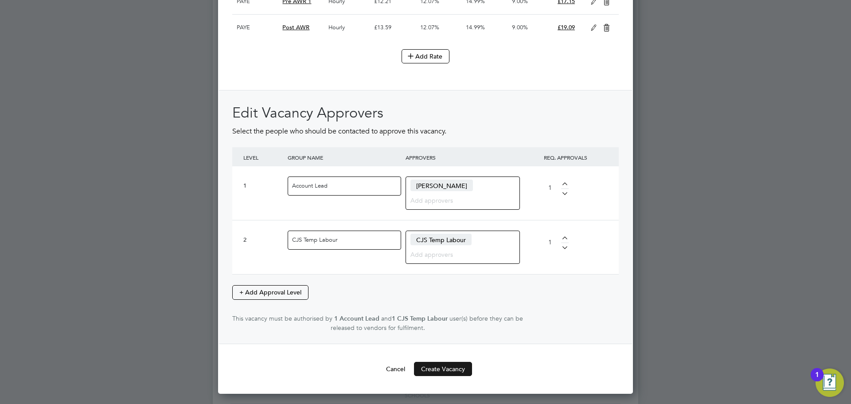
click at [449, 376] on button "Create Vacancy" at bounding box center [443, 369] width 58 height 14
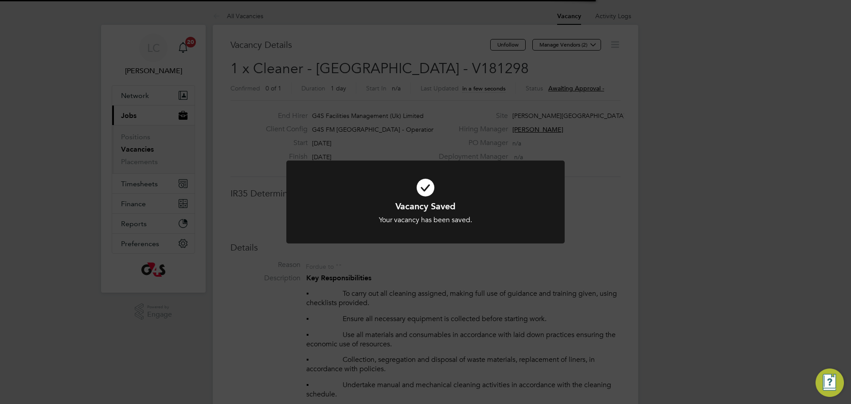
scroll to position [26, 62]
click at [477, 114] on div "Vacancy Saved Your vacancy has been saved. Cancel Okay" at bounding box center [425, 202] width 851 height 404
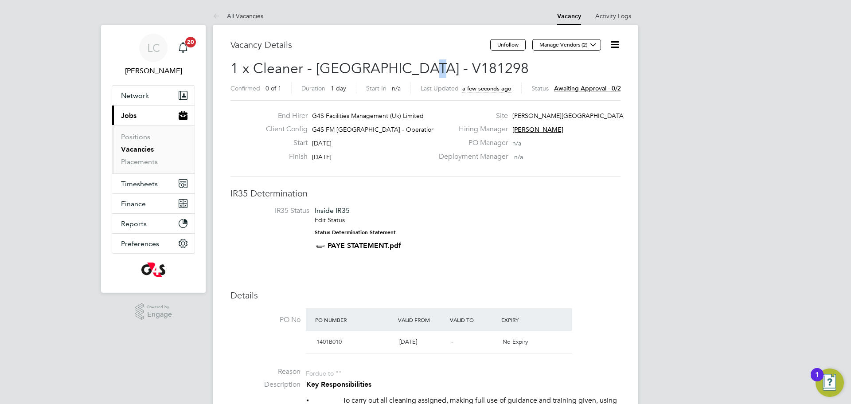
drag, startPoint x: 410, startPoint y: 63, endPoint x: 420, endPoint y: 67, distance: 10.1
click at [419, 66] on span "1 x Cleaner - Tower Hamlet - V181298" at bounding box center [379, 68] width 298 height 17
click at [417, 65] on span "1 x Cleaner - Tower Hamlet - V181298" at bounding box center [379, 68] width 298 height 17
drag, startPoint x: 417, startPoint y: 66, endPoint x: 475, endPoint y: 64, distance: 58.5
click at [476, 64] on h2 "1 x Cleaner - Tower Hamlet - V181298 Confirmed 0 of 1 Duration 1 day Start In n…" at bounding box center [425, 77] width 390 height 37
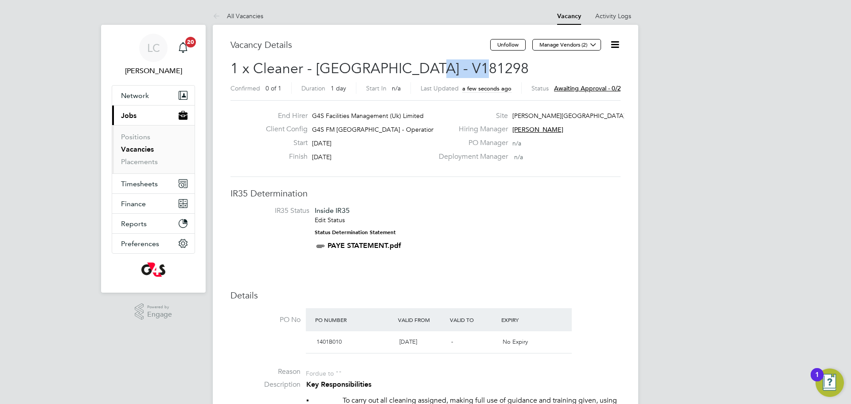
copy span "V181298"
click at [592, 50] on span "Manage Vendors (2)" at bounding box center [567, 48] width 70 height 8
click at [590, 48] on icon at bounding box center [593, 44] width 7 height 7
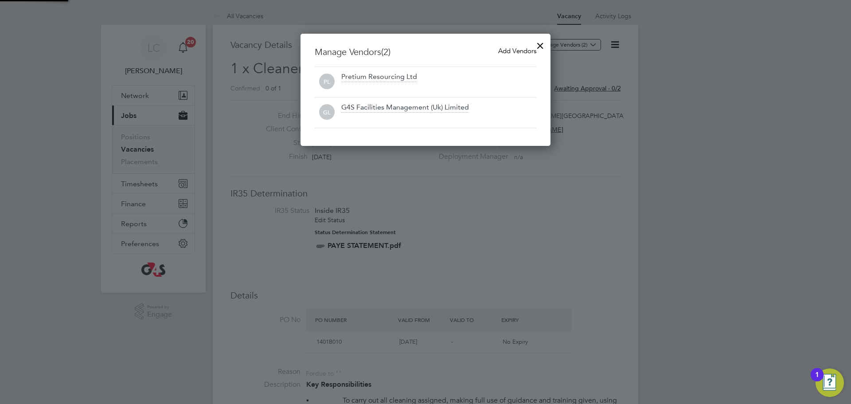
scroll to position [113, 250]
drag, startPoint x: 504, startPoint y: 51, endPoint x: 489, endPoint y: 63, distance: 19.2
click at [504, 51] on span "Add Vendors" at bounding box center [517, 51] width 38 height 8
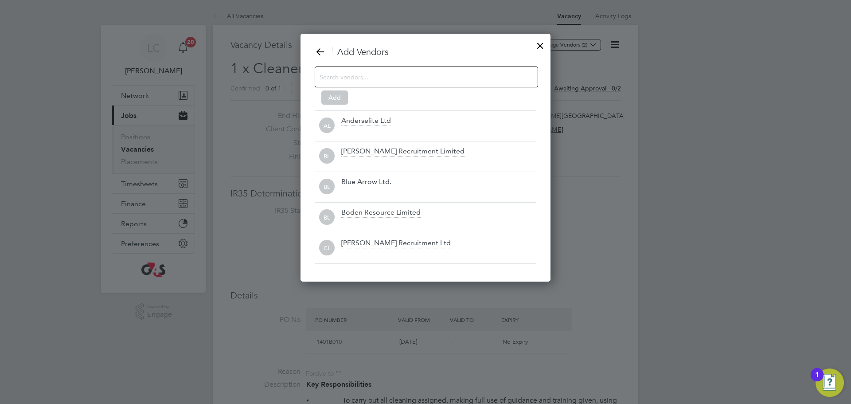
click at [382, 83] on div at bounding box center [426, 76] width 223 height 21
click at [393, 78] on input at bounding box center [418, 77] width 199 height 12
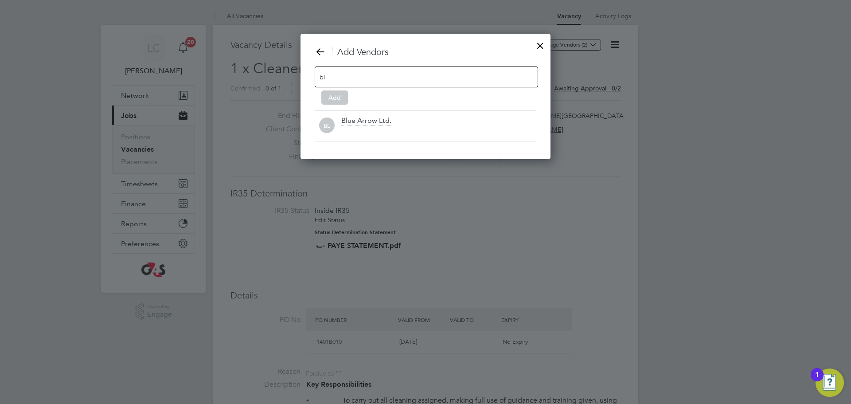
scroll to position [126, 250]
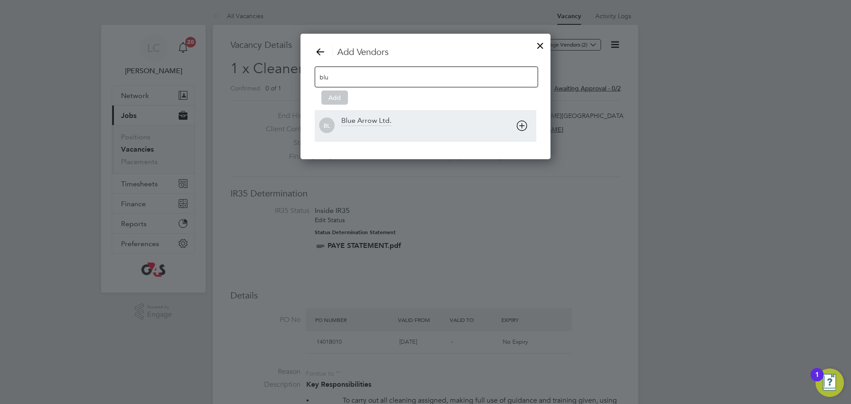
type input "blu"
click at [372, 126] on div "Blue Arrow Ltd." at bounding box center [438, 125] width 195 height 19
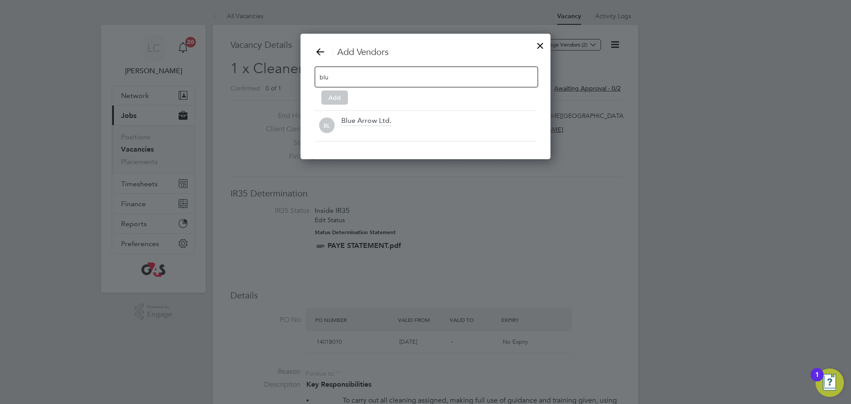
scroll to position [96, 250]
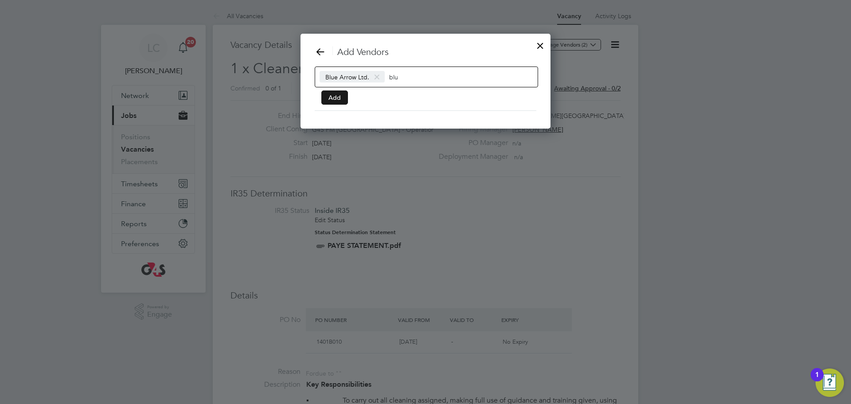
click at [336, 99] on button "Add" at bounding box center [334, 97] width 27 height 14
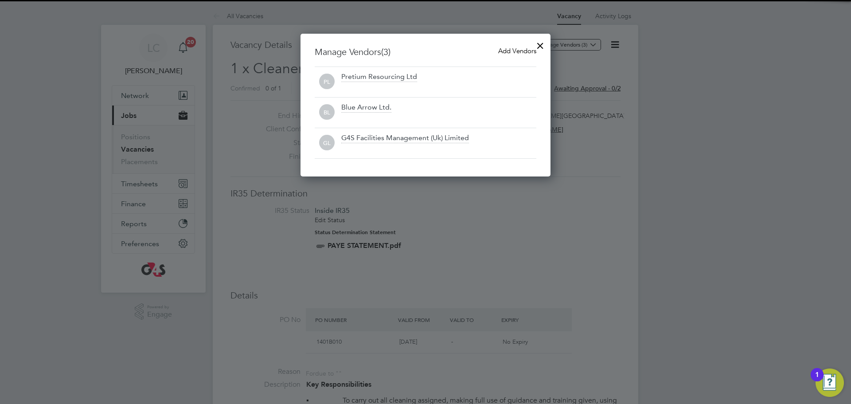
click at [544, 49] on div at bounding box center [540, 43] width 16 height 16
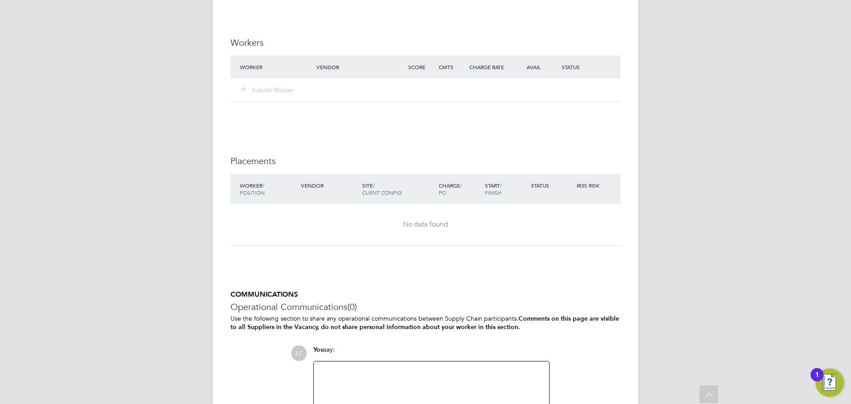
scroll to position [1161, 0]
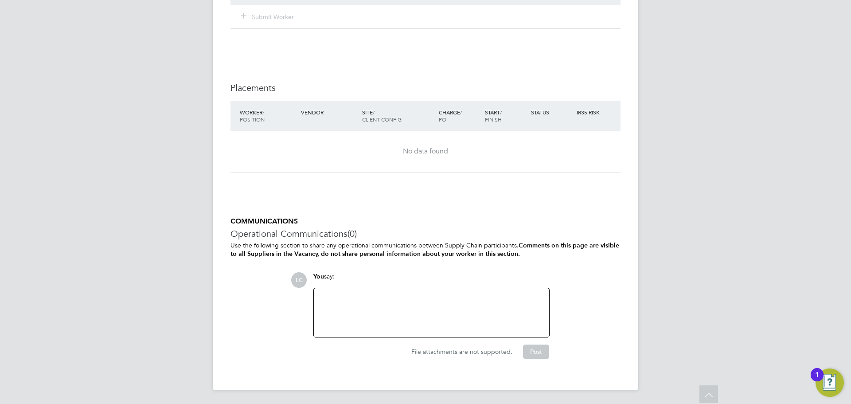
click at [402, 287] on div "You say:" at bounding box center [431, 280] width 236 height 16
click at [399, 308] on div at bounding box center [431, 312] width 225 height 38
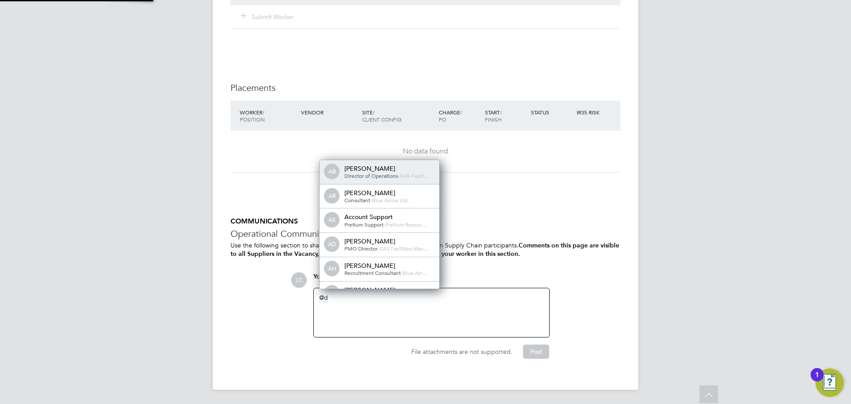
scroll to position [4, 4]
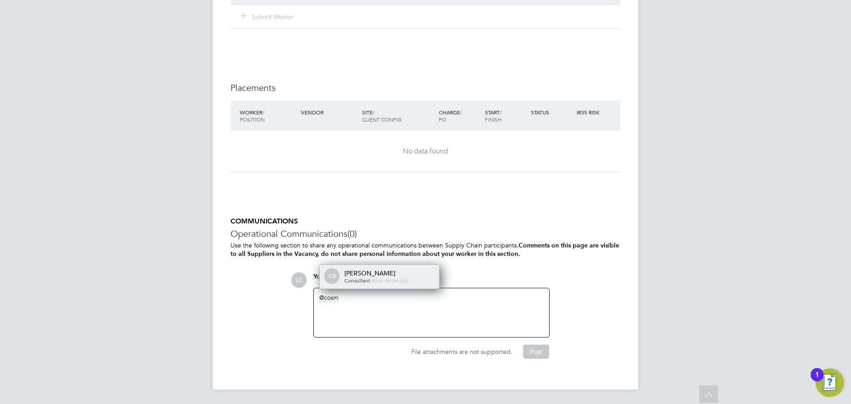
click at [409, 270] on div "[PERSON_NAME]" at bounding box center [388, 273] width 89 height 8
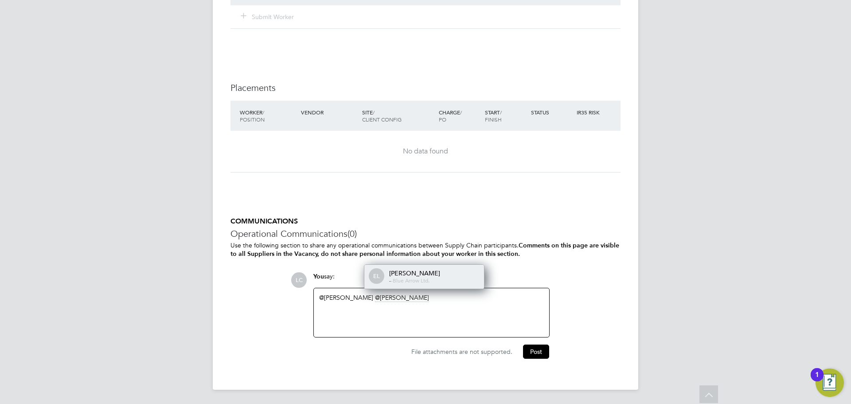
click at [412, 271] on div "[PERSON_NAME]" at bounding box center [433, 273] width 89 height 8
click at [439, 269] on div "dharmisha gohil" at bounding box center [459, 273] width 89 height 8
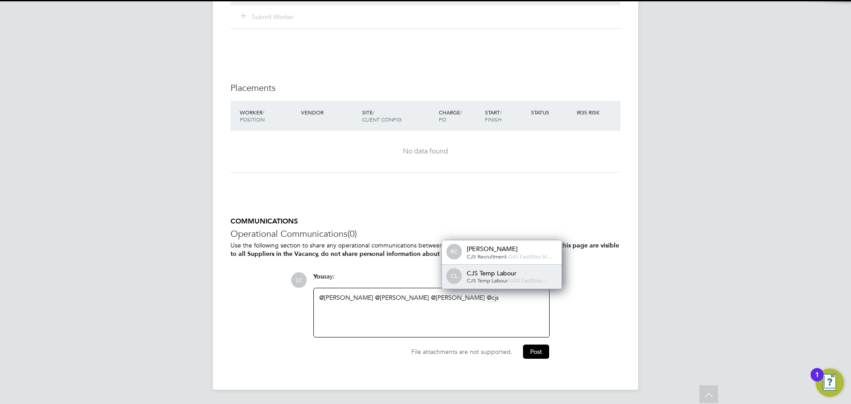
click at [484, 274] on div "CJS Temp Labour" at bounding box center [511, 273] width 89 height 8
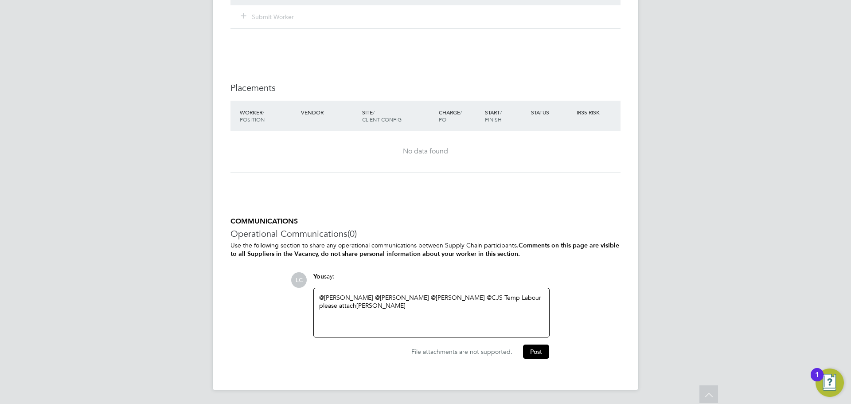
click at [436, 313] on div "@Cosmin Balan ​ @Eric Lai ​ @dharmisha gohil ​ @CJS Temp Labour ​ please attach…" at bounding box center [431, 312] width 225 height 38
drag, startPoint x: 340, startPoint y: 323, endPoint x: 294, endPoint y: 325, distance: 46.1
click at [294, 325] on div "LC You say: @Cosmin Balan ​ @Eric Lai ​ @dharmisha gohil ​ @CJS Temp Labour ​ p…" at bounding box center [456, 315] width 330 height 86
click at [537, 351] on button "Post" at bounding box center [536, 351] width 26 height 14
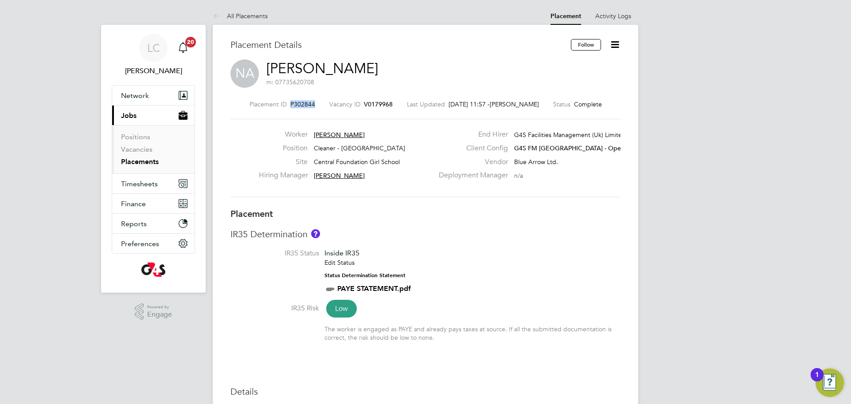
drag, startPoint x: 288, startPoint y: 101, endPoint x: 303, endPoint y: 104, distance: 15.2
click at [317, 105] on div "Placement ID P302844 Vacancy ID V0179968 Last Updated [DATE] 11:57 - [PERSON_NA…" at bounding box center [425, 104] width 390 height 8
copy span "P302844"
drag, startPoint x: 615, startPoint y: 45, endPoint x: 606, endPoint y: 59, distance: 16.7
click at [615, 46] on icon at bounding box center [614, 44] width 11 height 11
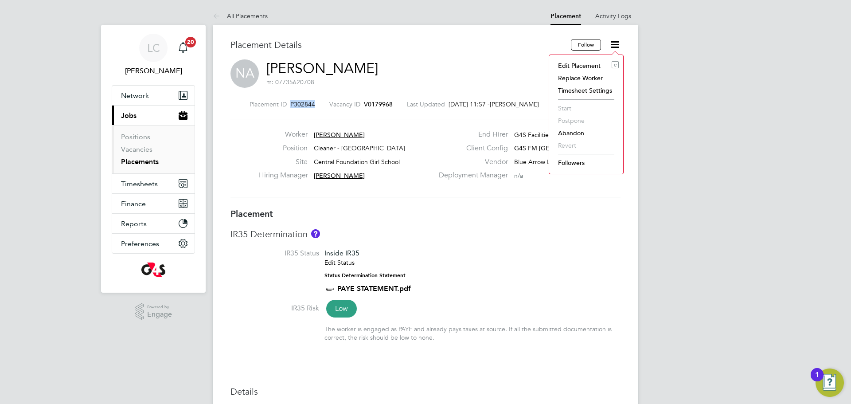
click at [583, 65] on li "Edit Placement e" at bounding box center [585, 65] width 65 height 12
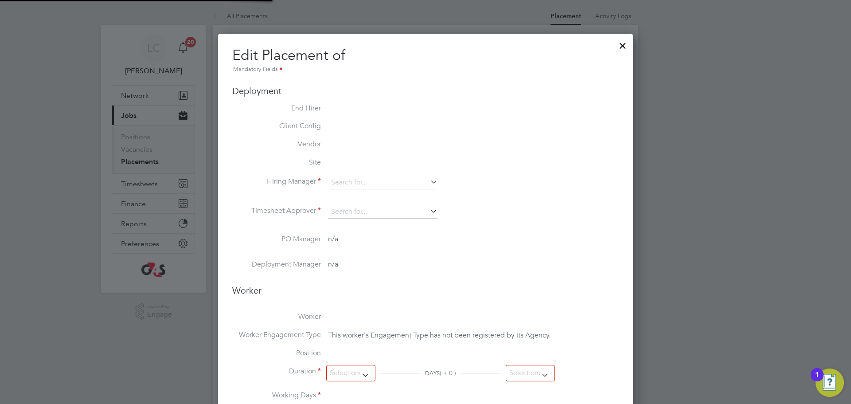
type input "[PERSON_NAME]"
type input "[DATE]"
type input "06:30"
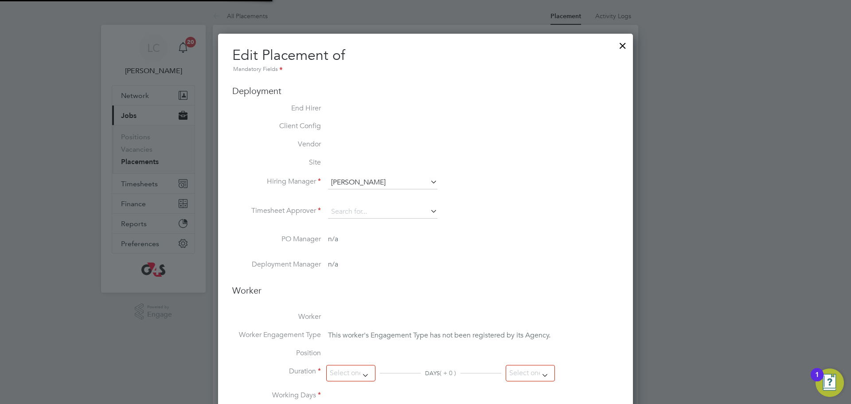
type input "08:30"
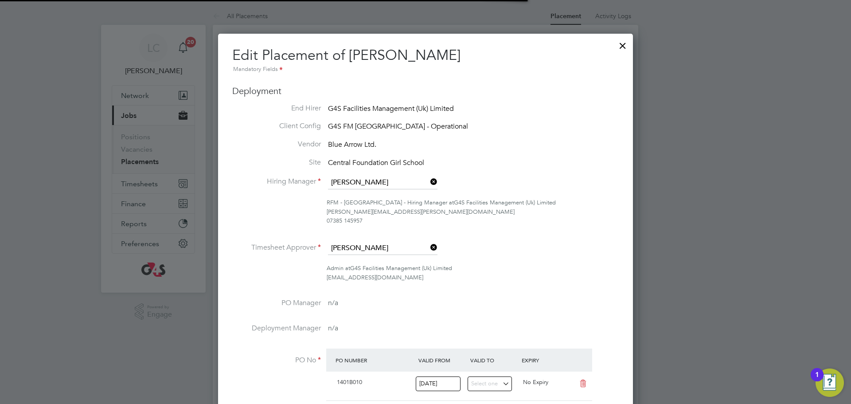
scroll to position [0, 4]
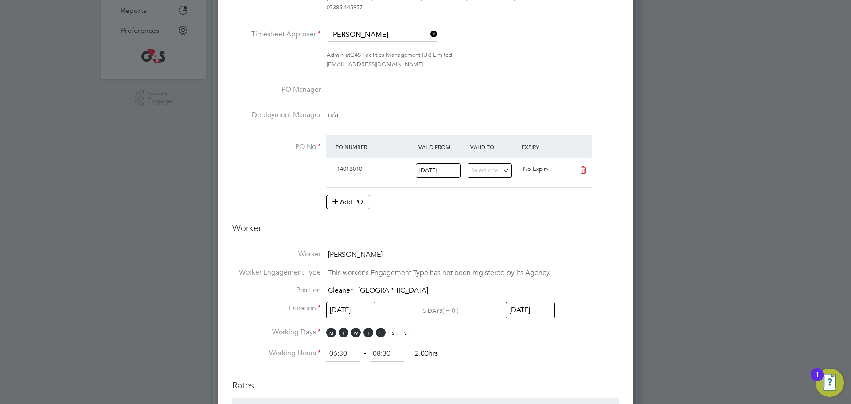
click at [522, 307] on input "[DATE]" at bounding box center [530, 310] width 49 height 16
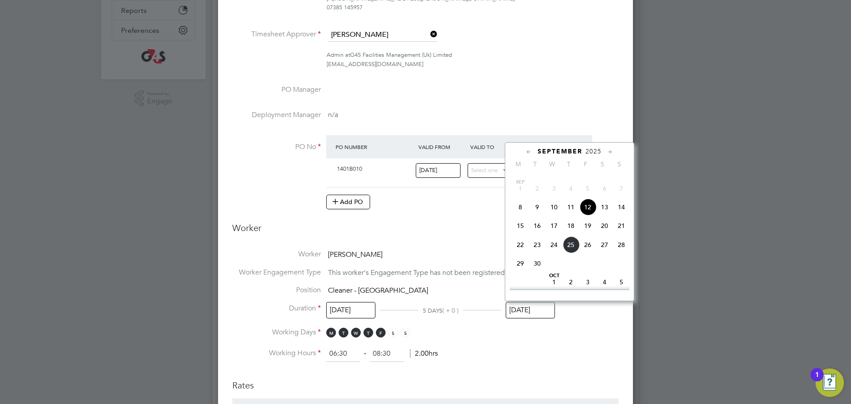
click at [588, 253] on span "26" at bounding box center [587, 244] width 17 height 17
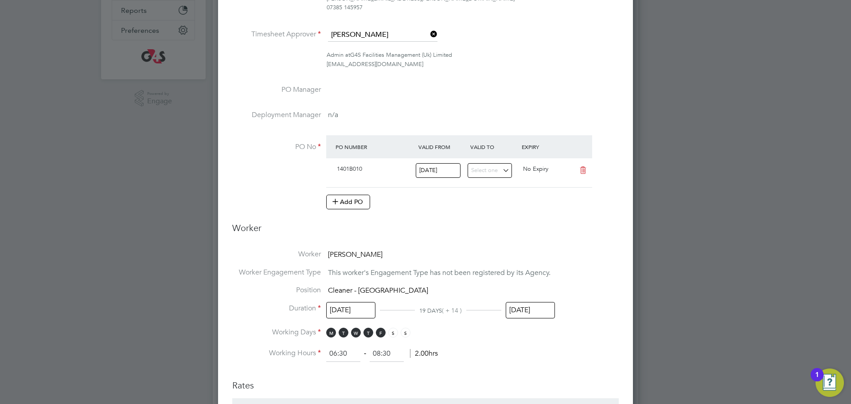
click at [527, 312] on input "[DATE]" at bounding box center [530, 310] width 49 height 16
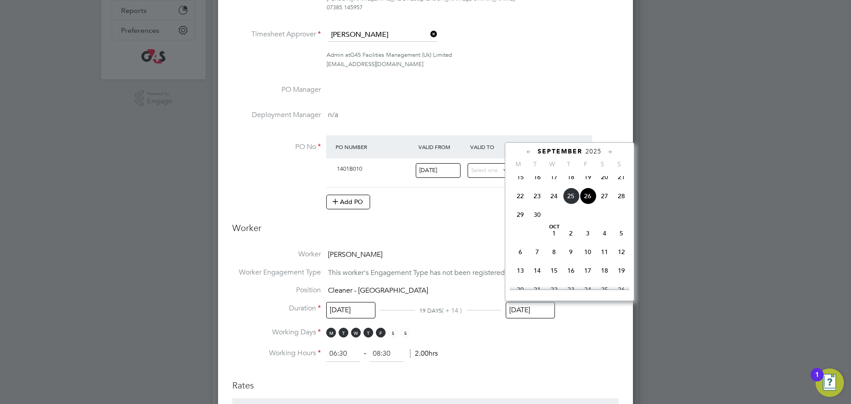
drag, startPoint x: 588, startPoint y: 253, endPoint x: 579, endPoint y: 274, distance: 22.5
click at [587, 242] on span "3" at bounding box center [587, 233] width 17 height 17
type input "[DATE]"
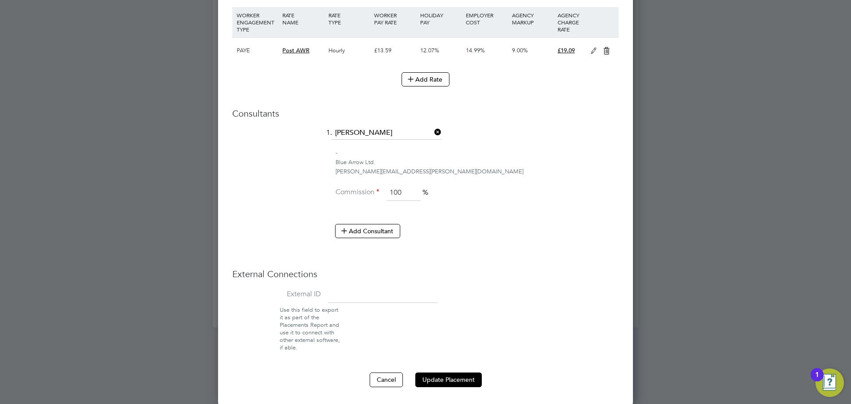
drag, startPoint x: 441, startPoint y: 375, endPoint x: 436, endPoint y: 363, distance: 13.3
click at [441, 376] on button "Update Placement" at bounding box center [448, 379] width 66 height 14
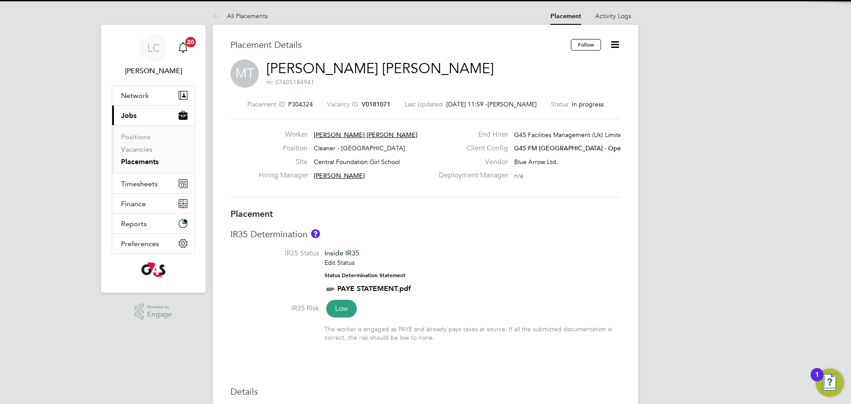
click at [616, 42] on icon at bounding box center [614, 44] width 11 height 11
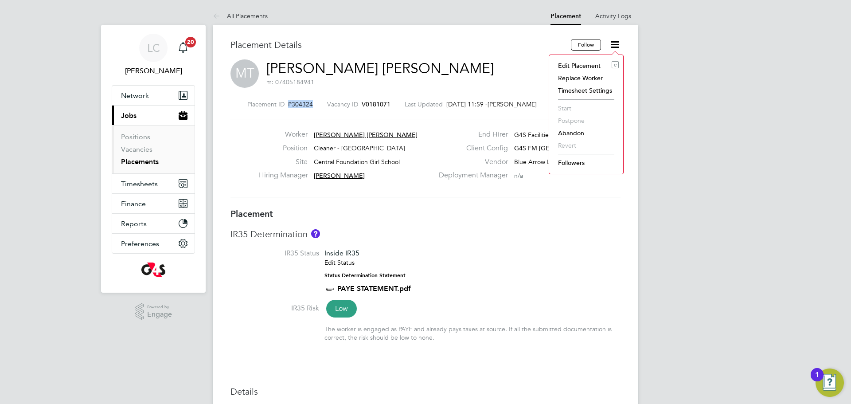
drag, startPoint x: 286, startPoint y: 103, endPoint x: 297, endPoint y: 98, distance: 11.9
click at [323, 105] on div "Placement ID P304324 Vacancy ID V0181071 Last Updated 25 Sep 2025, 11:59 - Cosm…" at bounding box center [425, 104] width 390 height 8
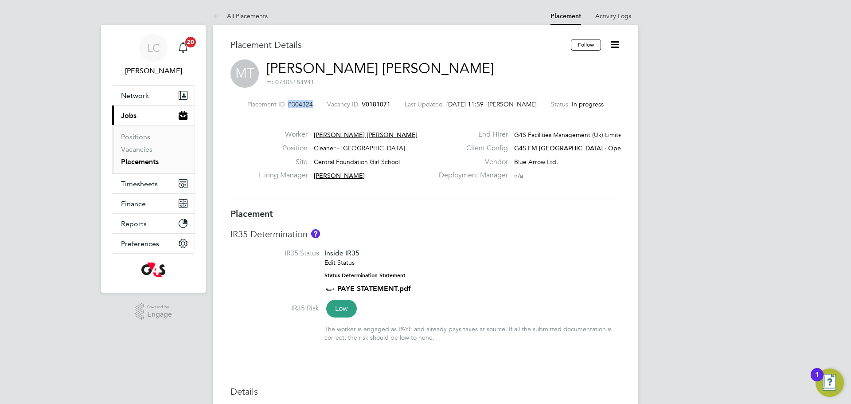
copy div "P304324 Vacancy ID"
click at [612, 45] on icon at bounding box center [614, 44] width 11 height 11
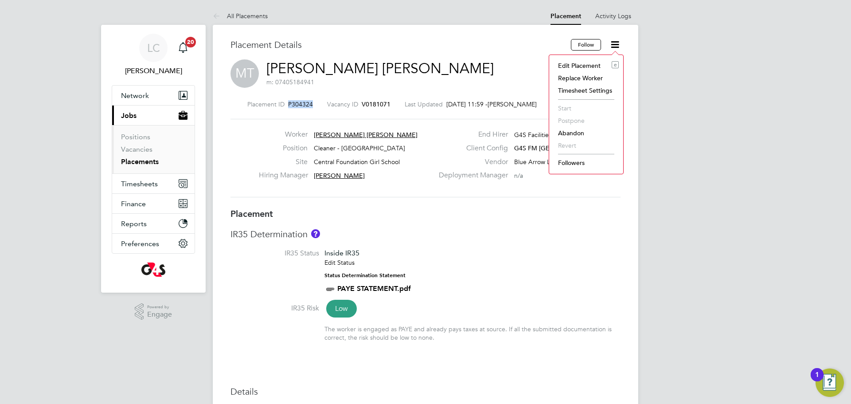
drag, startPoint x: 588, startPoint y: 61, endPoint x: 590, endPoint y: 71, distance: 10.3
click at [589, 62] on li "Edit Placement e" at bounding box center [585, 65] width 65 height 12
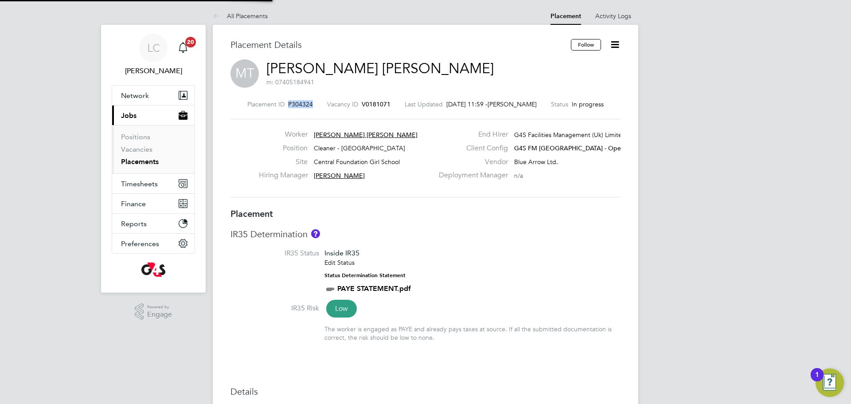
type input "[PERSON_NAME]"
type input "22 Sep 2025"
type input "[DATE]"
type input "06:30"
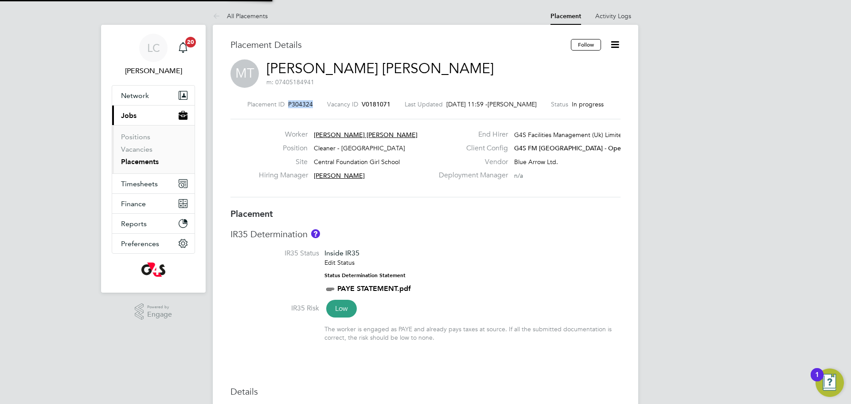
type input "08:30"
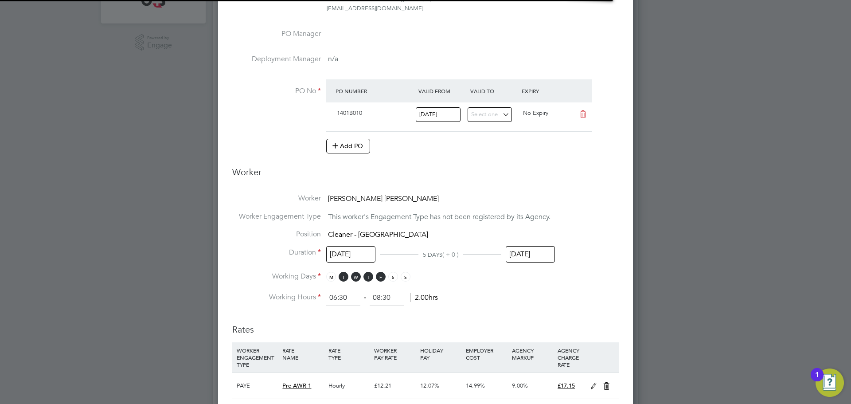
drag, startPoint x: 530, startPoint y: 252, endPoint x: 546, endPoint y: 264, distance: 19.6
click at [531, 252] on input "[DATE]" at bounding box center [530, 254] width 49 height 16
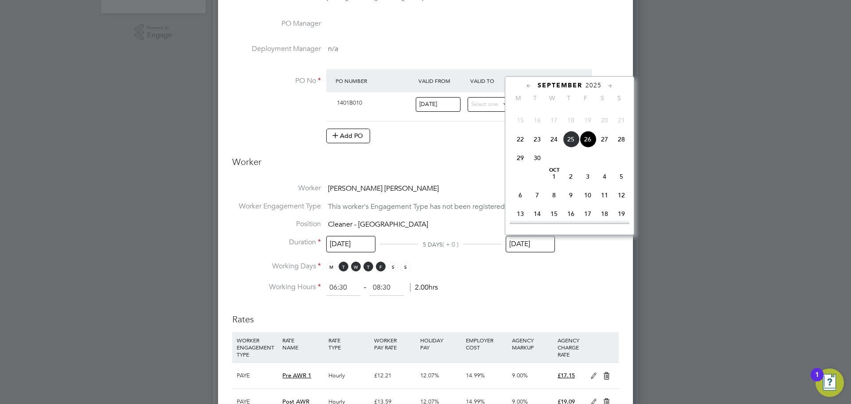
drag, startPoint x: 590, startPoint y: 192, endPoint x: 587, endPoint y: 207, distance: 14.9
click at [590, 185] on span "3" at bounding box center [587, 176] width 17 height 17
type input "[DATE]"
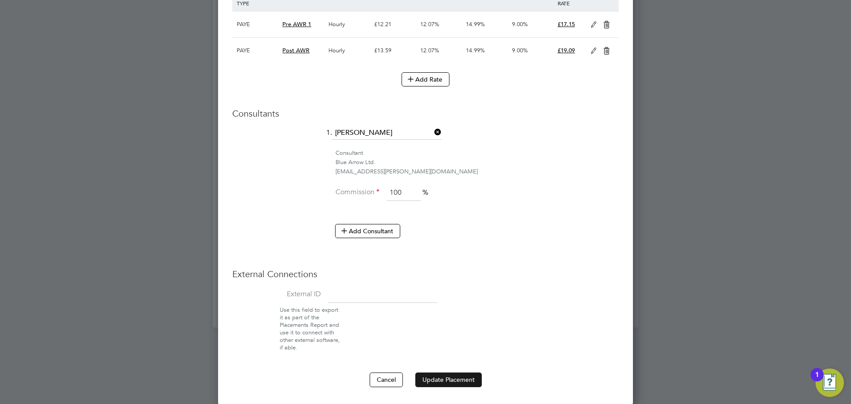
click at [436, 379] on button "Update Placement" at bounding box center [448, 379] width 66 height 14
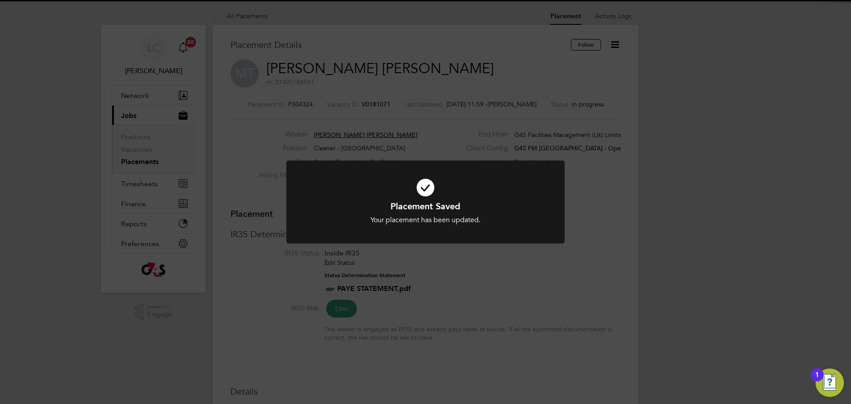
click at [521, 49] on div "Placement Saved Your placement has been updated. Cancel Okay" at bounding box center [425, 202] width 851 height 404
